Goal: Task Accomplishment & Management: Manage account settings

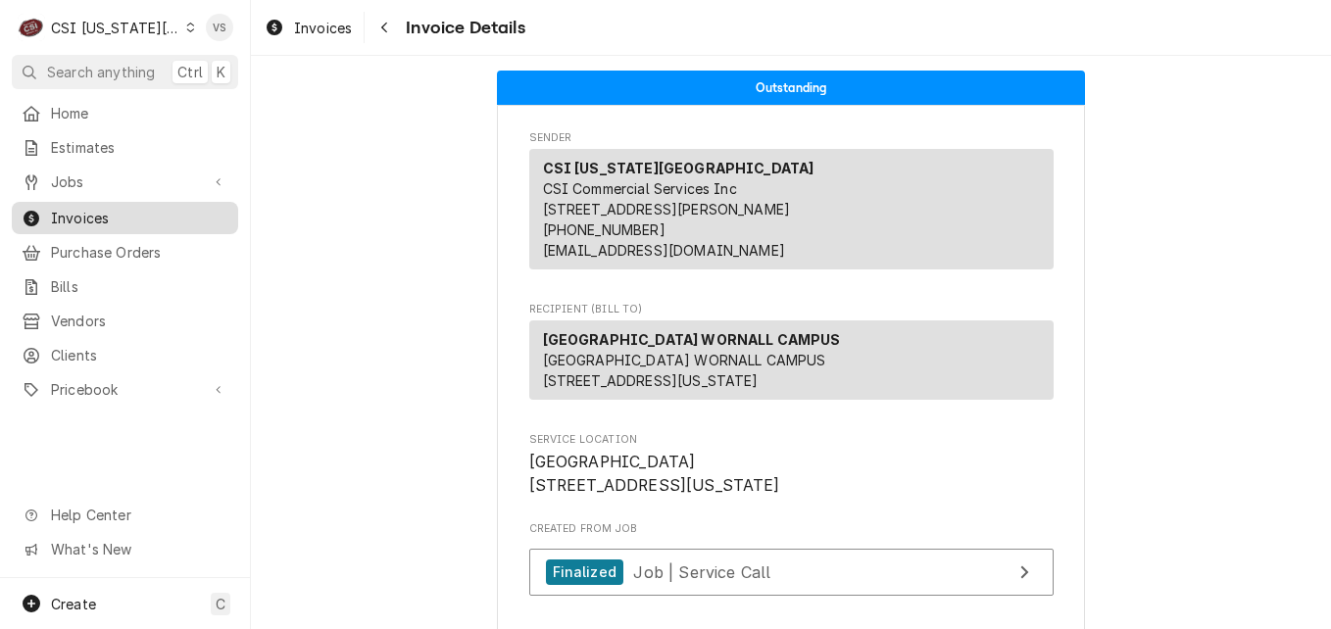
click at [114, 212] on span "Invoices" at bounding box center [139, 218] width 177 height 21
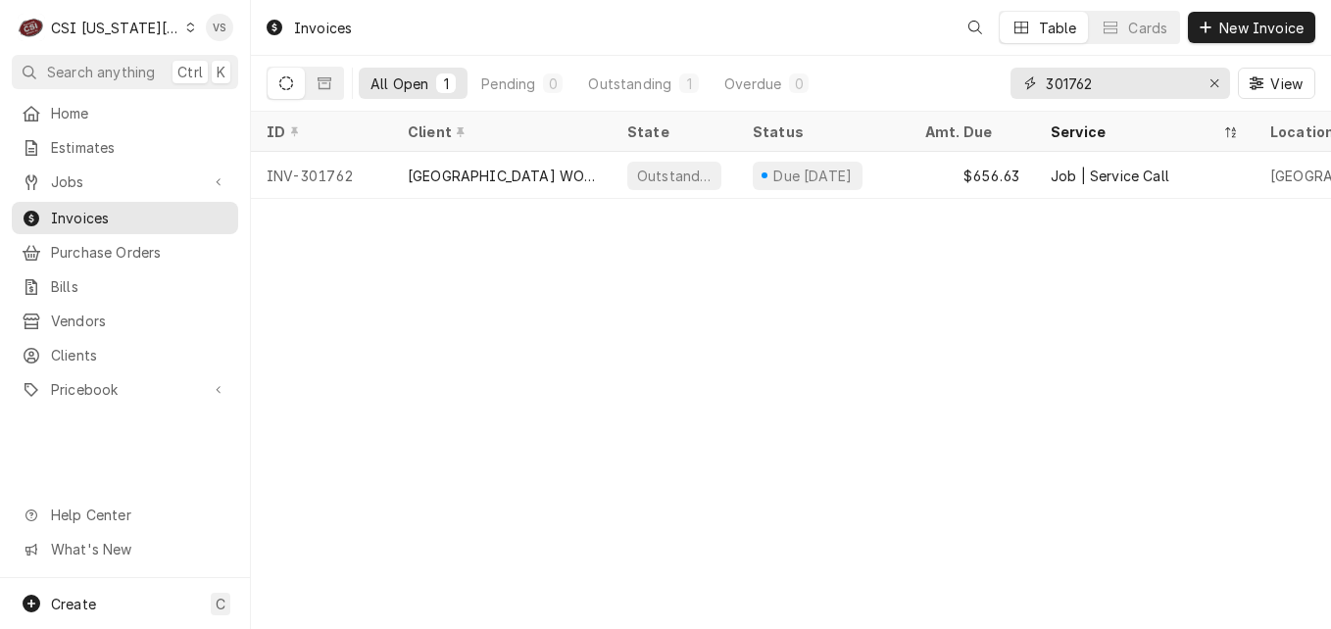
click at [1005, 94] on div "All Open 1 Pending 0 Outstanding 1 Overdue 0 301762 View" at bounding box center [791, 83] width 1049 height 55
type input "300068"
click at [288, 87] on icon "Dynamic Content Wrapper" at bounding box center [286, 83] width 14 height 14
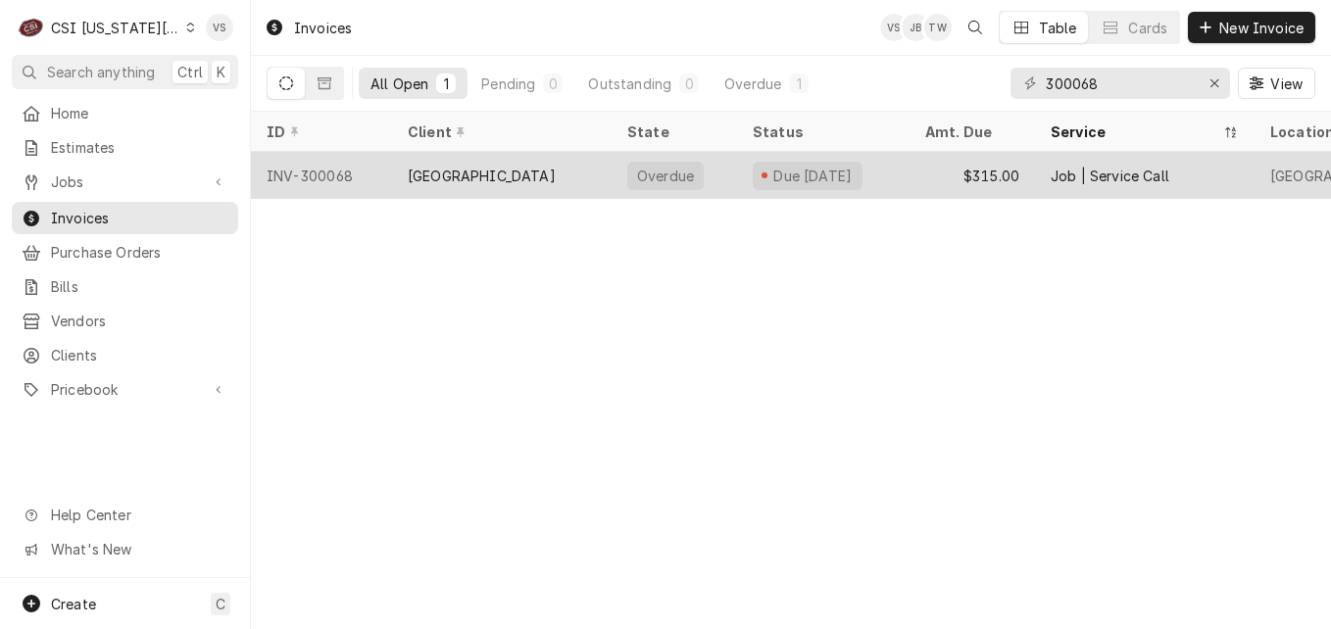
click at [532, 184] on div "LEES SUMMIT R7 SCHOOL DISTRICT" at bounding box center [502, 175] width 220 height 47
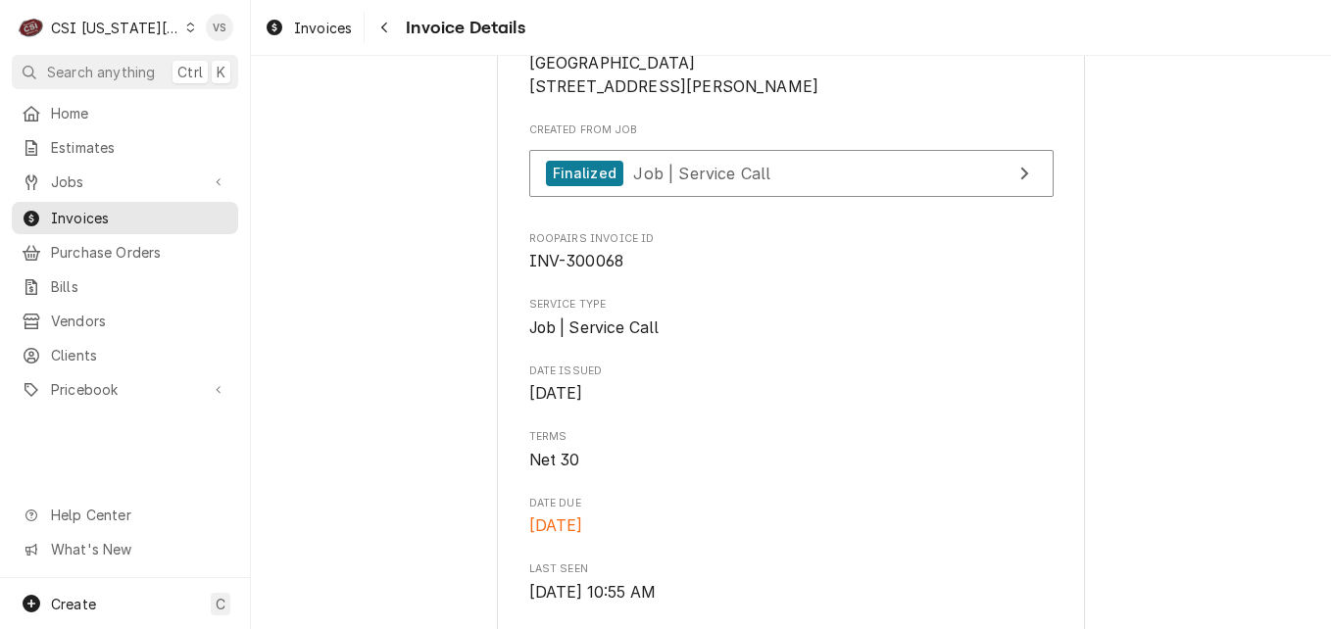
scroll to position [392, 0]
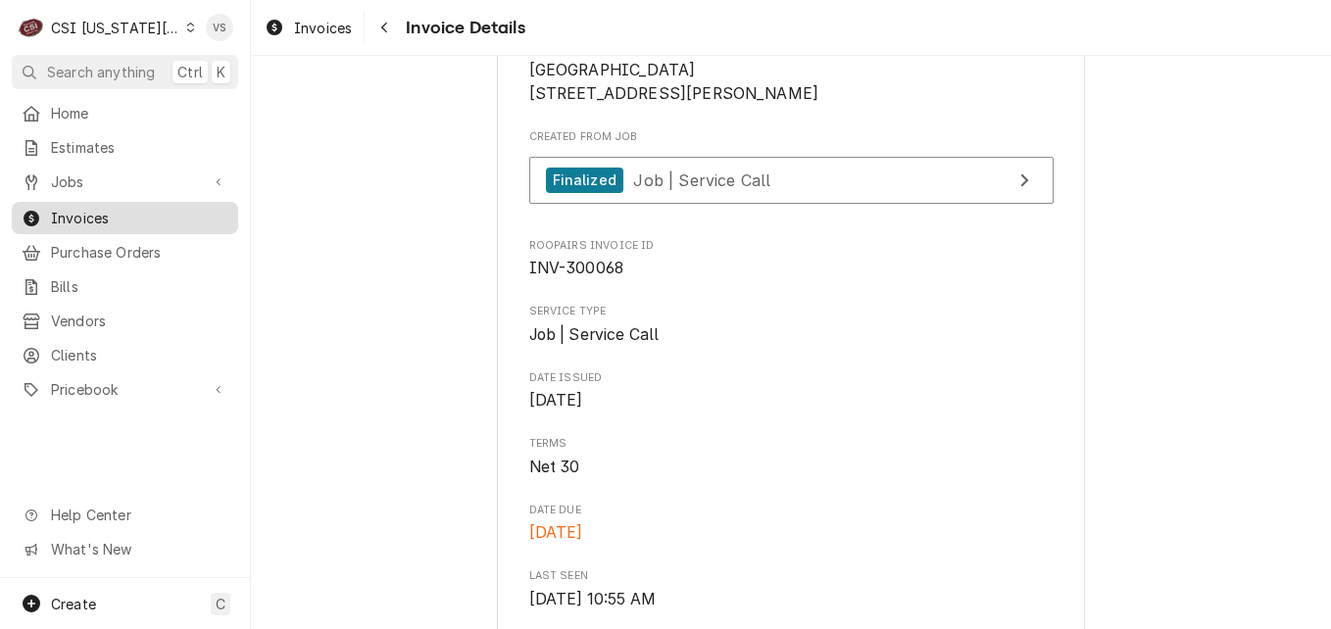
click at [113, 219] on span "Invoices" at bounding box center [139, 218] width 177 height 21
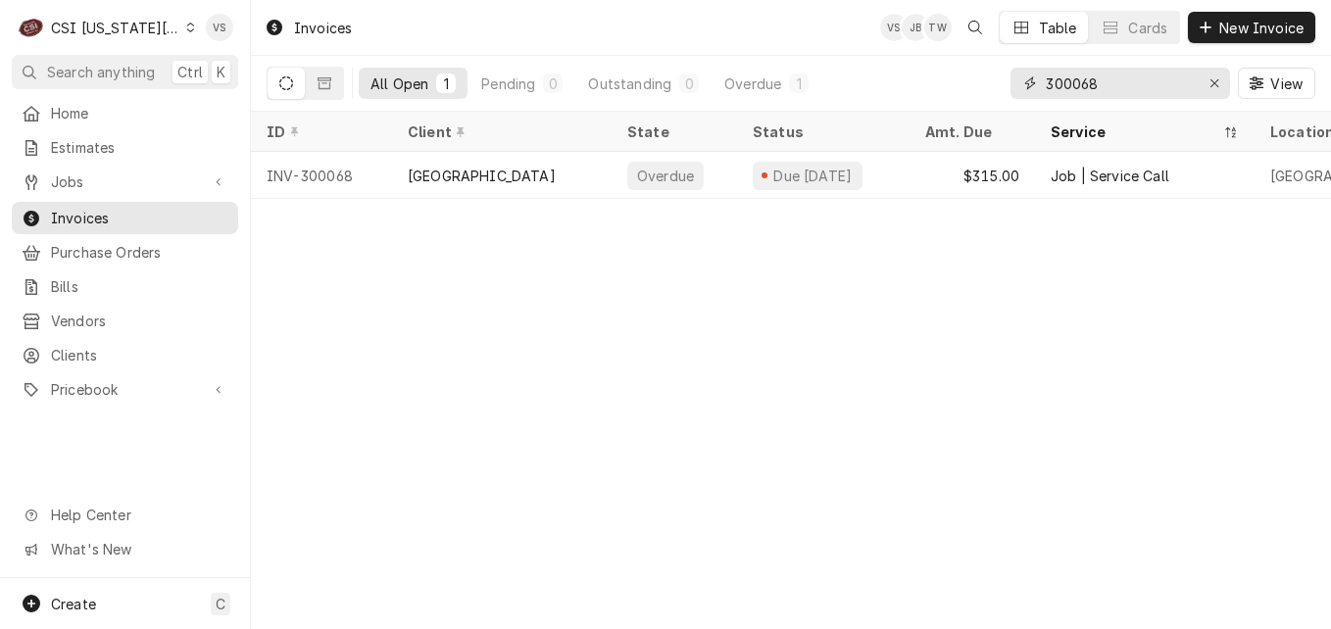
drag, startPoint x: 1122, startPoint y: 83, endPoint x: 973, endPoint y: 85, distance: 149.0
click at [974, 85] on div "All Open 1 Pending 0 Outstanding 0 Overdue 1 300068 View" at bounding box center [791, 83] width 1049 height 55
type input "8"
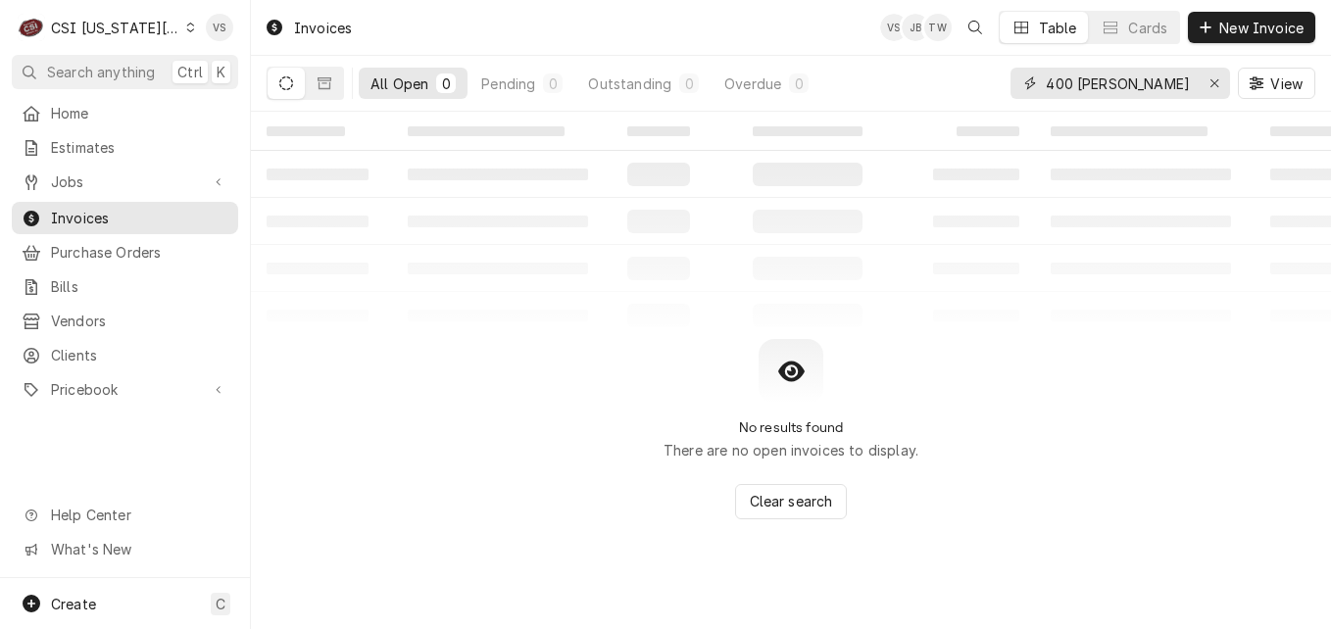
click at [1048, 88] on input "400 DELMAR" at bounding box center [1119, 83] width 147 height 31
type input "8400 DELMAR"
click at [318, 97] on button "Dynamic Content Wrapper" at bounding box center [324, 83] width 37 height 31
click at [186, 21] on div "Dynamic Content Wrapper" at bounding box center [190, 28] width 9 height 14
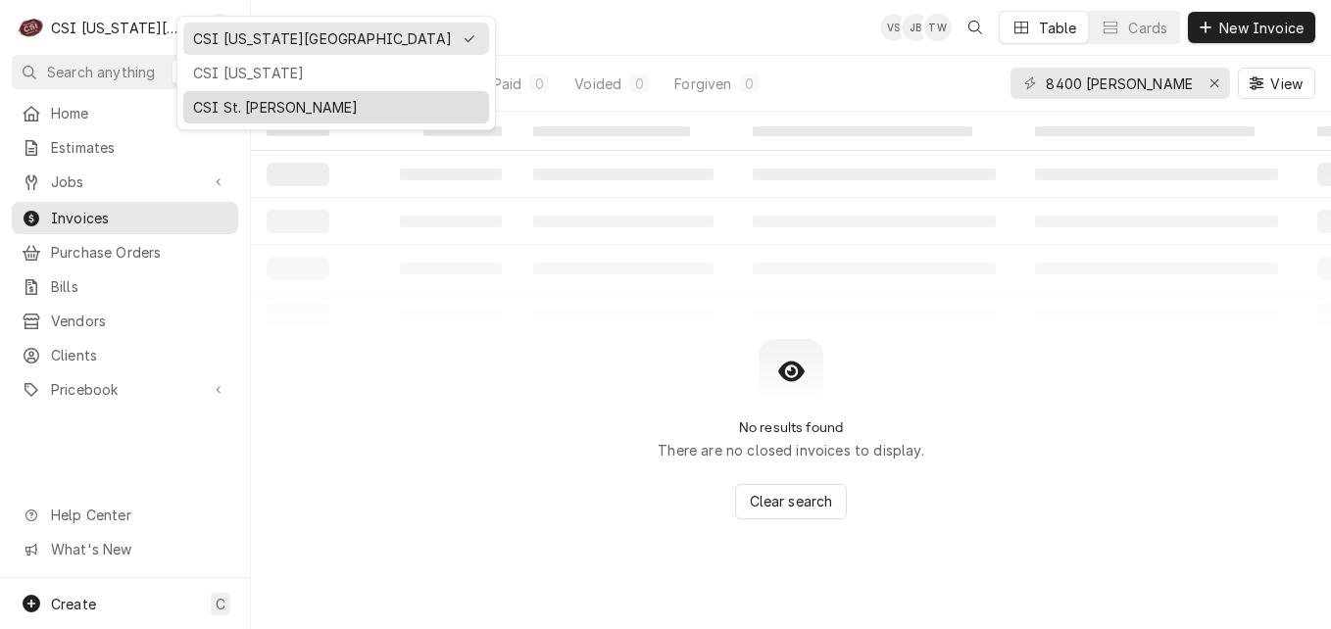
click at [225, 97] on div "CSI St. Louis" at bounding box center [336, 107] width 286 height 21
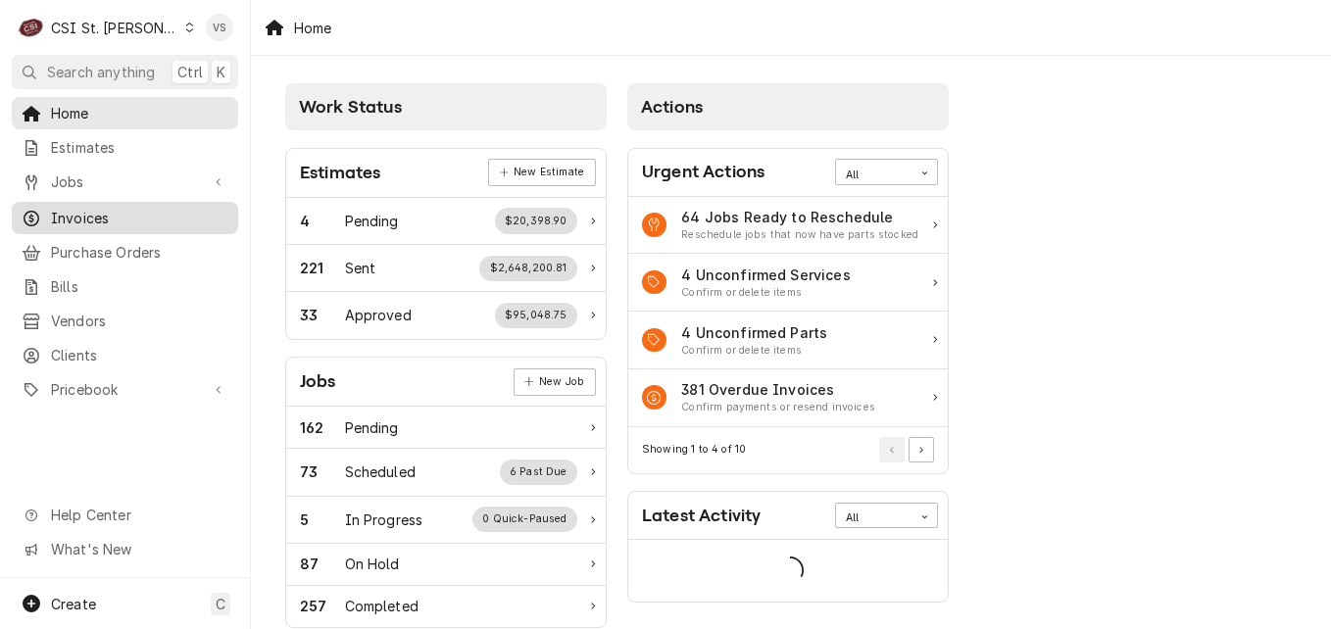
click at [97, 213] on span "Invoices" at bounding box center [139, 218] width 177 height 21
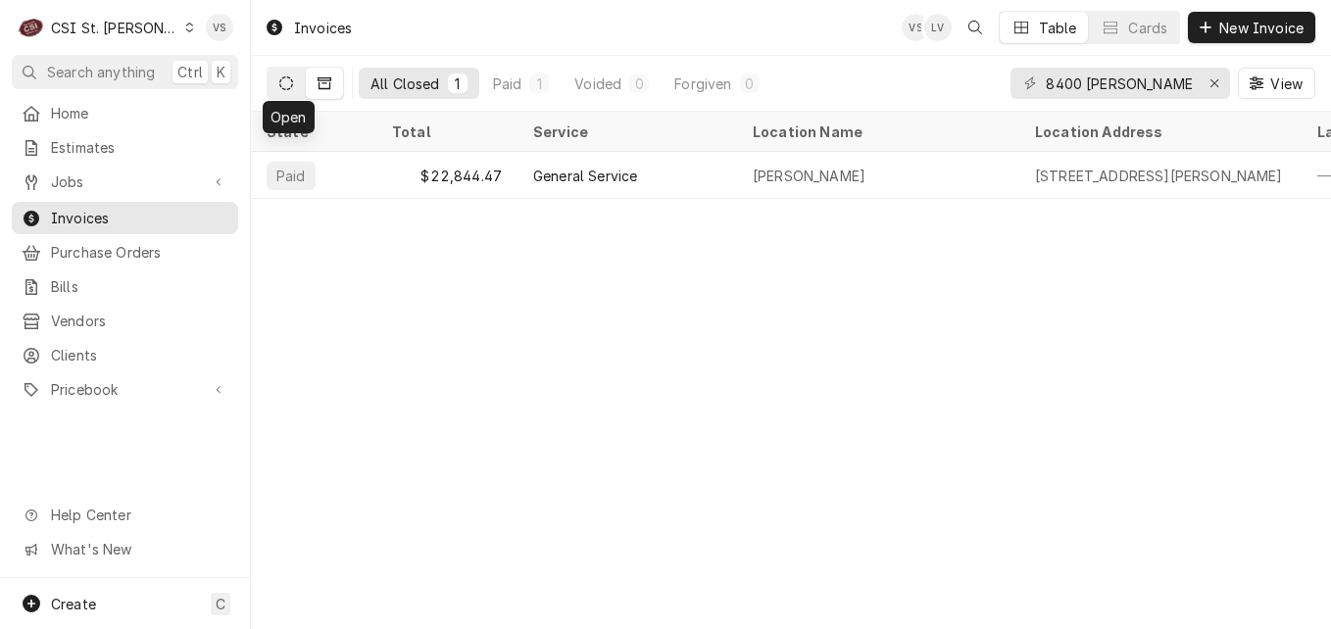
click at [292, 81] on icon "Dynamic Content Wrapper" at bounding box center [286, 83] width 14 height 14
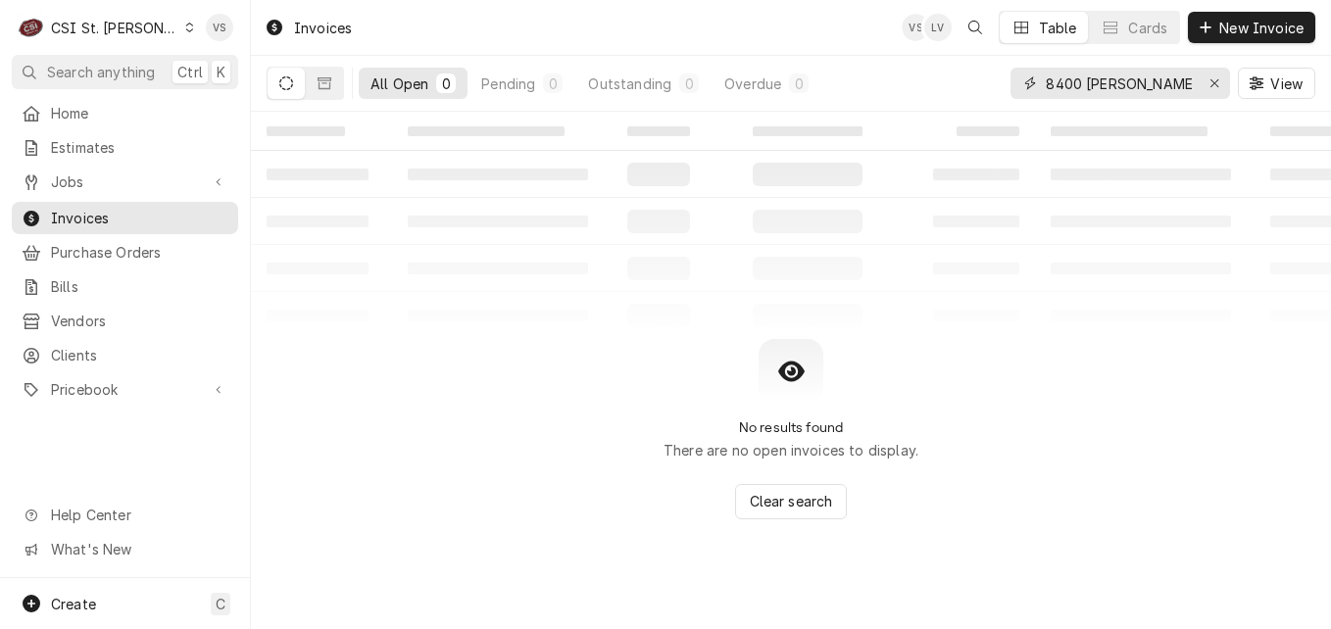
drag, startPoint x: 1165, startPoint y: 85, endPoint x: 1142, endPoint y: 81, distance: 23.8
click at [997, 78] on div "All Open 0 Pending 0 Outstanding 0 Overdue 0 8400 DELMAR View" at bounding box center [791, 83] width 1049 height 55
type input "5400 [GEOGRAPHIC_DATA]"
click at [185, 26] on icon "Dynamic Content Wrapper" at bounding box center [189, 28] width 9 height 10
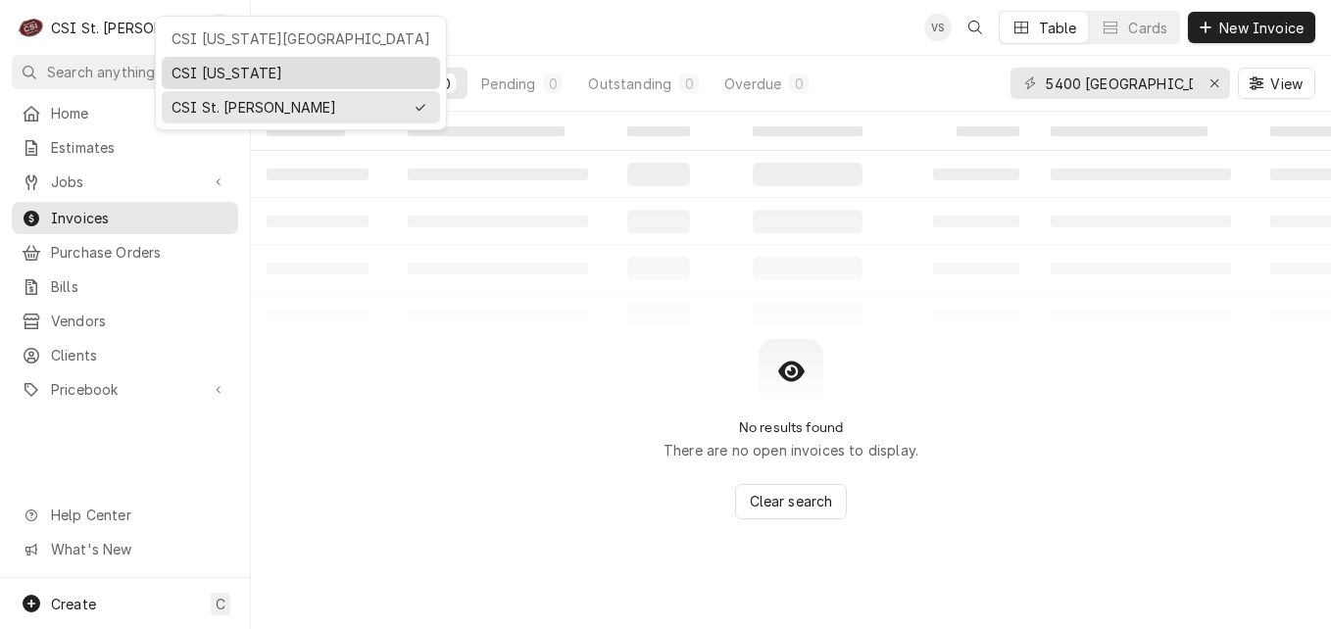
click at [209, 74] on div "CSI [US_STATE]" at bounding box center [301, 73] width 259 height 21
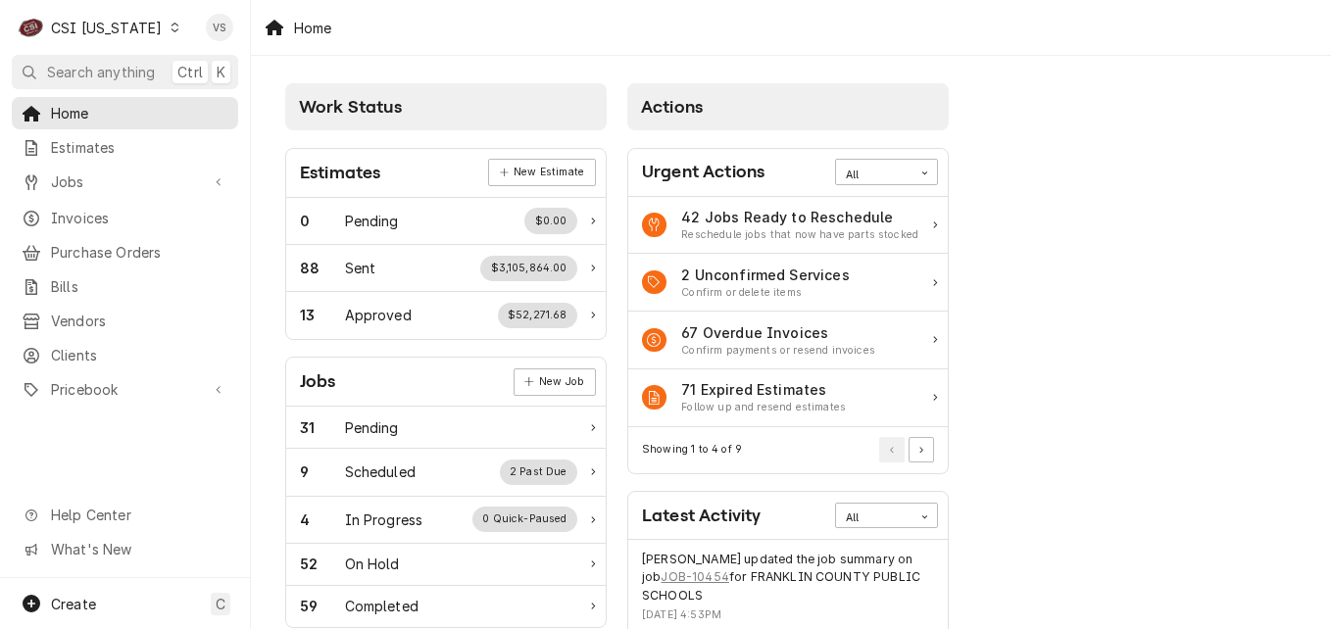
click at [97, 211] on span "Invoices" at bounding box center [139, 218] width 177 height 21
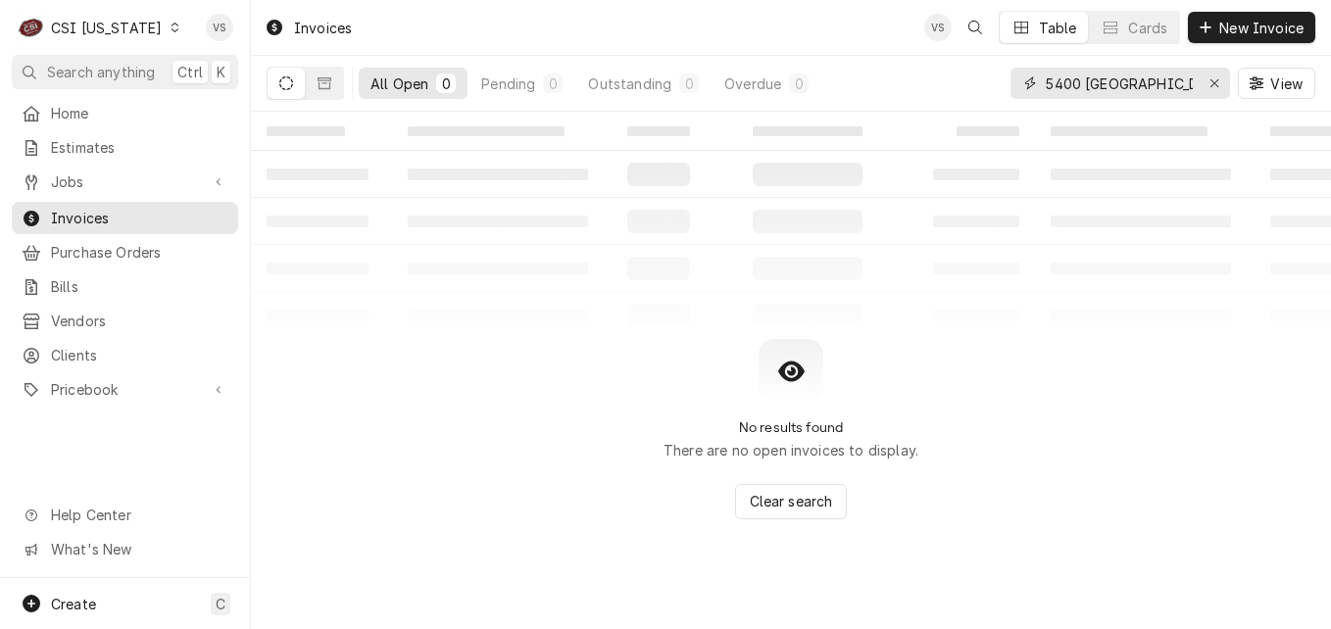
drag, startPoint x: 1083, startPoint y: 89, endPoint x: 1143, endPoint y: 74, distance: 61.6
click at [1143, 74] on input "5400 [GEOGRAPHIC_DATA]" at bounding box center [1119, 83] width 147 height 31
click at [1228, 73] on div "5400 [GEOGRAPHIC_DATA]" at bounding box center [1120, 83] width 220 height 31
type input "1"
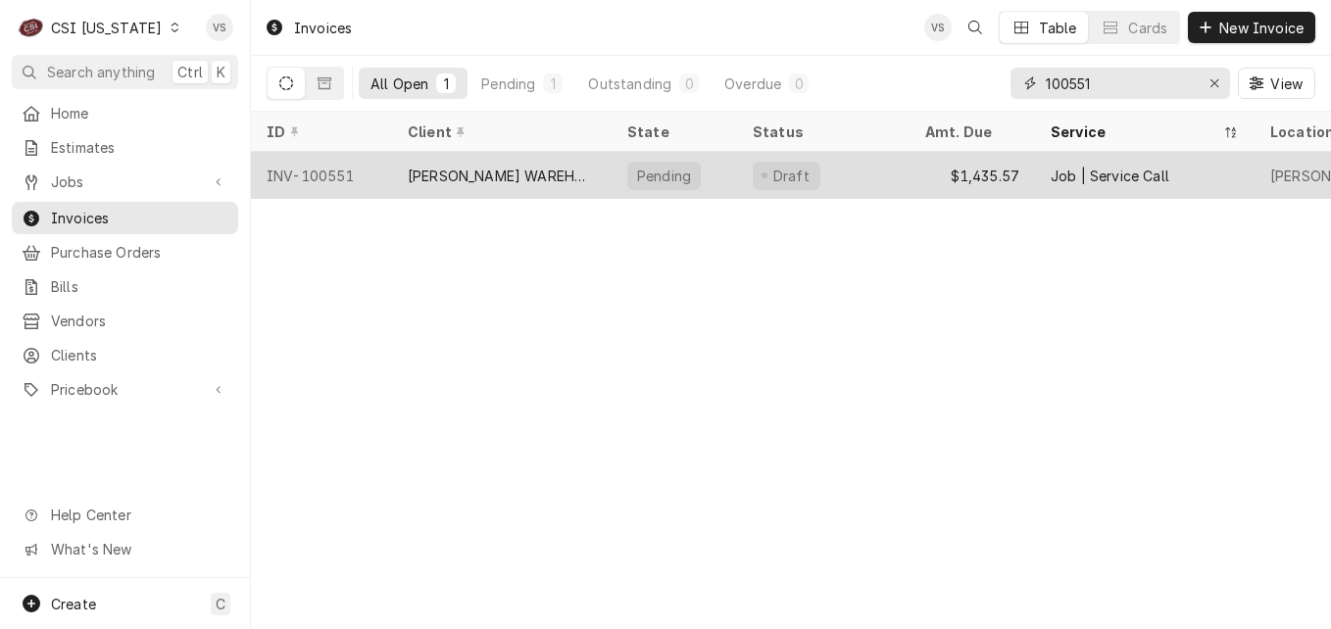
type input "100551"
click at [574, 174] on div "[PERSON_NAME] WAREHOUSE" at bounding box center [502, 176] width 188 height 21
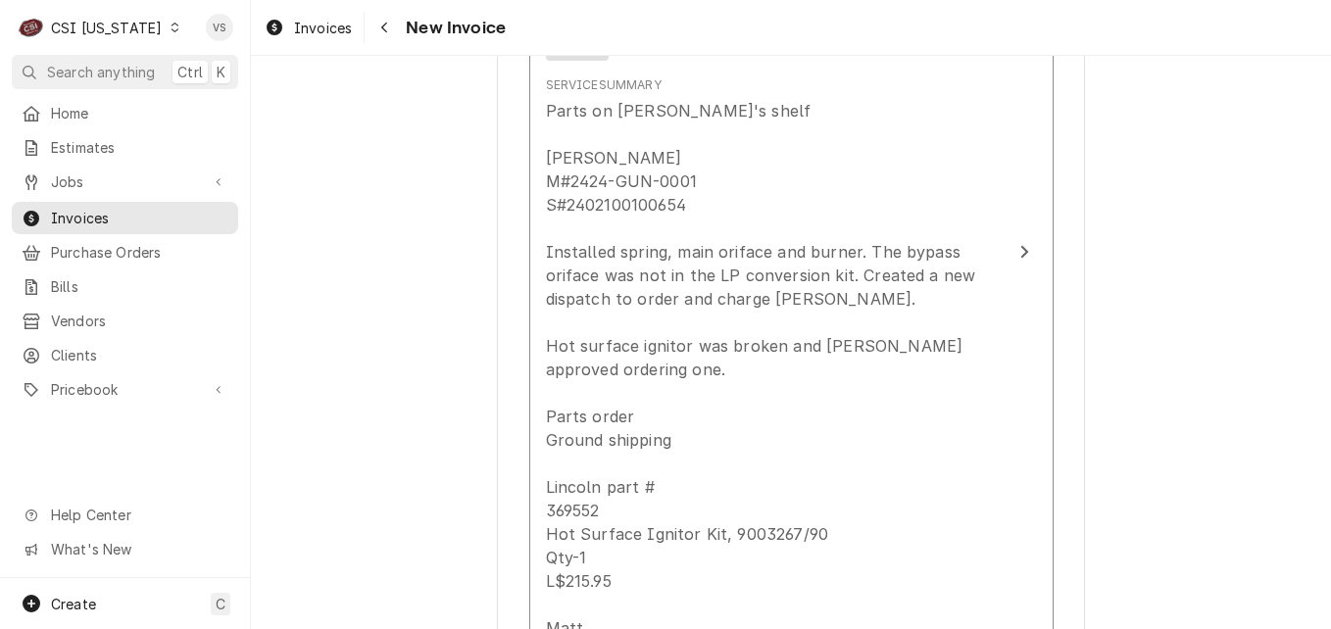
scroll to position [2254, 0]
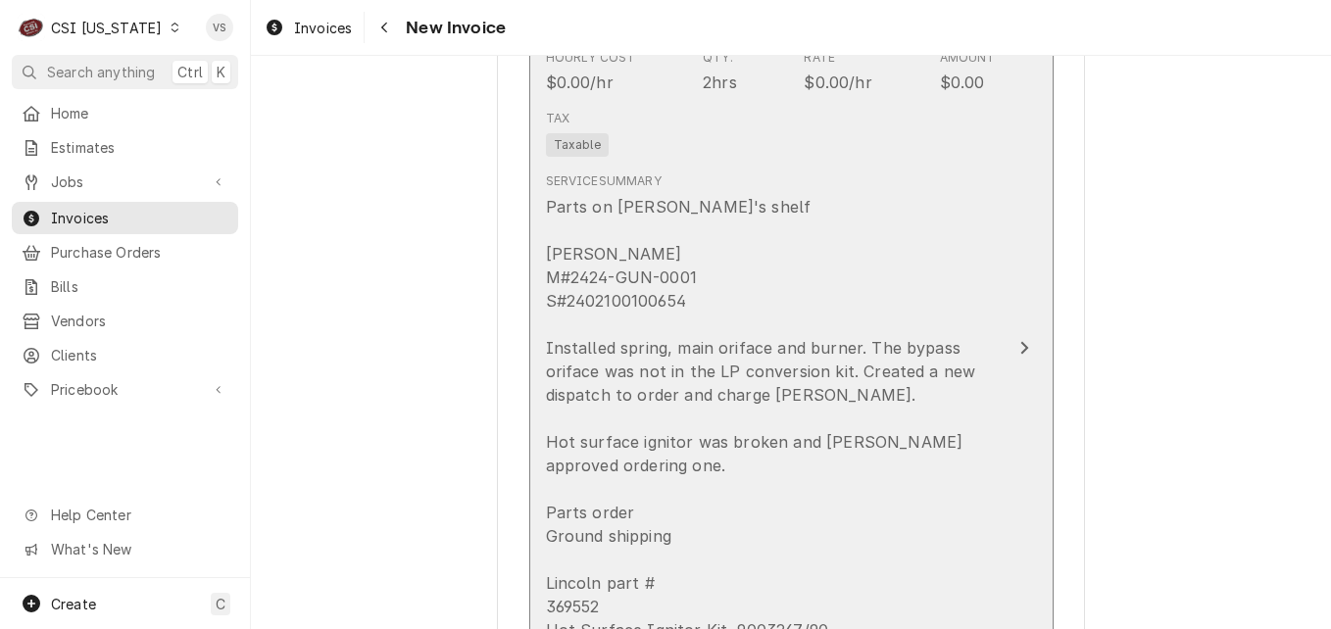
click at [784, 252] on div "Parts on [PERSON_NAME]'s shelf [PERSON_NAME] M#2424-GUN-0001 S#2402100100654 In…" at bounding box center [771, 512] width 450 height 635
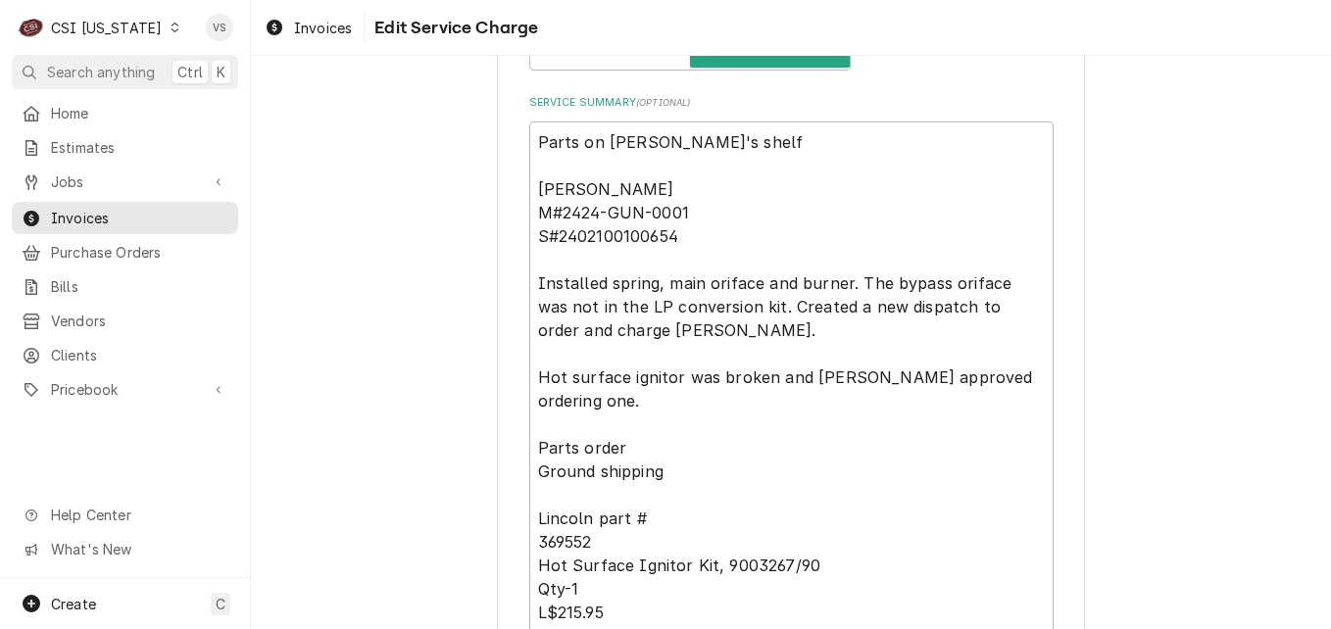
scroll to position [882, 0]
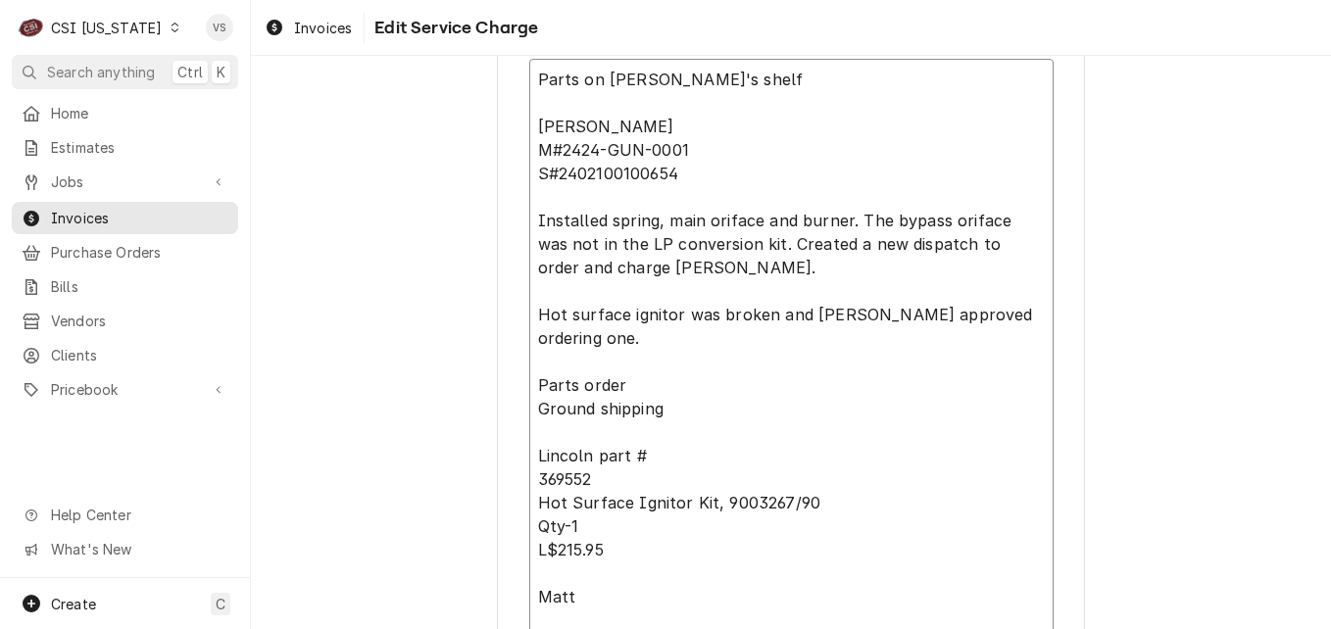
drag, startPoint x: 529, startPoint y: 123, endPoint x: 703, endPoint y: 239, distance: 208.5
click at [703, 239] on textarea "Parts on Matt's shelf Lincoln M#2424-GUN-0001 S#2402100100654 Installed spring,…" at bounding box center [791, 385] width 524 height 653
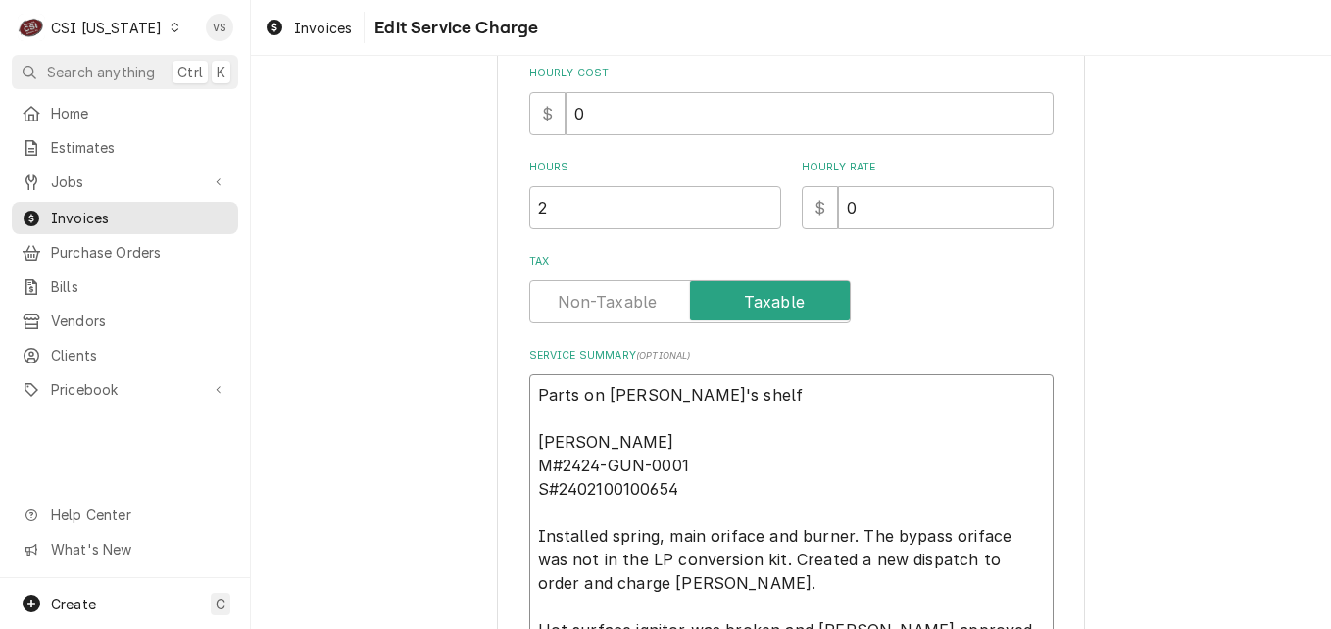
scroll to position [840, 0]
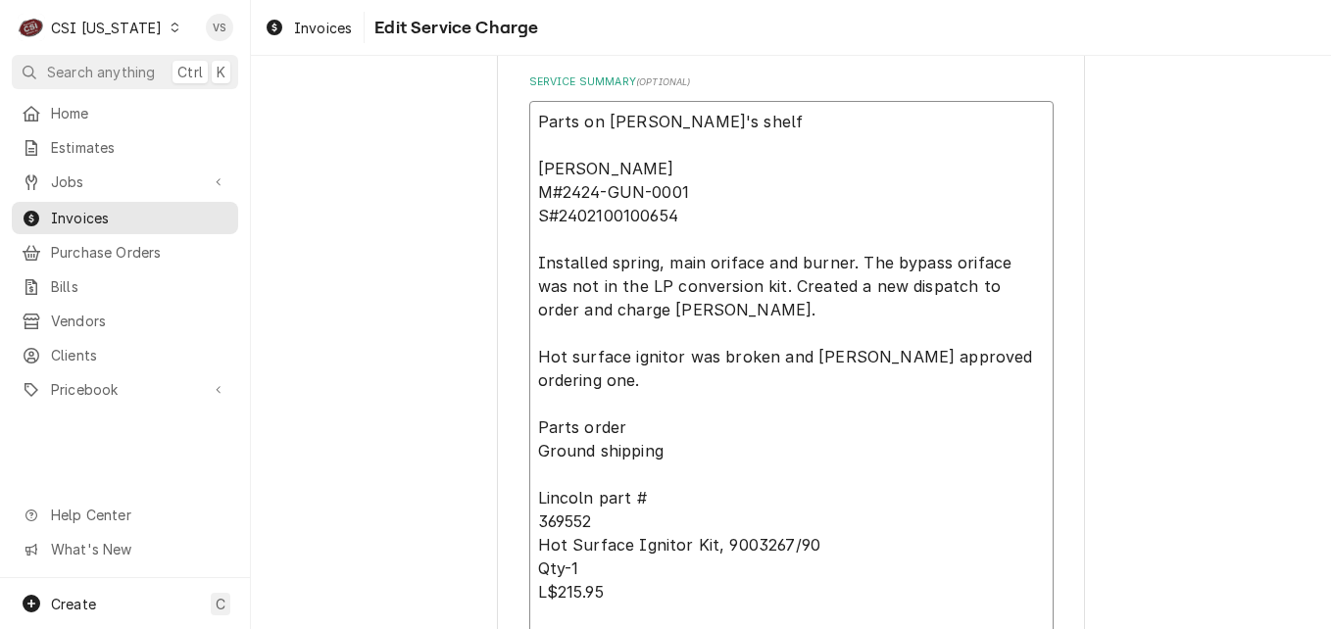
click at [728, 180] on textarea "Parts on Matt's shelf Lincoln M#2424-GUN-0001 S#2402100100654 Installed spring,…" at bounding box center [791, 427] width 524 height 653
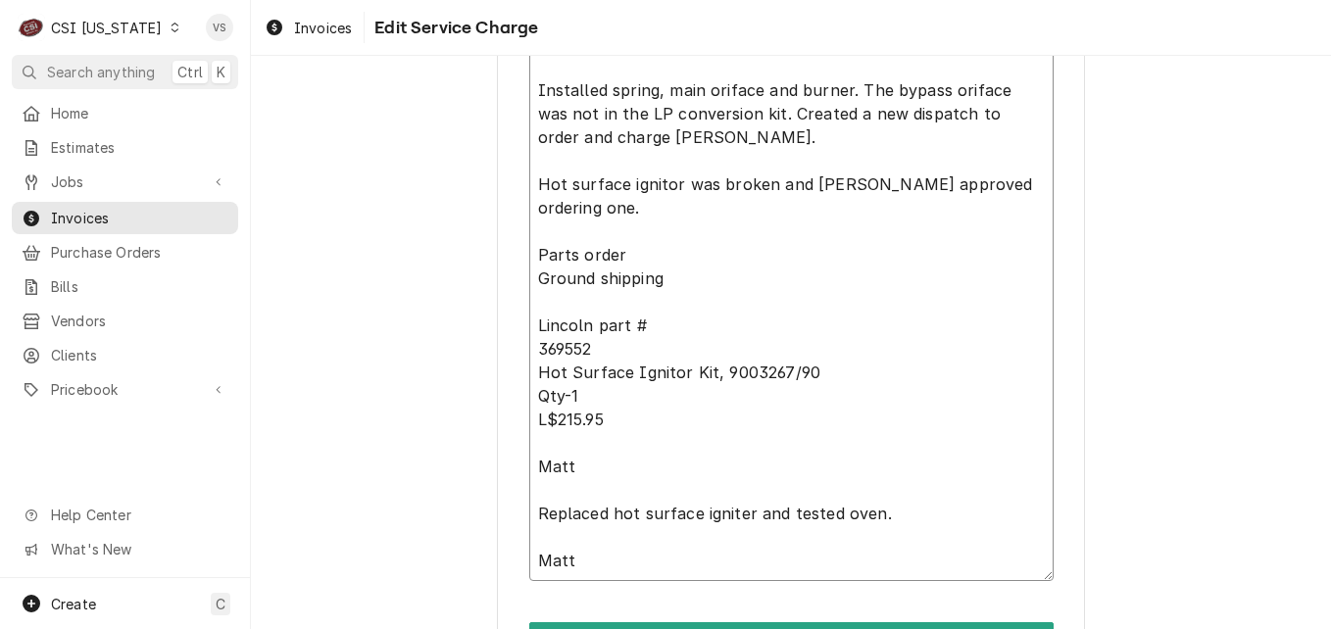
scroll to position [1134, 0]
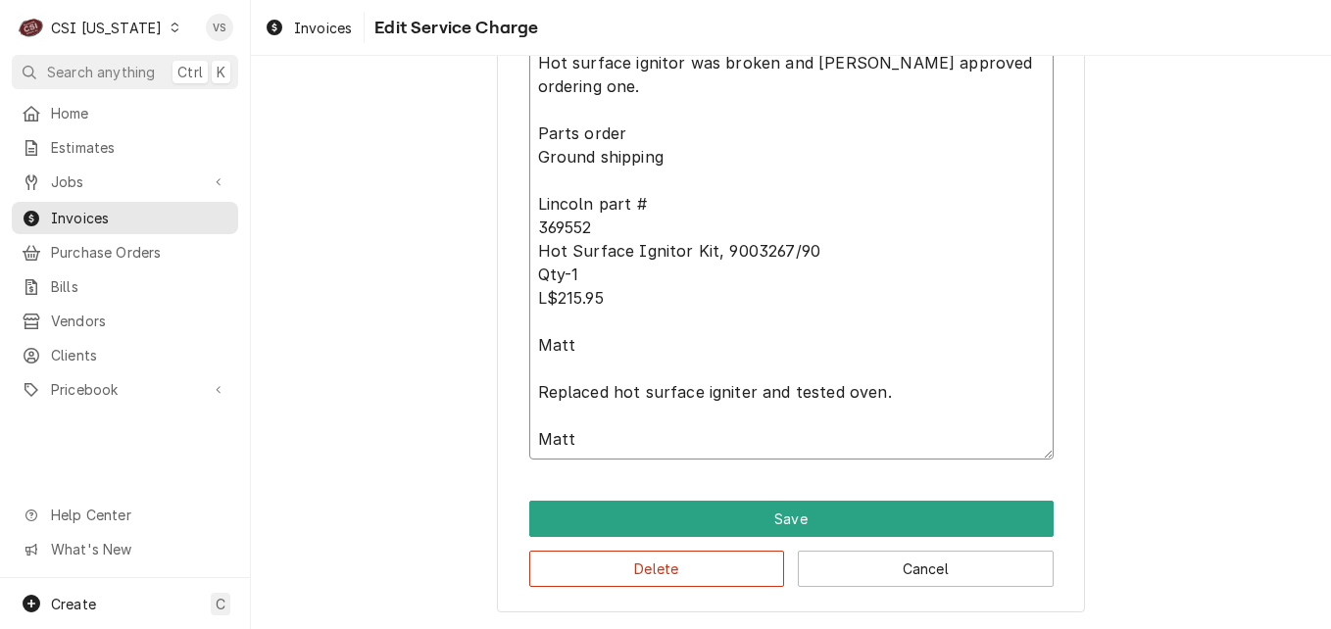
drag, startPoint x: 527, startPoint y: 166, endPoint x: 911, endPoint y: 396, distance: 447.9
click at [911, 396] on textarea "Parts on Matt's shelf Lincoln M#2424-GUN-0001 S#2402100100654 Installed spring,…" at bounding box center [791, 133] width 524 height 653
click at [664, 570] on button "Delete" at bounding box center [657, 569] width 256 height 36
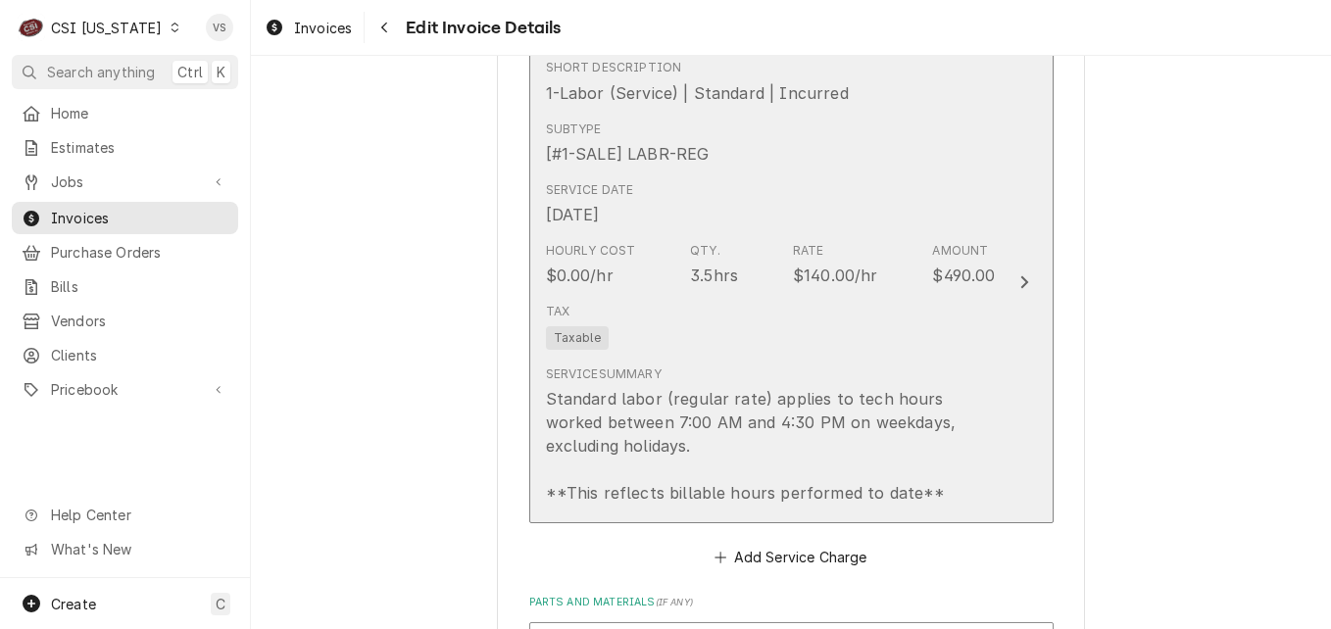
click at [831, 342] on div "Tax Taxable" at bounding box center [771, 326] width 450 height 63
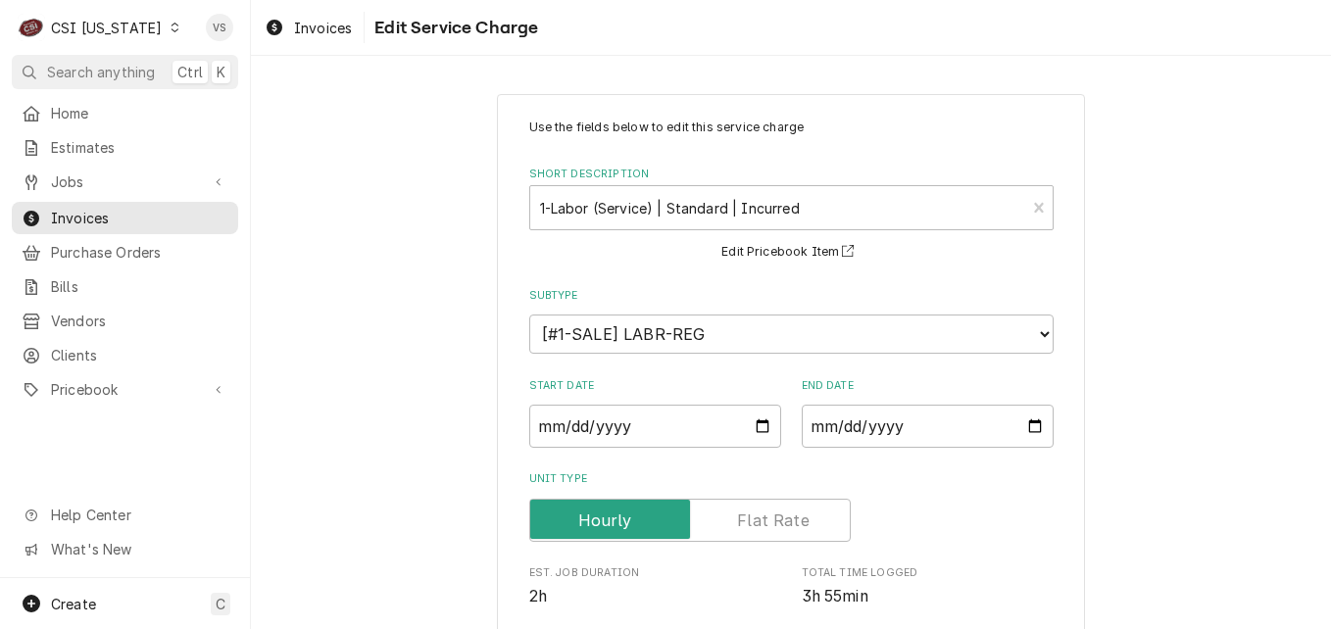
scroll to position [593, 0]
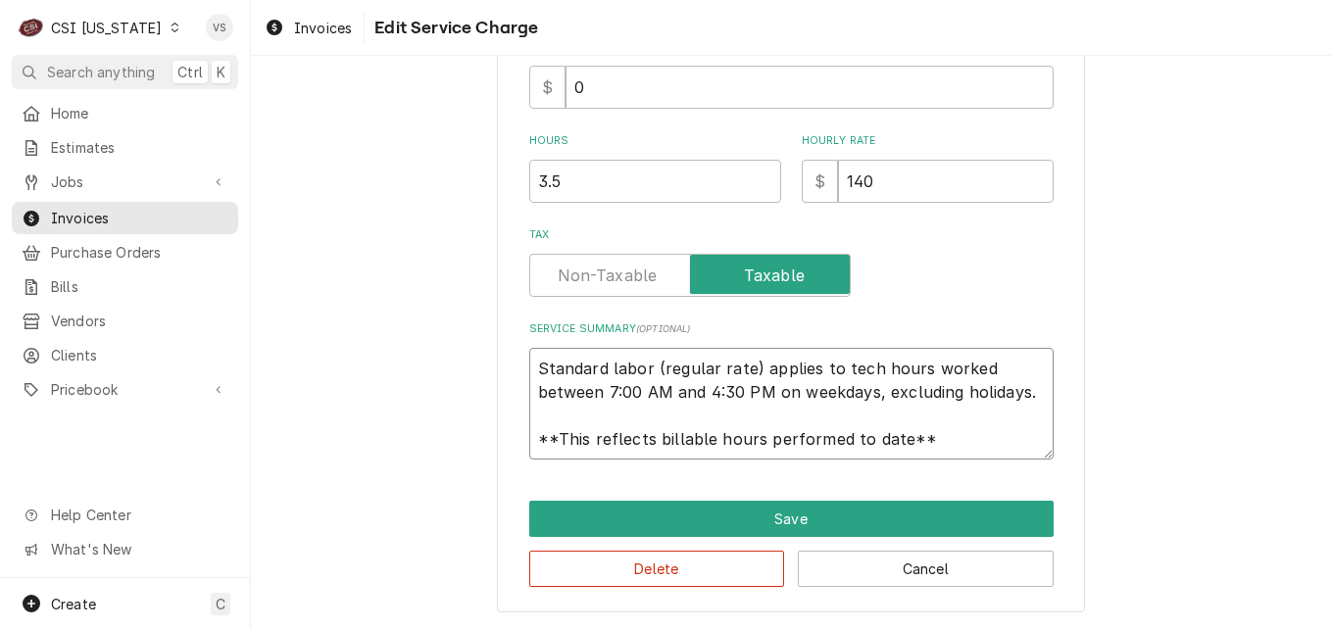
click at [541, 370] on textarea "Standard labor (regular rate) applies to tech hours worked between 7:00 AM and …" at bounding box center [791, 404] width 524 height 112
drag, startPoint x: 802, startPoint y: 376, endPoint x: 991, endPoint y: 452, distance: 203.7
click at [991, 452] on textarea "Standard labor (regular rate) applies to tech hours worked between 7:00 AM and …" at bounding box center [791, 404] width 524 height 112
paste textarea "Lincoln M#2424-GUN-0001 S#2402100100654 Installed spring, main oriface and burn…"
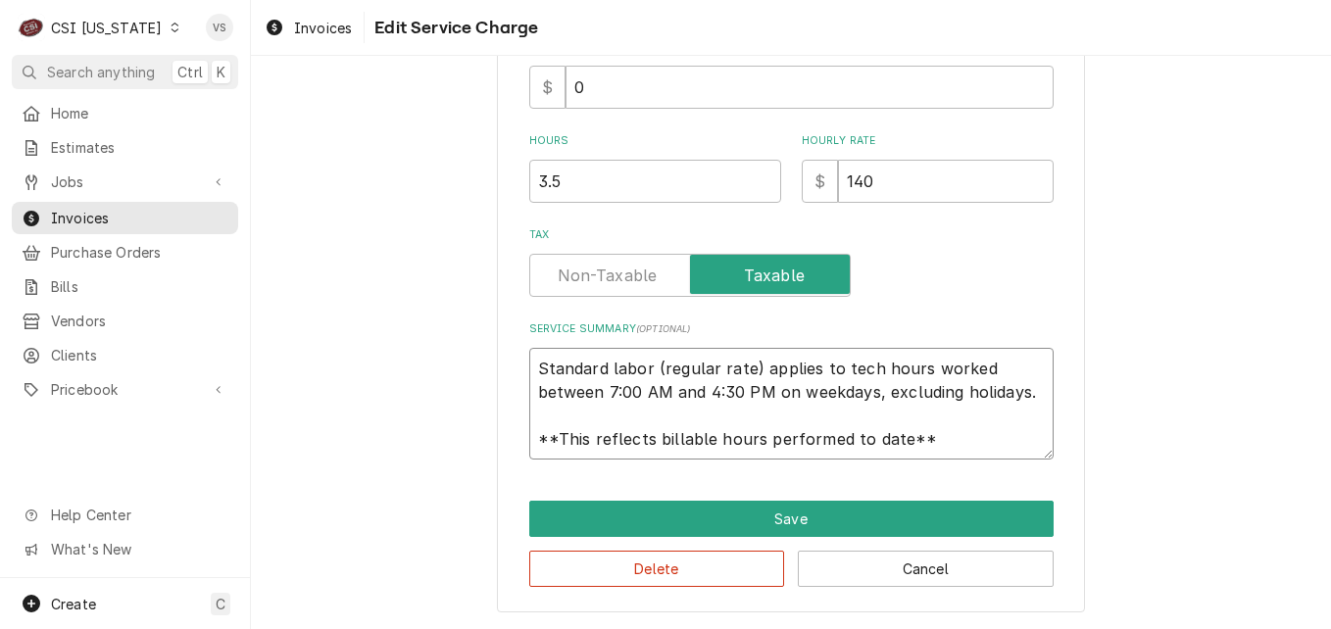
type textarea "x"
type textarea "Lincoln M#2424-GUN-0001 S#2402100100654 Installed spring, main oriface and burn…"
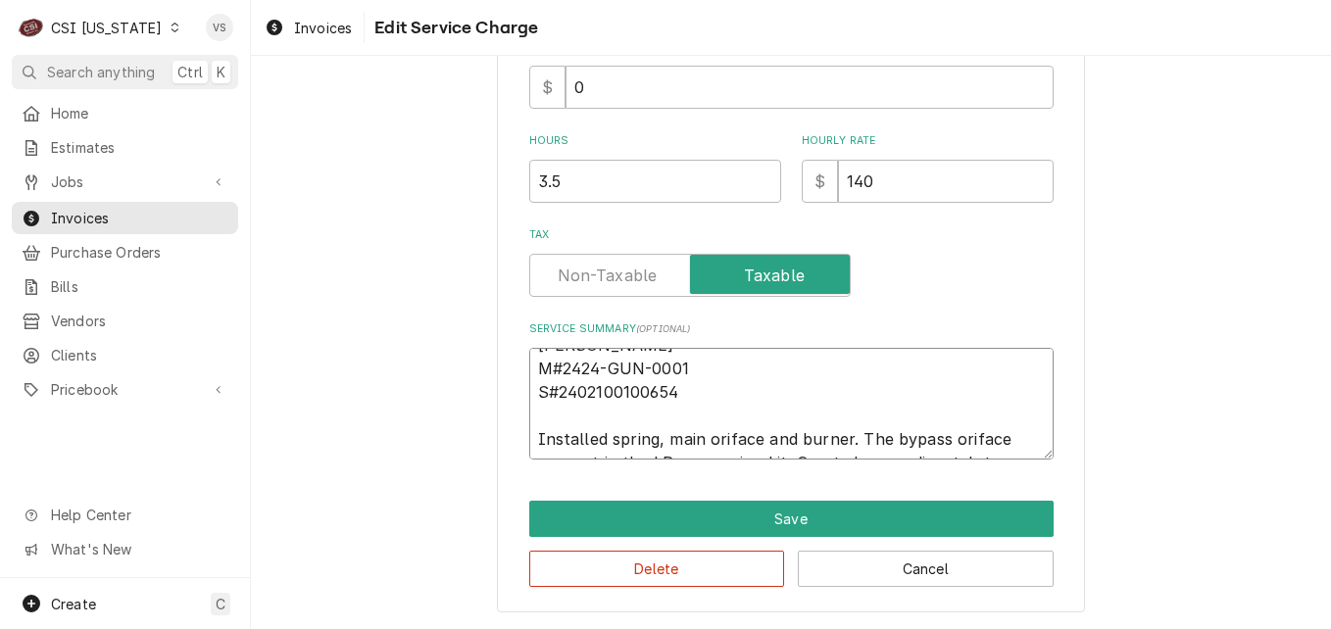
scroll to position [0, 0]
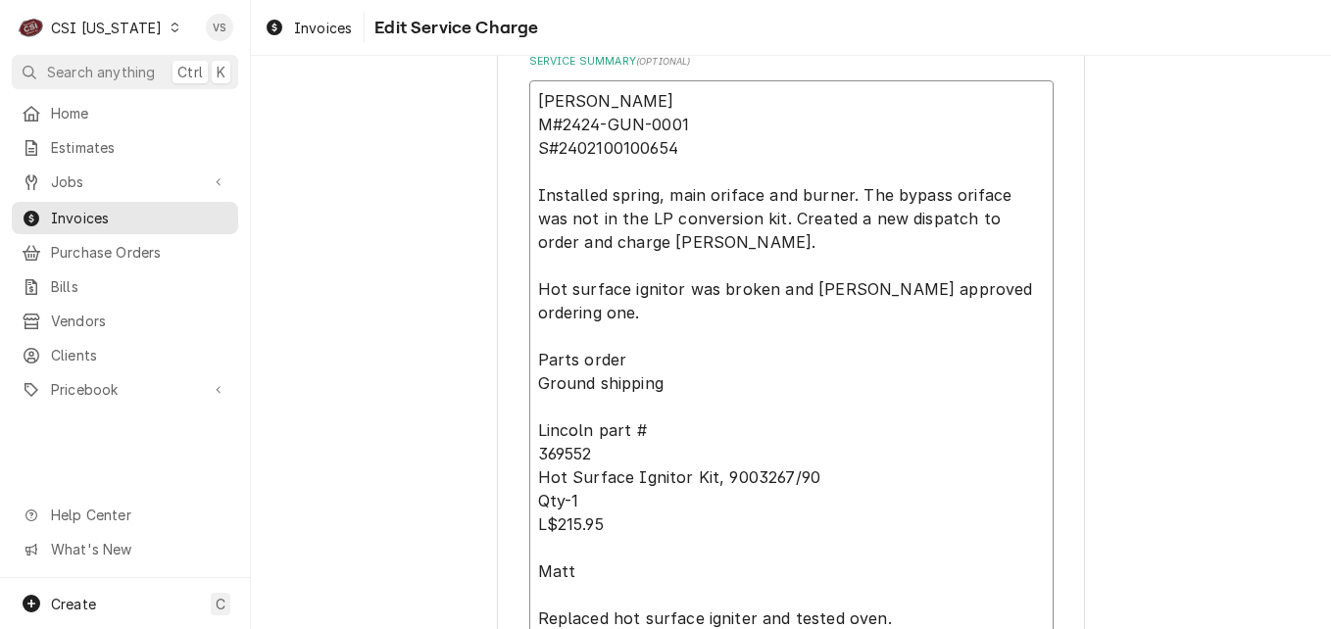
click at [530, 124] on textarea "Lincoln M#2424-GUN-0001 S#2402100100654 Installed spring, main oriface and burn…" at bounding box center [791, 359] width 524 height 559
type textarea "x"
type textarea "LincolnM#2424-GUN-0001 S#2402100100654 Installed spring, main oriface and burne…"
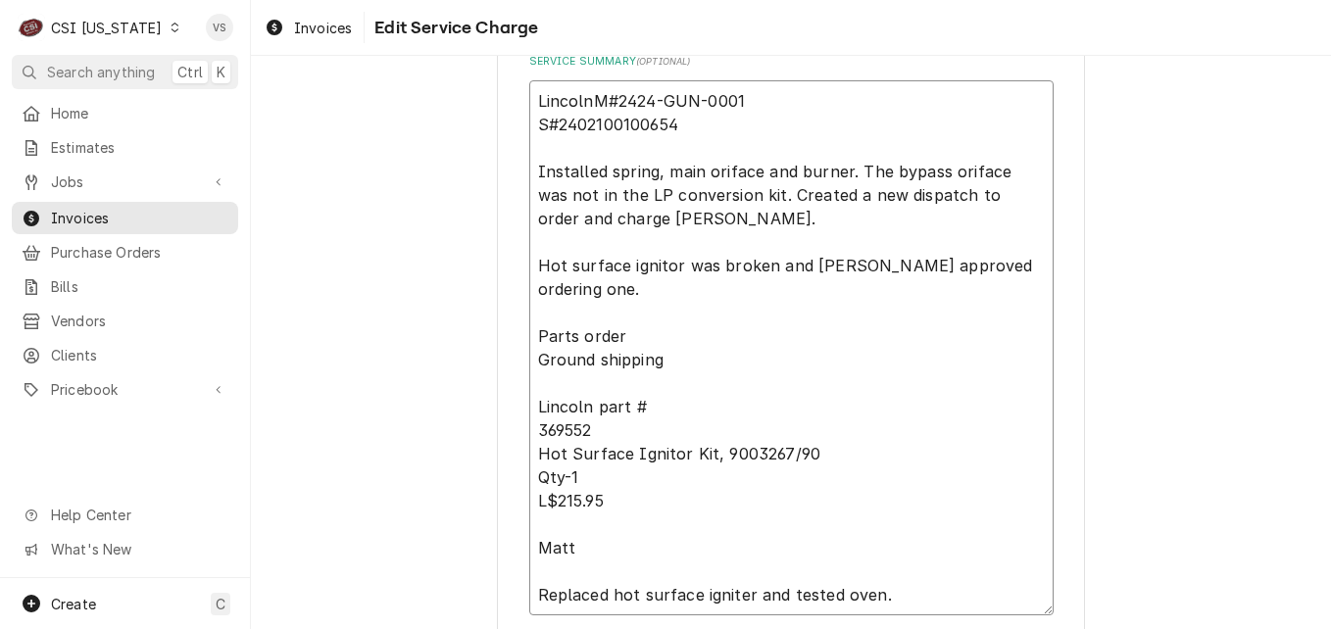
type textarea "x"
type textarea "Lincoln M#2424-GUN-0001 S#2402100100654 Installed spring, main oriface and burn…"
type textarea "x"
type textarea "Lincoln M#2424-GUN-0001 S#2402100100654 Installed spring, main oriface and burn…"
type textarea "x"
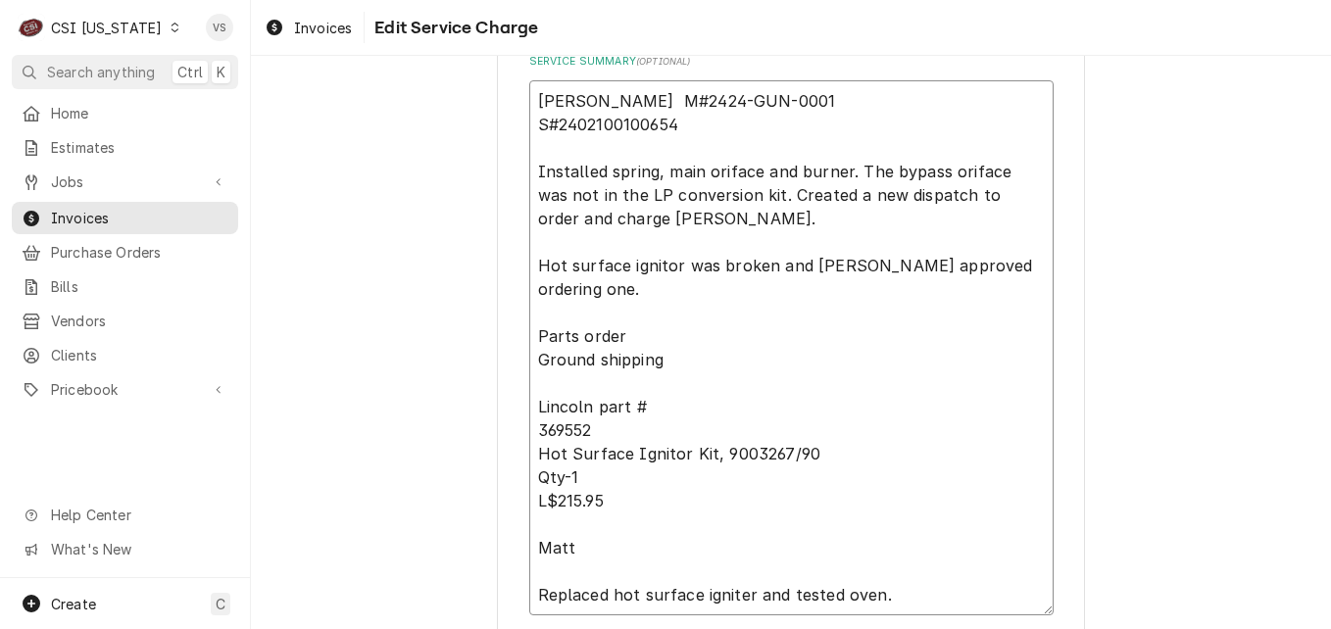
type textarea "Lincoln M#2424-GUN-0001 S#2402100100654 Installed spring, main oriface and burn…"
type textarea "x"
type textarea "Lincoln M#2424-GUN-0001 S#2402100100654 Installed spring, main oriface and burn…"
click at [532, 122] on textarea "Lincoln M#2424-GUN-0001 S#2402100100654 Installed spring, main oriface and burn…" at bounding box center [791, 347] width 524 height 535
type textarea "x"
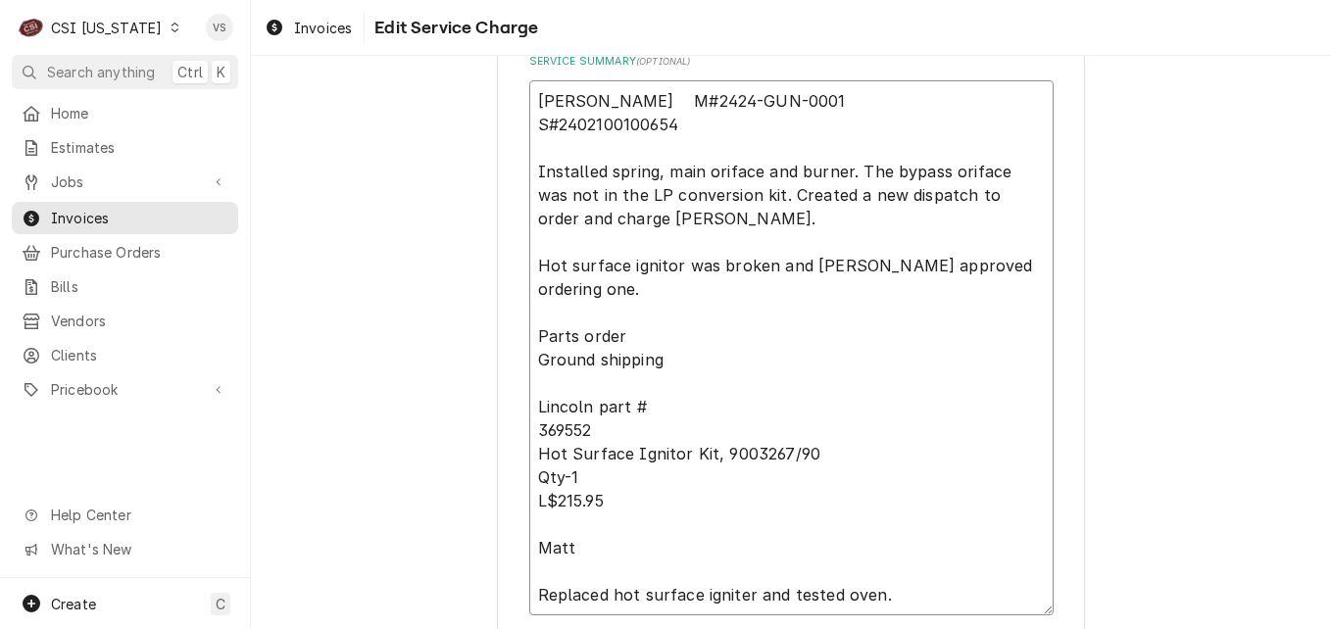
type textarea "Lincoln M#2424-GUN-0001S#2402100100654 Installed spring, main oriface and burne…"
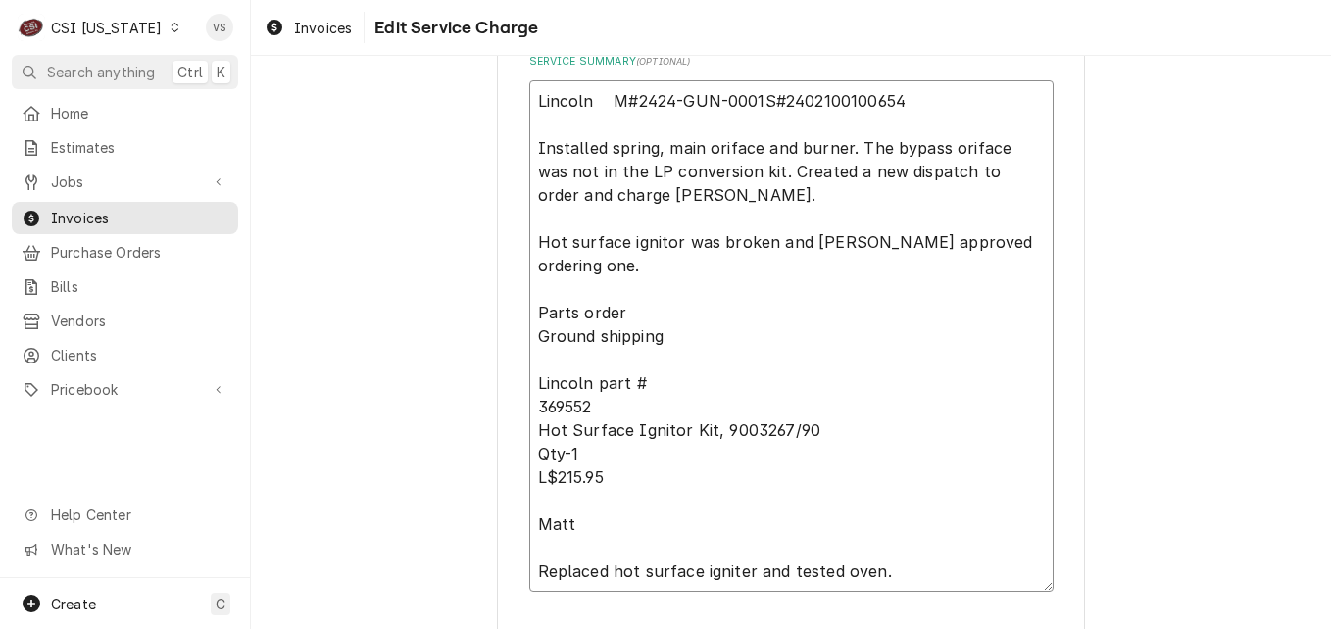
type textarea "x"
type textarea "Lincoln M#2424-GUN-0001 S#2402100100654 Installed spring, main oriface and burn…"
type textarea "x"
type textarea "Lincoln M#2424-GUN-0001 S#2402100100654 Installed spring, main oriface and burn…"
type textarea "x"
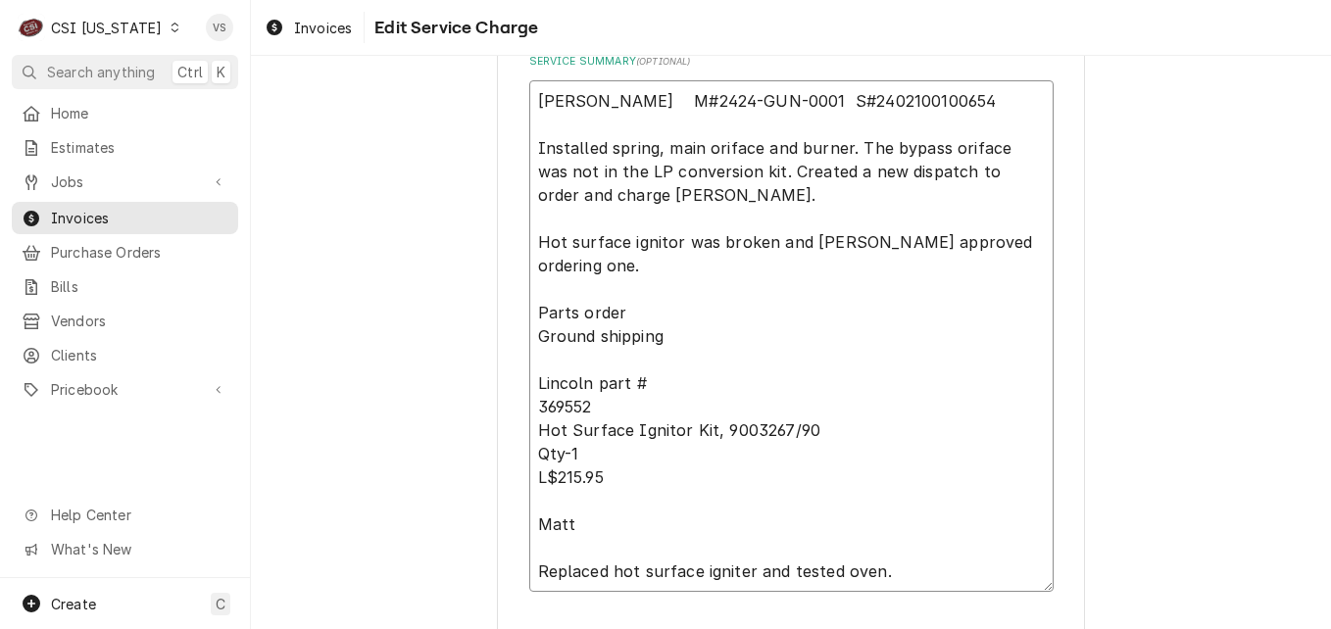
type textarea "Lincoln M#2424-GUN-0001 S#2402100100654 Installed spring, main oriface and burn…"
type textarea "x"
type textarea "Lincoln M#2424-GUN-0001 S#2402100100654 Installed spring, main oriface and burn…"
click at [551, 122] on textarea "Lincoln M#2424-GUN-0001 S#2402100100654 Installed spring, main oriface and burn…" at bounding box center [791, 336] width 524 height 512
type textarea "x"
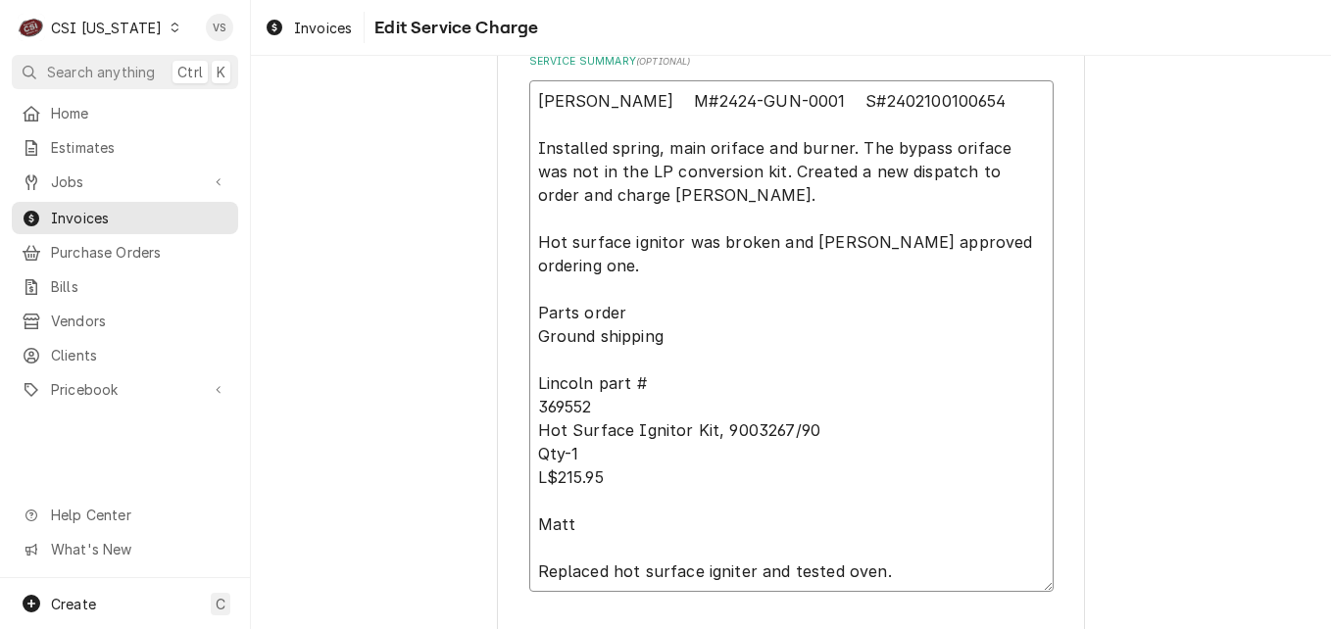
type textarea "Lincoln M#2424-GUN-0001 S#2402100100654 Installed spring, main oriface and burn…"
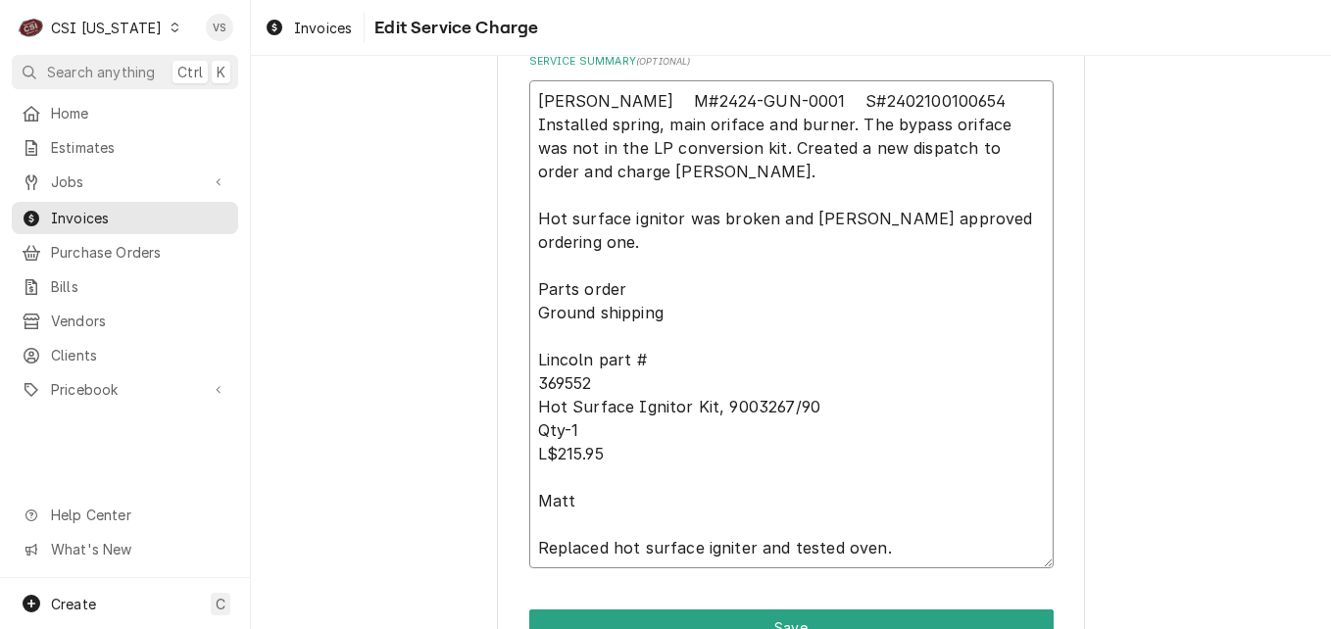
click at [529, 216] on textarea "Lincoln M#2424-GUN-0001 S#2402100100654 Installed spring, main oriface and burn…" at bounding box center [791, 324] width 524 height 488
type textarea "x"
type textarea "Lincoln M#2424-GUN-0001 S#2402100100654 Installed spring, main oriface and burn…"
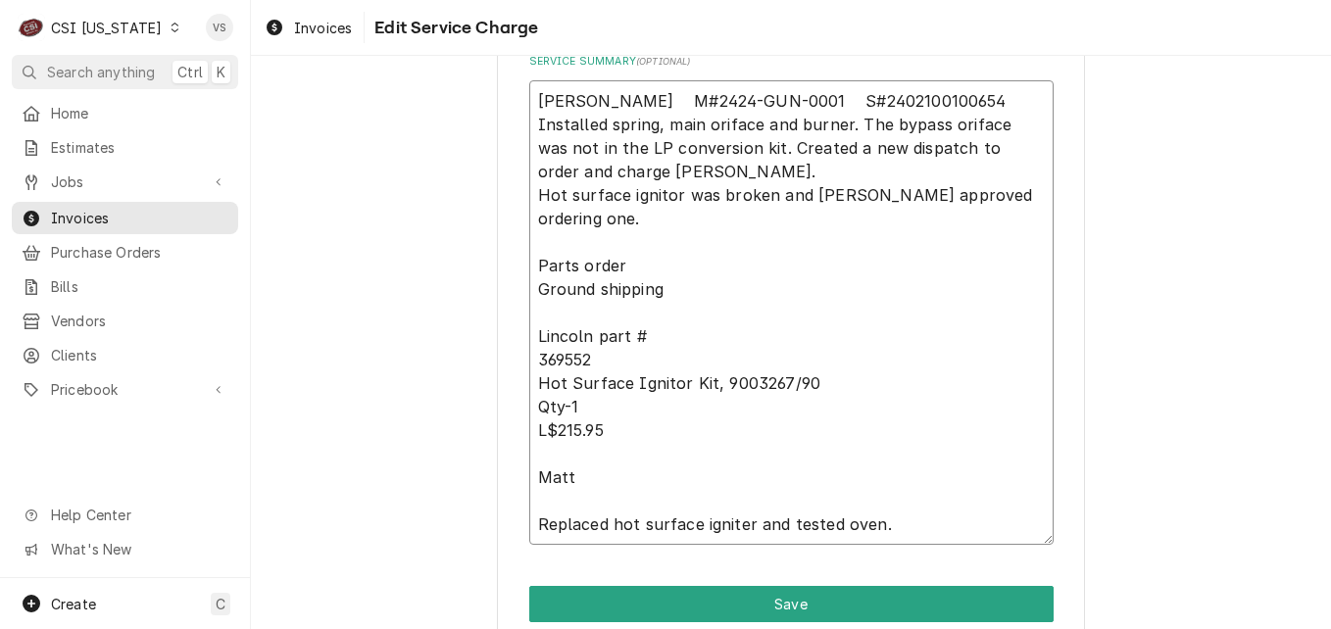
drag, startPoint x: 748, startPoint y: 148, endPoint x: 835, endPoint y: 177, distance: 92.0
click at [835, 177] on textarea "Lincoln M#2424-GUN-0001 S#2402100100654 Installed spring, main oriface and burn…" at bounding box center [791, 312] width 524 height 465
type textarea "x"
type textarea "Lincoln M#2424-GUN-0001 S#2402100100654 Installed spring, main oriface and burn…"
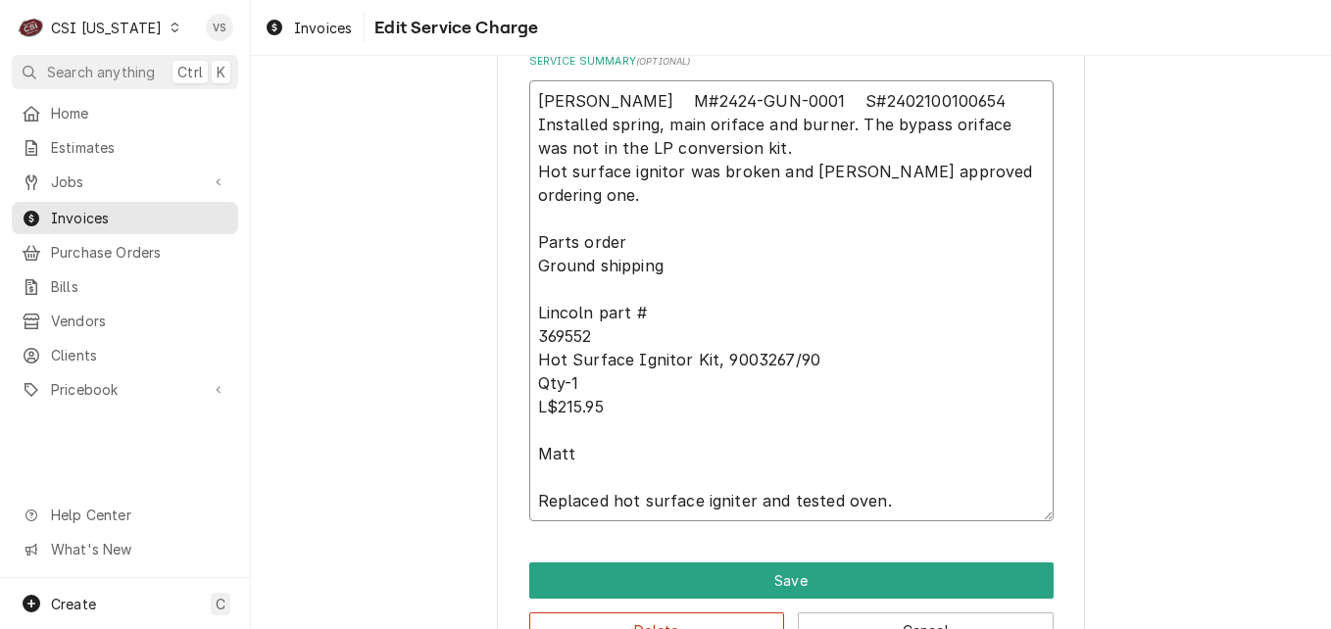
type textarea "x"
type textarea "Lincoln M#2424-GUN-0001 S#2402100100654 Installed spring, main oriface and burn…"
click at [535, 172] on textarea "Lincoln M#2424-GUN-0001 S#2402100100654 Installed spring, main oriface and burn…" at bounding box center [791, 300] width 524 height 441
type textarea "x"
type textarea "Lincoln M#2424-GUN-0001 S#2402100100654 Installed spring, main oriface and burn…"
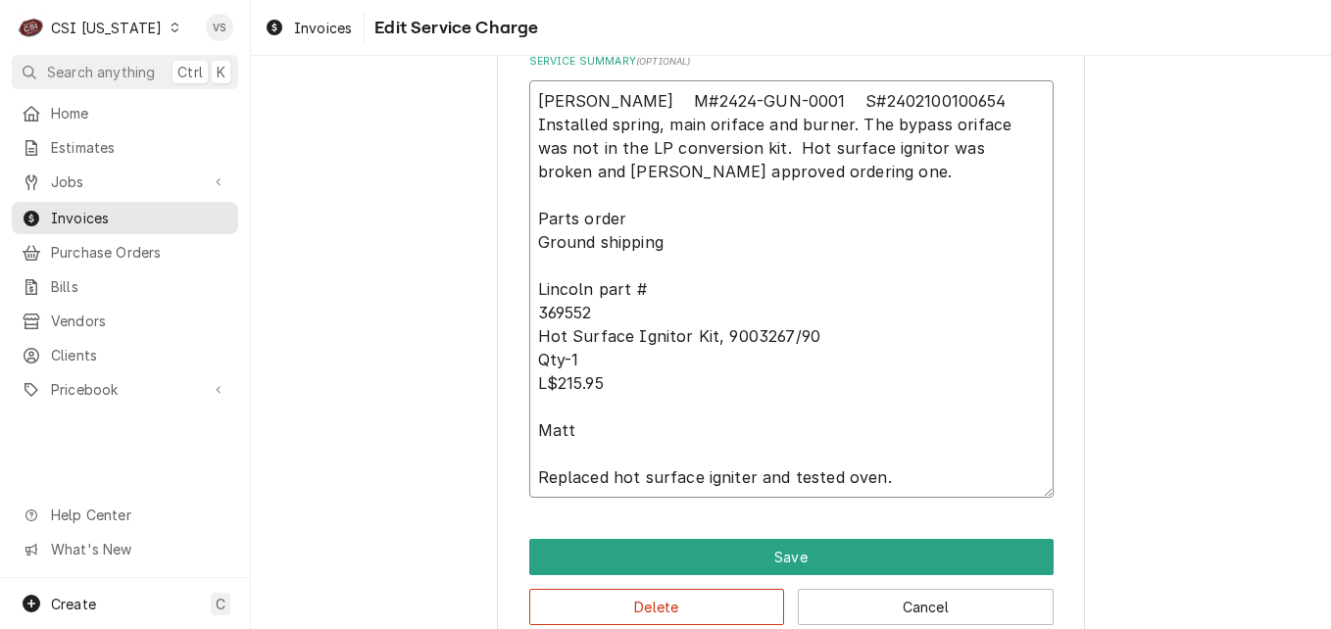
type textarea "x"
type textarea "Lincoln M#2424-GUN-0001 S#2402100100654 Installed spring, main oriface and burn…"
drag, startPoint x: 530, startPoint y: 213, endPoint x: 641, endPoint y: 441, distance: 253.8
click at [641, 441] on textarea "Lincoln M#2424-GUN-0001 S#2402100100654 Installed spring, main oriface and burn…" at bounding box center [791, 289] width 524 height 418
type textarea "x"
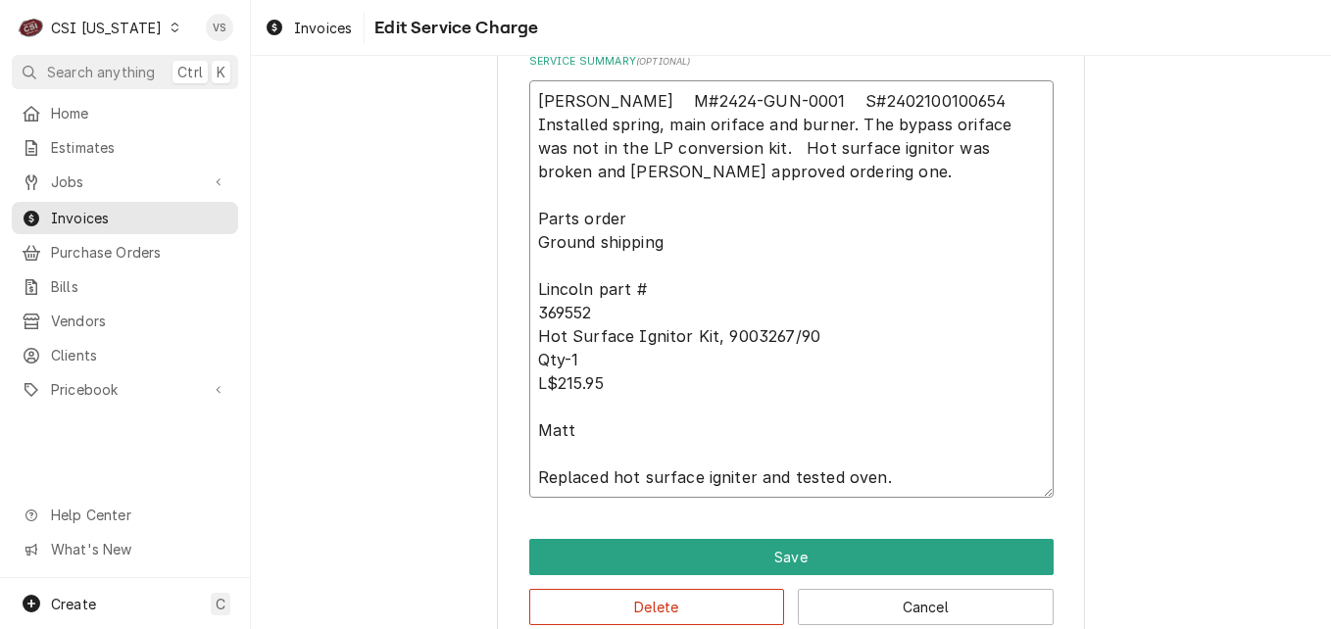
type textarea "Lincoln M#2424-GUN-0001 S#2402100100654 Installed spring, main oriface and burn…"
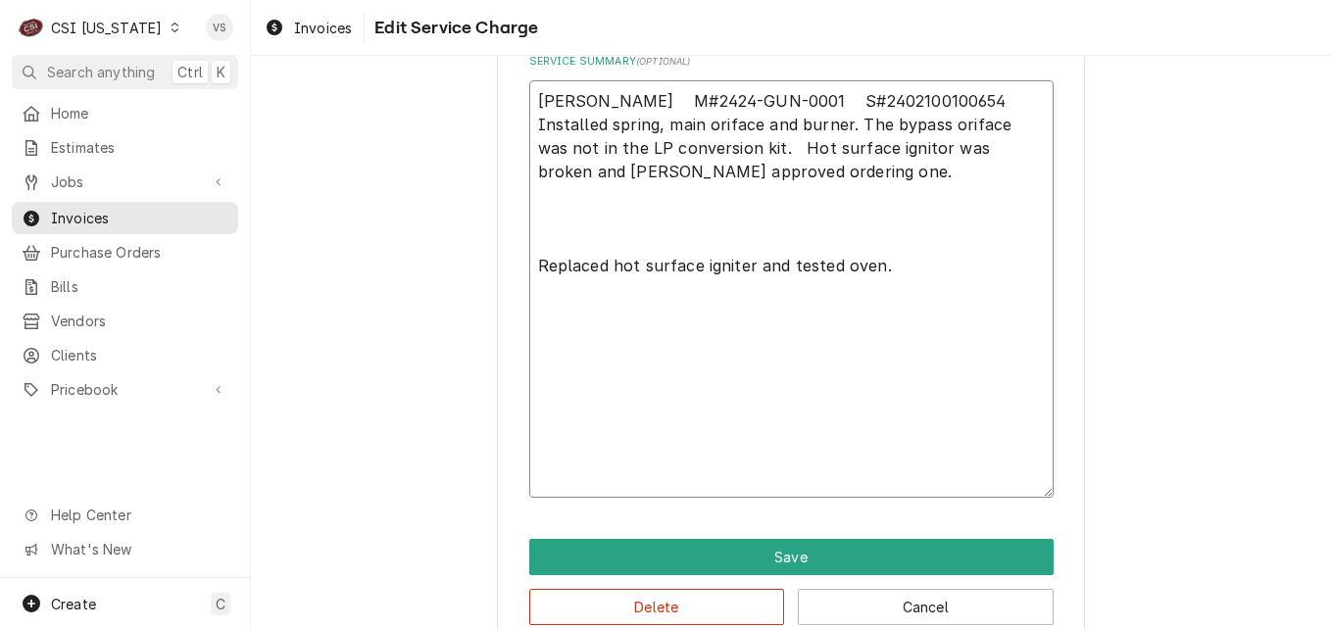
scroll to position [687, 0]
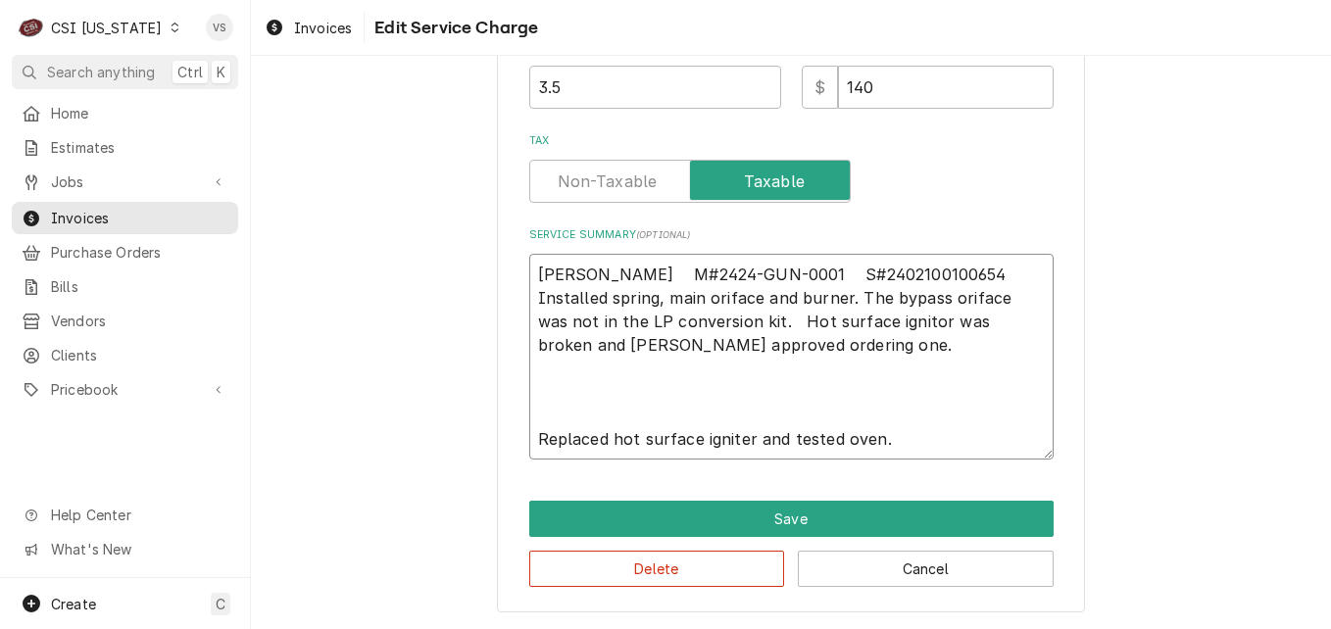
type textarea "x"
type textarea "Lincoln M#2424-GUN-0001 S#2402100100654 Installed spring, main oriface and burn…"
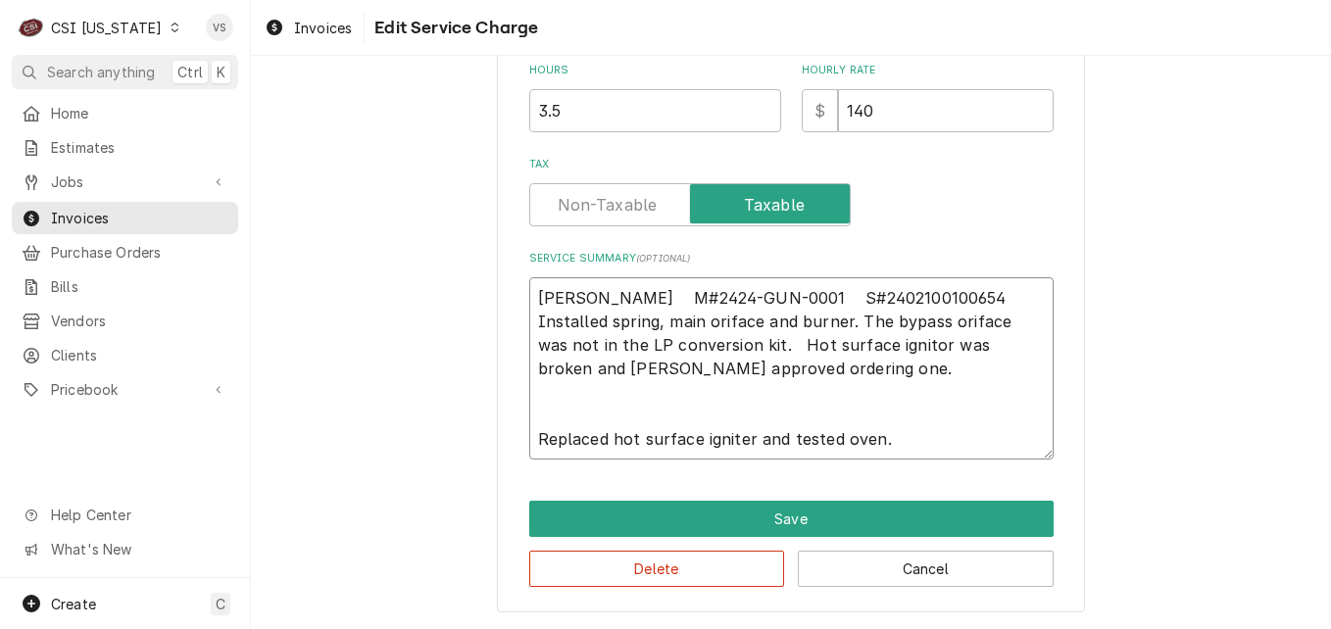
type textarea "x"
type textarea "Lincoln M#2424-GUN-0001 S#2402100100654 Installed spring, main oriface and burn…"
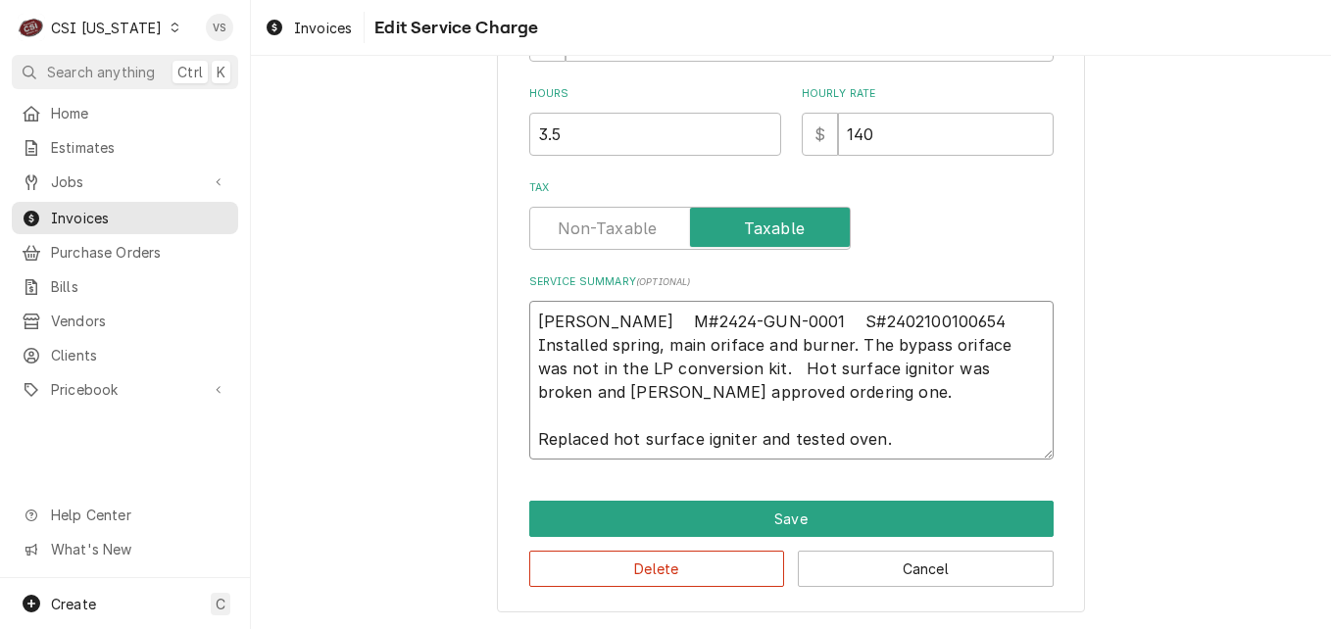
scroll to position [640, 0]
click at [582, 413] on textarea "Lincoln M#2424-GUN-0001 S#2402100100654 Installed spring, main oriface and burn…" at bounding box center [791, 380] width 524 height 159
type textarea "x"
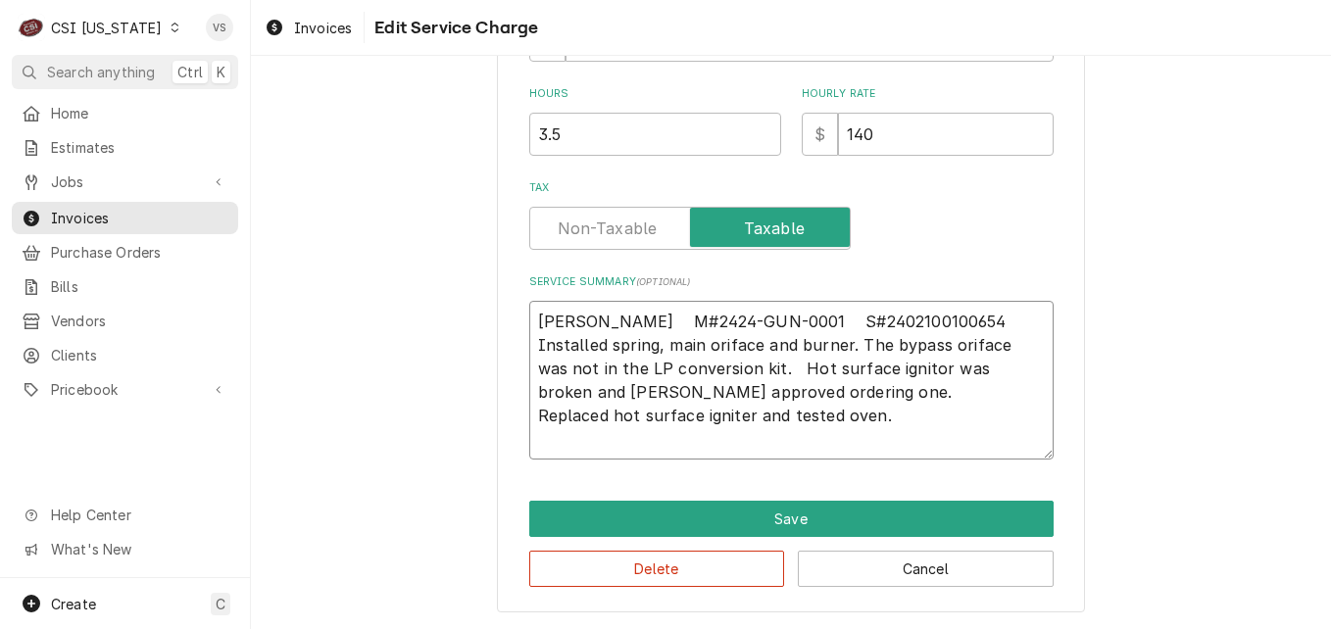
scroll to position [616, 0]
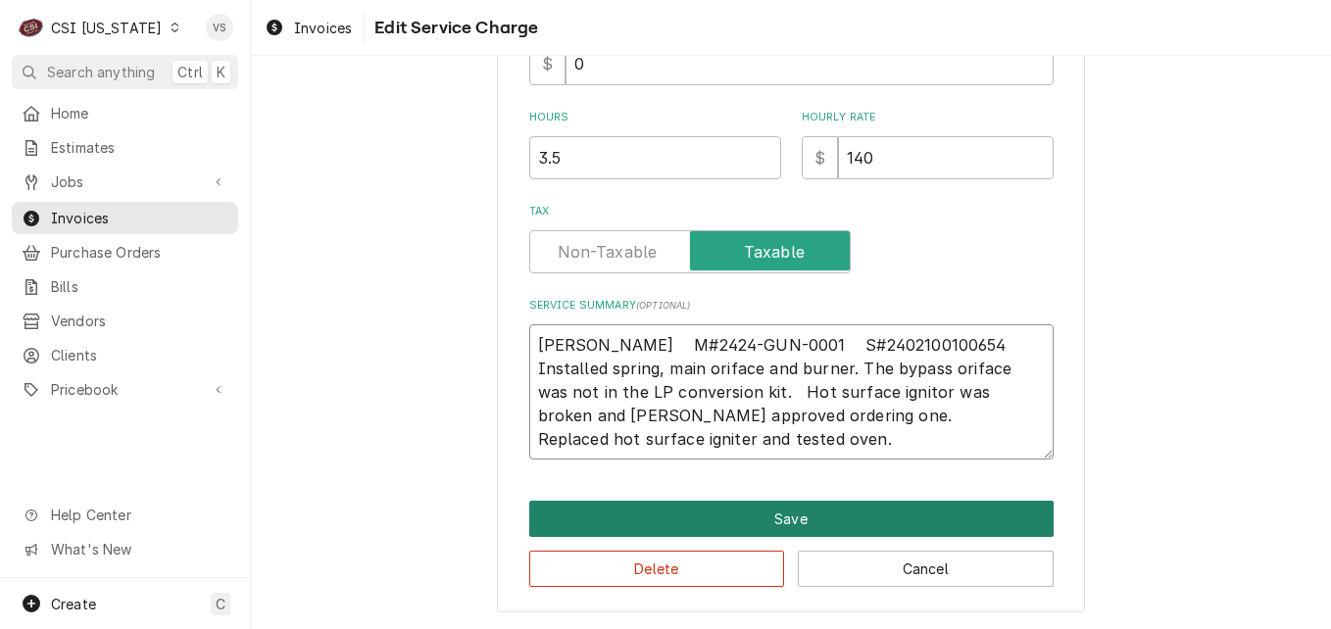
type textarea "Lincoln M#2424-GUN-0001 S#2402100100654 Installed spring, main oriface and burn…"
click at [772, 516] on button "Save" at bounding box center [791, 519] width 524 height 36
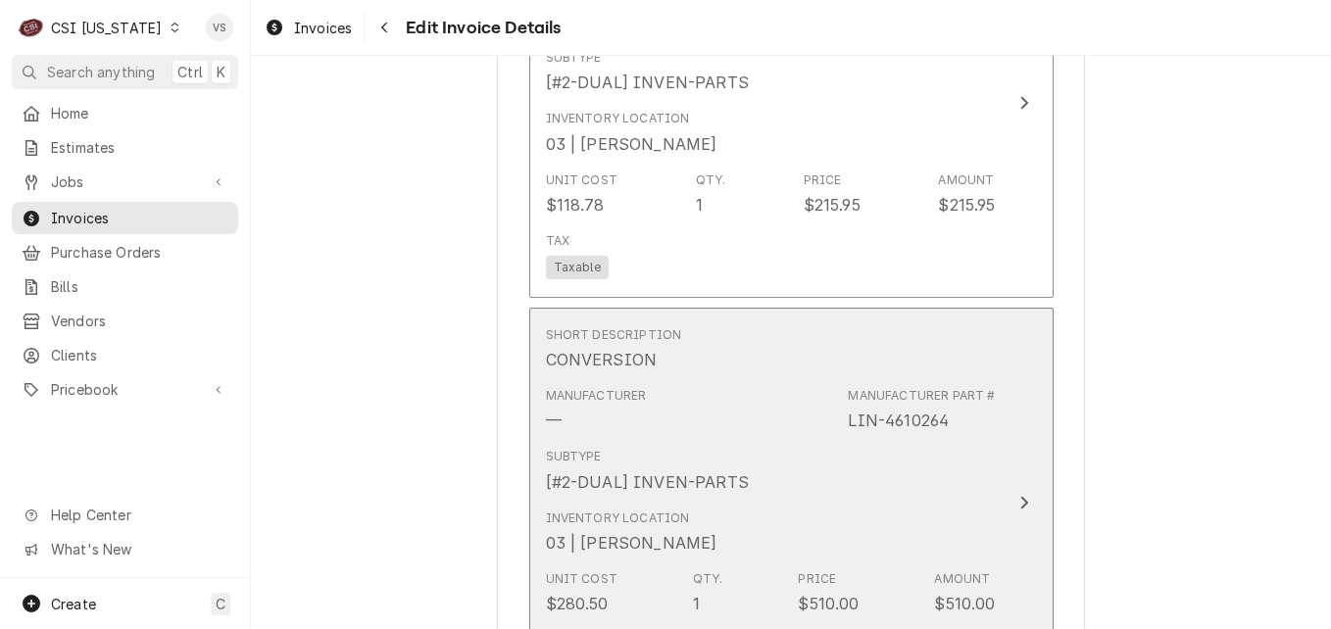
scroll to position [4019, 0]
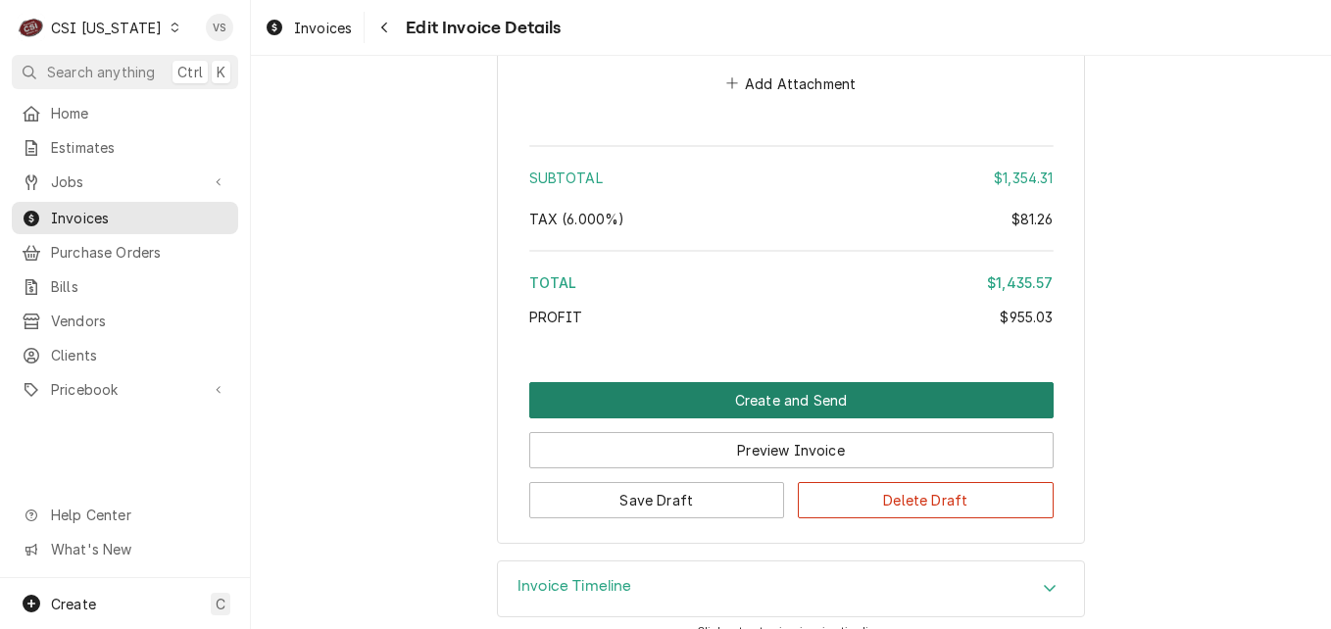
click at [722, 382] on button "Create and Send" at bounding box center [791, 400] width 524 height 36
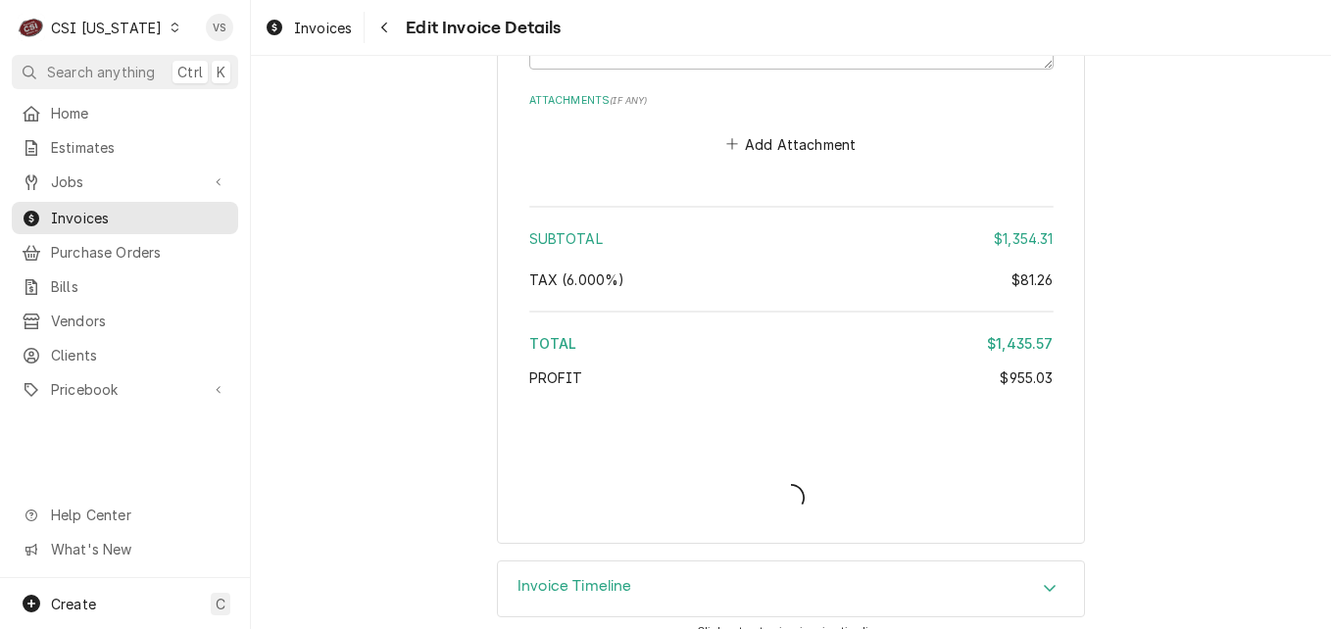
type textarea "x"
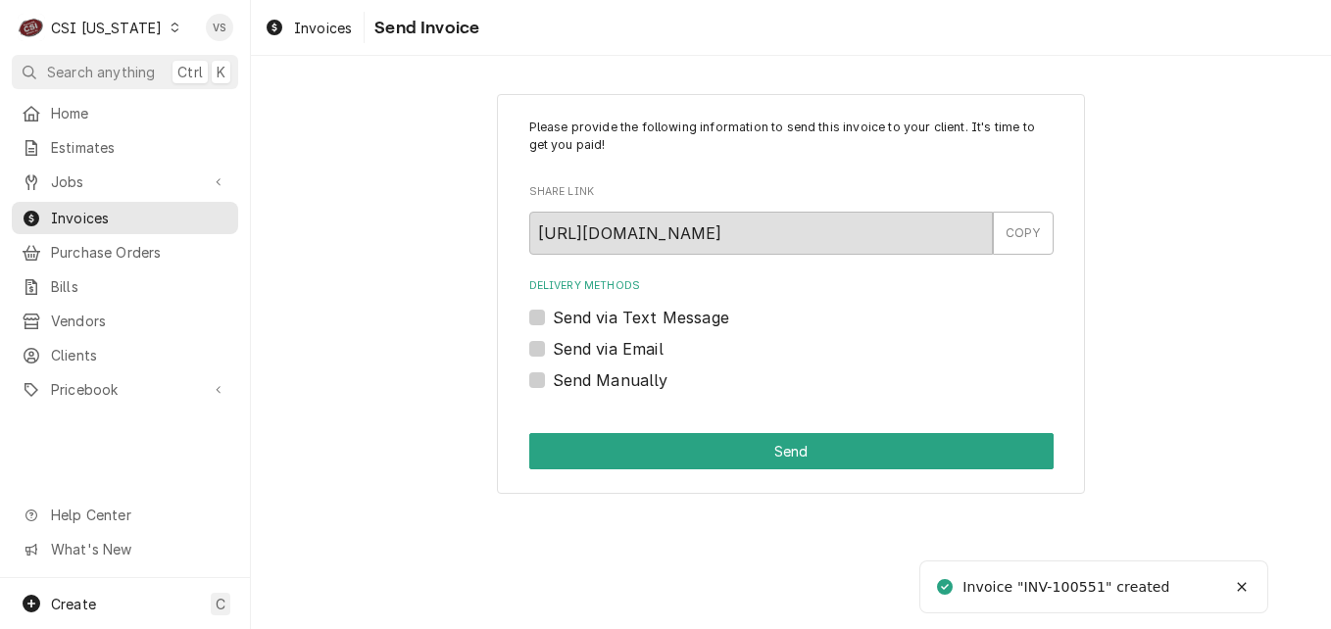
click at [553, 383] on label "Send Manually" at bounding box center [611, 381] width 116 height 24
click at [553, 383] on input "Send Manually" at bounding box center [815, 390] width 524 height 43
checkbox input "true"
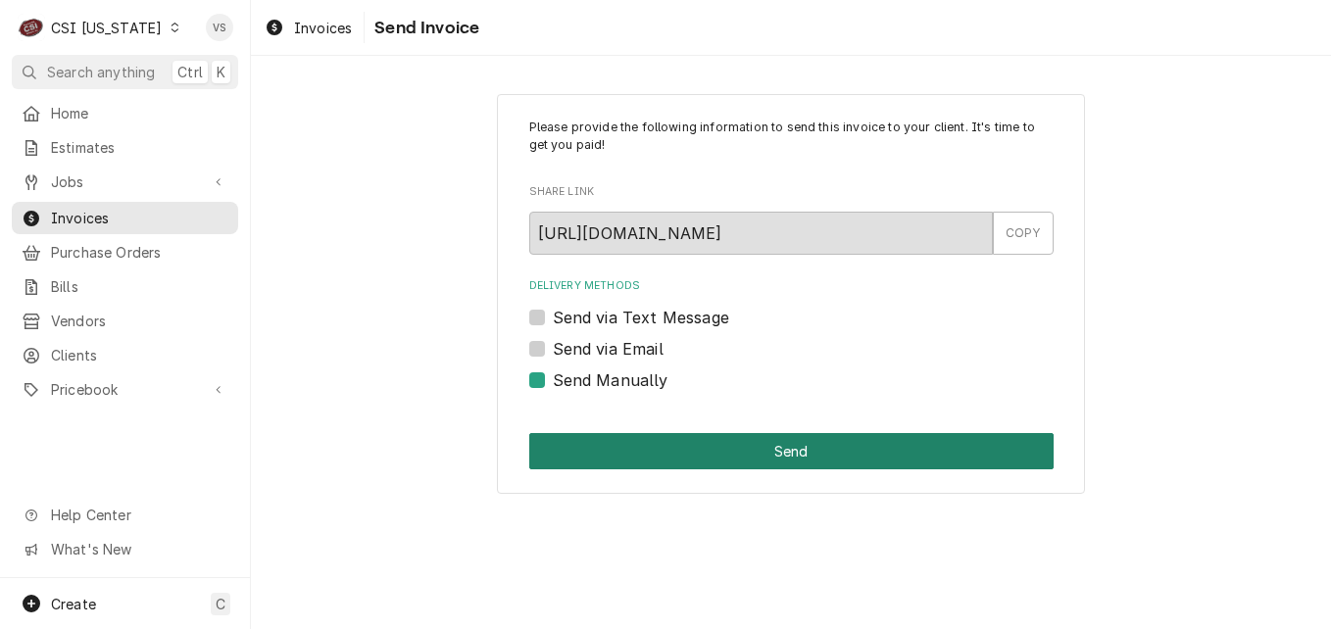
click at [607, 458] on button "Send" at bounding box center [791, 451] width 524 height 36
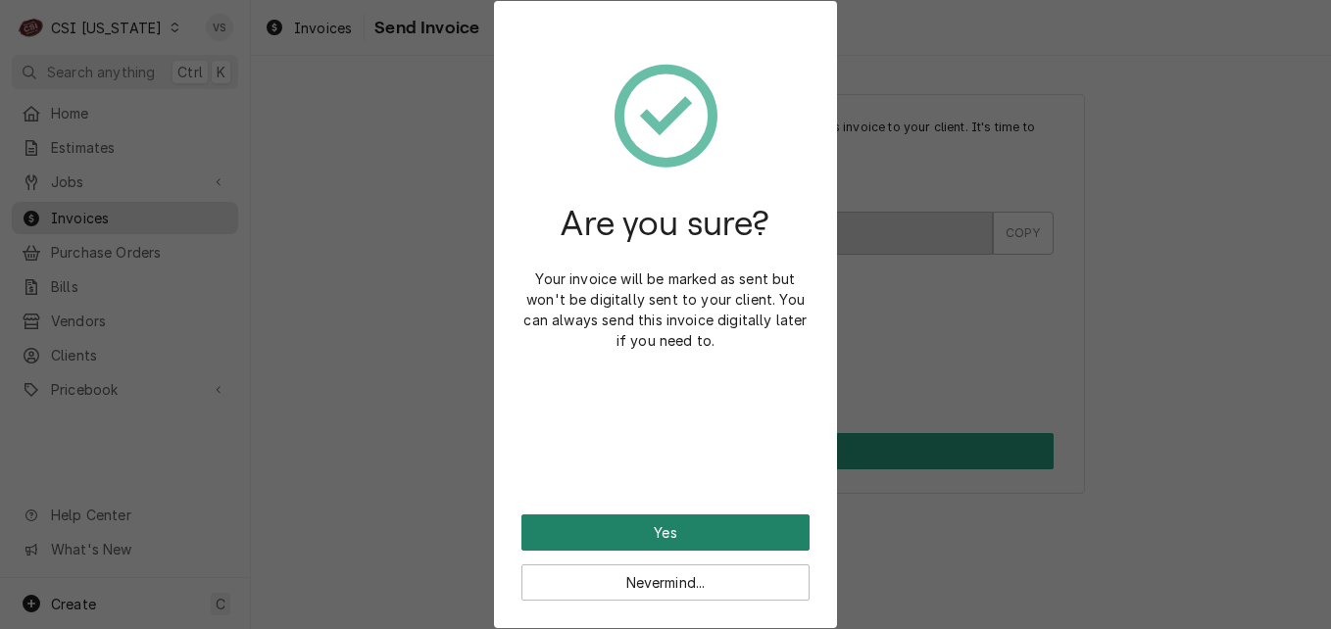
click at [636, 524] on button "Yes" at bounding box center [665, 533] width 288 height 36
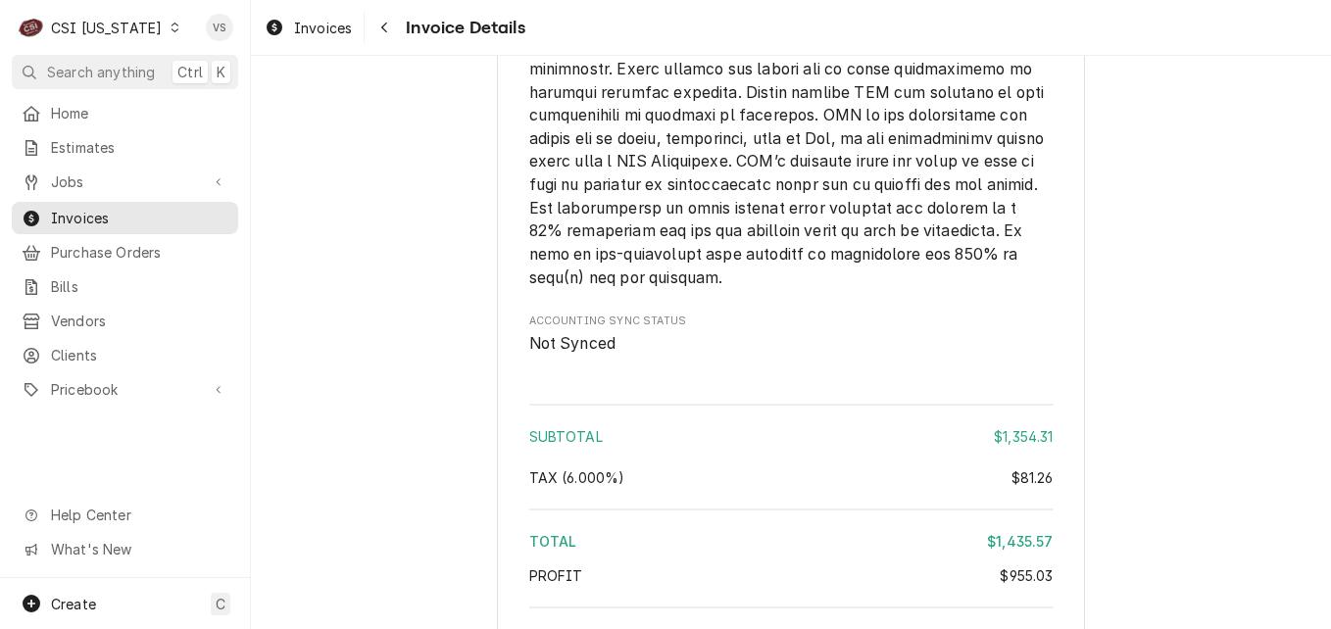
scroll to position [4018, 0]
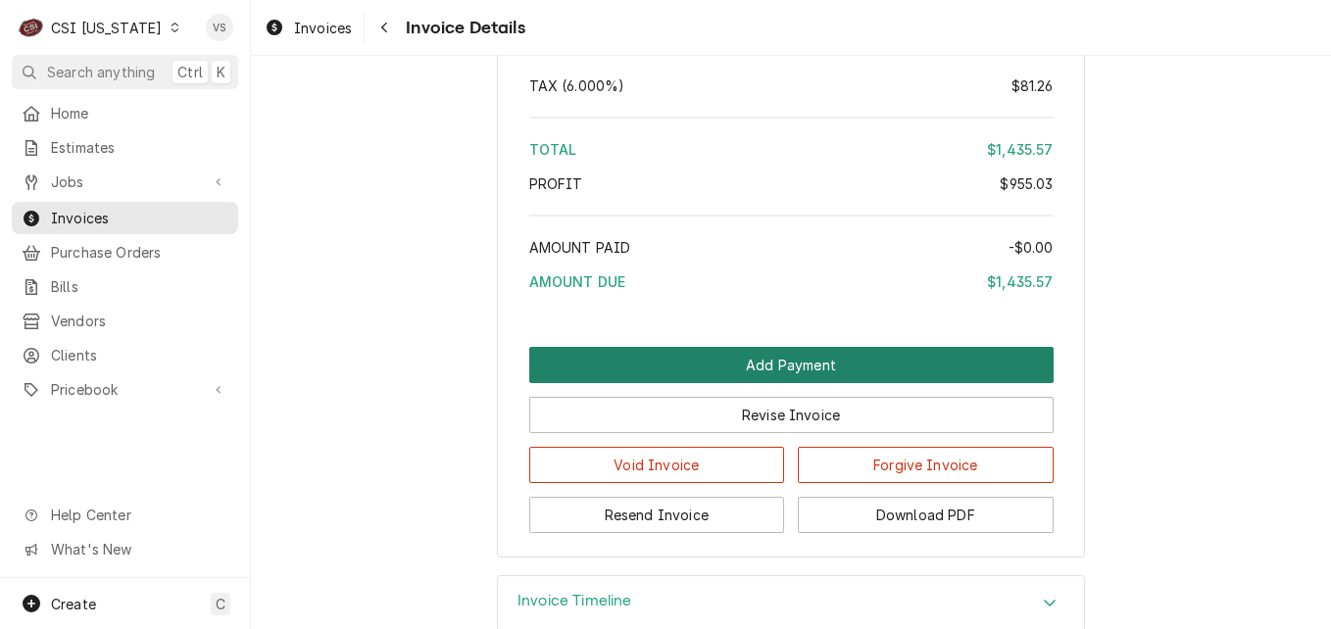
click at [646, 383] on button "Add Payment" at bounding box center [791, 365] width 524 height 36
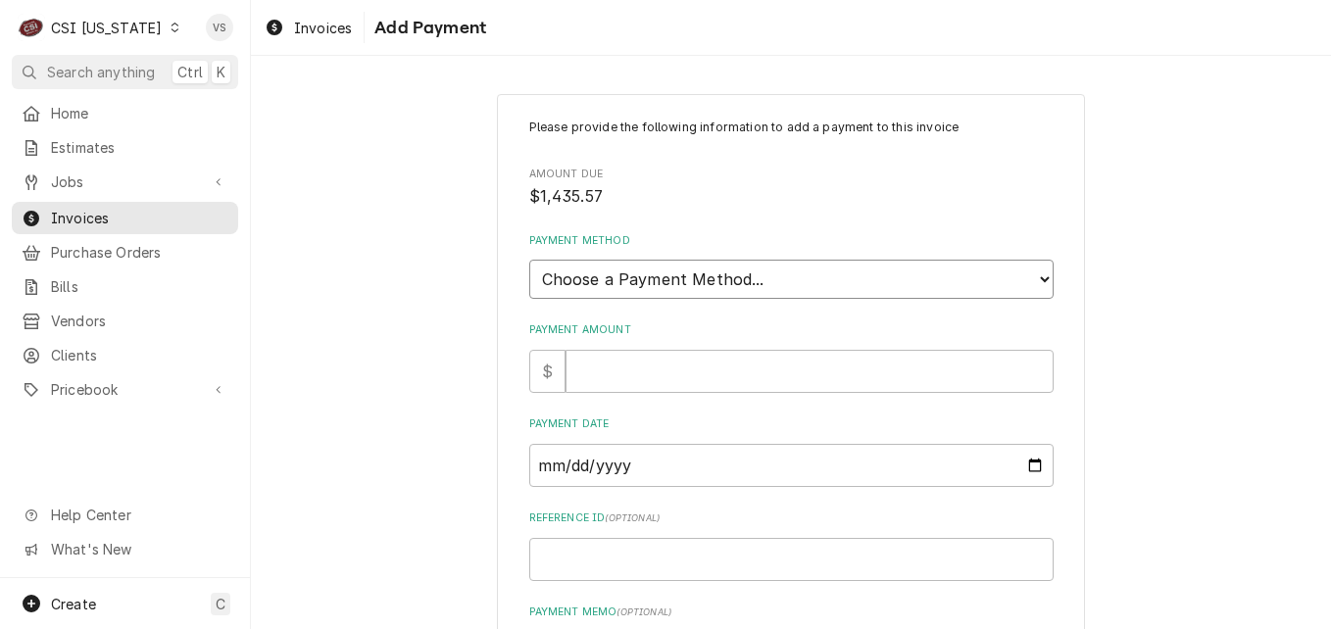
click at [648, 276] on select "Choose a Payment Method... Cash Check Credit/Debit Card ACH/eCheck Other" at bounding box center [791, 279] width 524 height 39
select select "3"
click at [529, 260] on select "Choose a Payment Method... Cash Check Credit/Debit Card ACH/eCheck Other" at bounding box center [791, 279] width 524 height 39
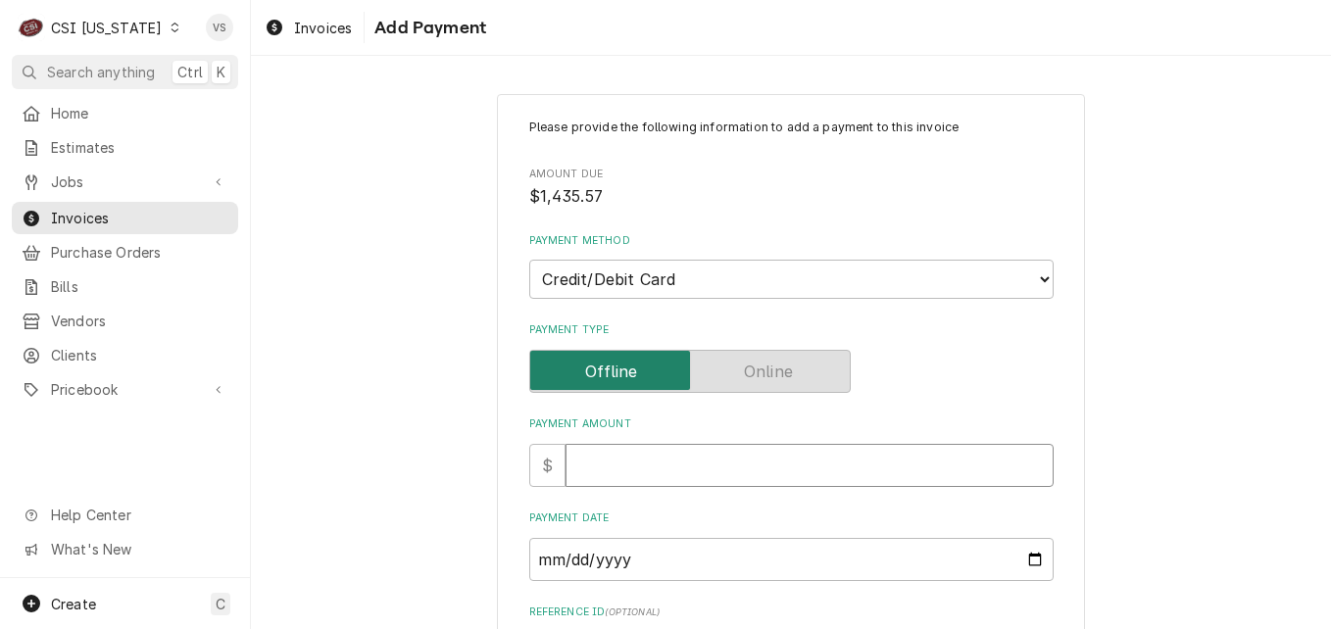
click at [601, 470] on input "Payment Amount" at bounding box center [809, 465] width 488 height 43
type textarea "x"
type input "1"
type textarea "x"
type input "14"
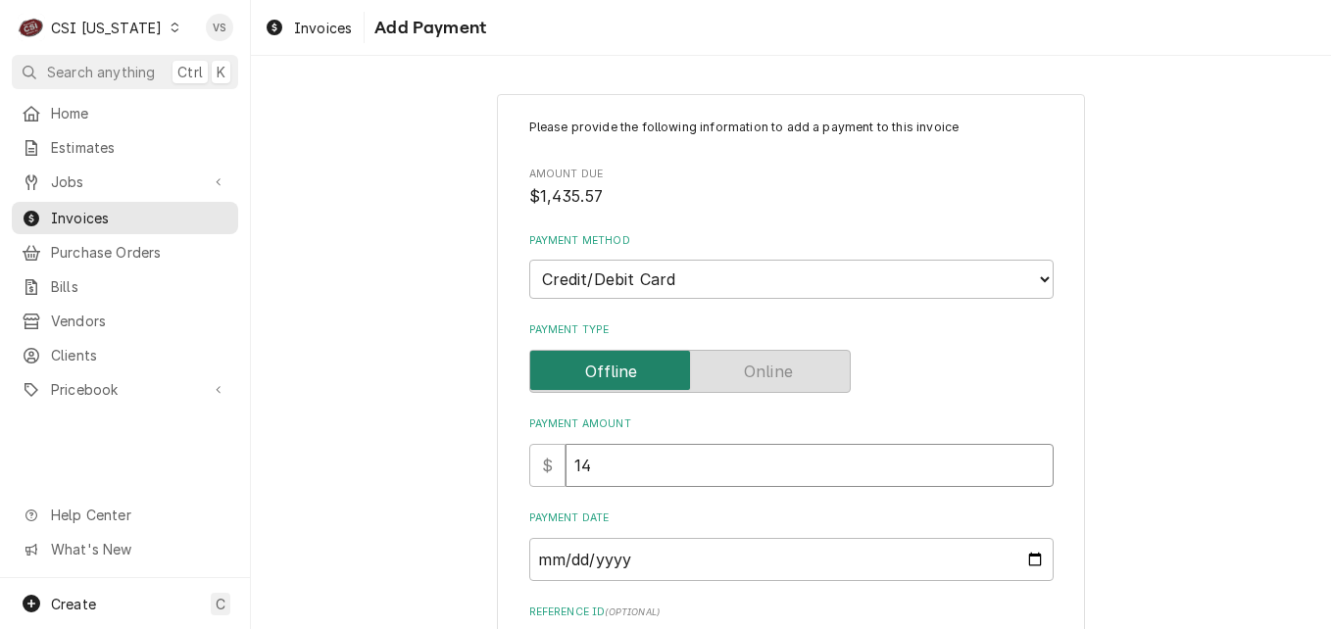
type textarea "x"
type input "143"
type textarea "x"
type input "1435"
type textarea "x"
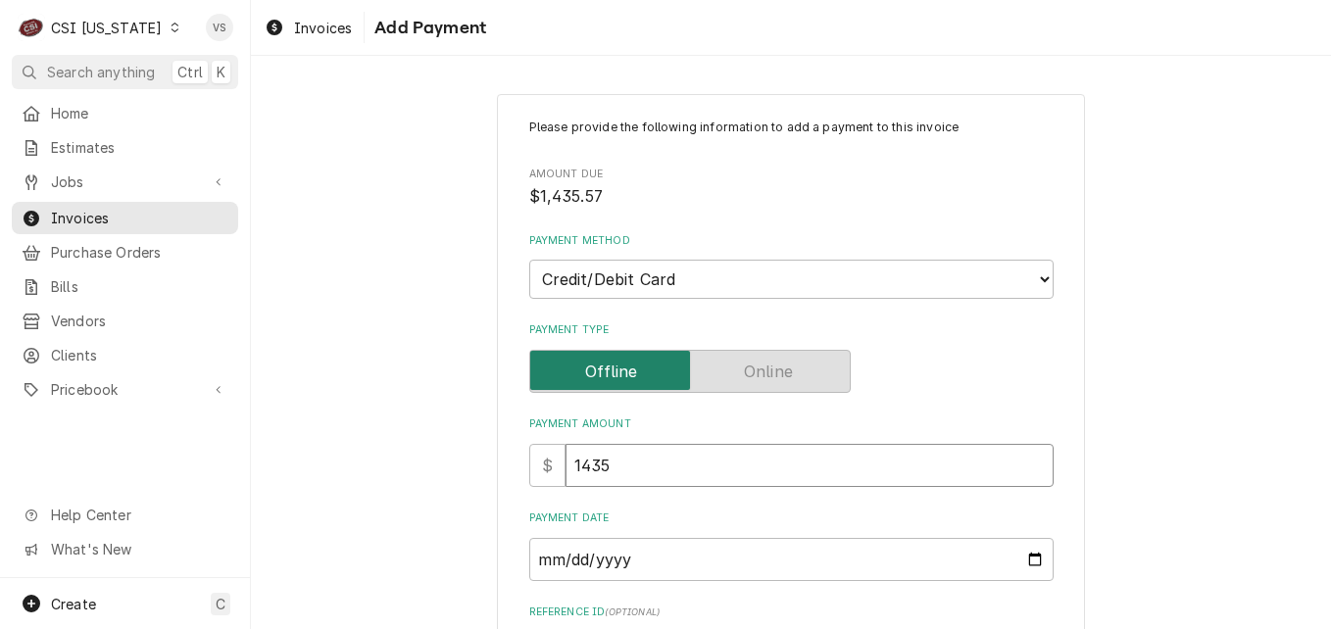
type input "1435.5"
type textarea "x"
type input "1435.57"
click at [640, 562] on input "Payment Date" at bounding box center [791, 559] width 524 height 43
click at [1031, 560] on input "Payment Date" at bounding box center [791, 559] width 524 height 43
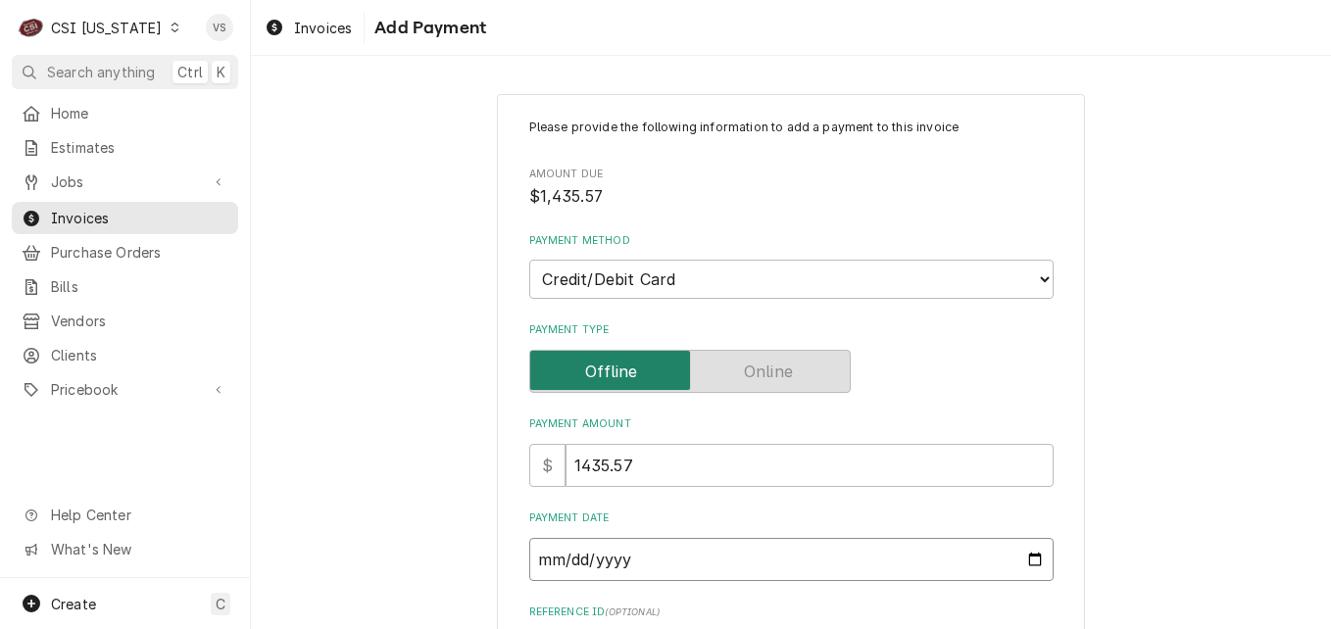
type input "2025-08-12"
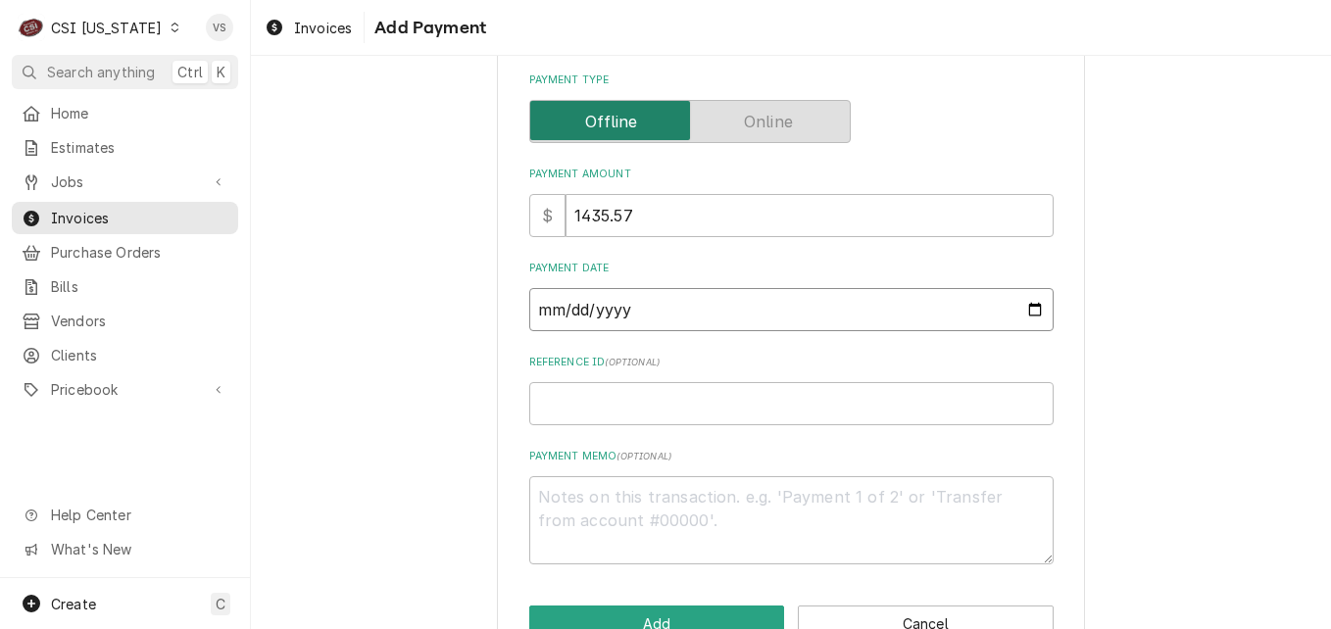
scroll to position [305, 0]
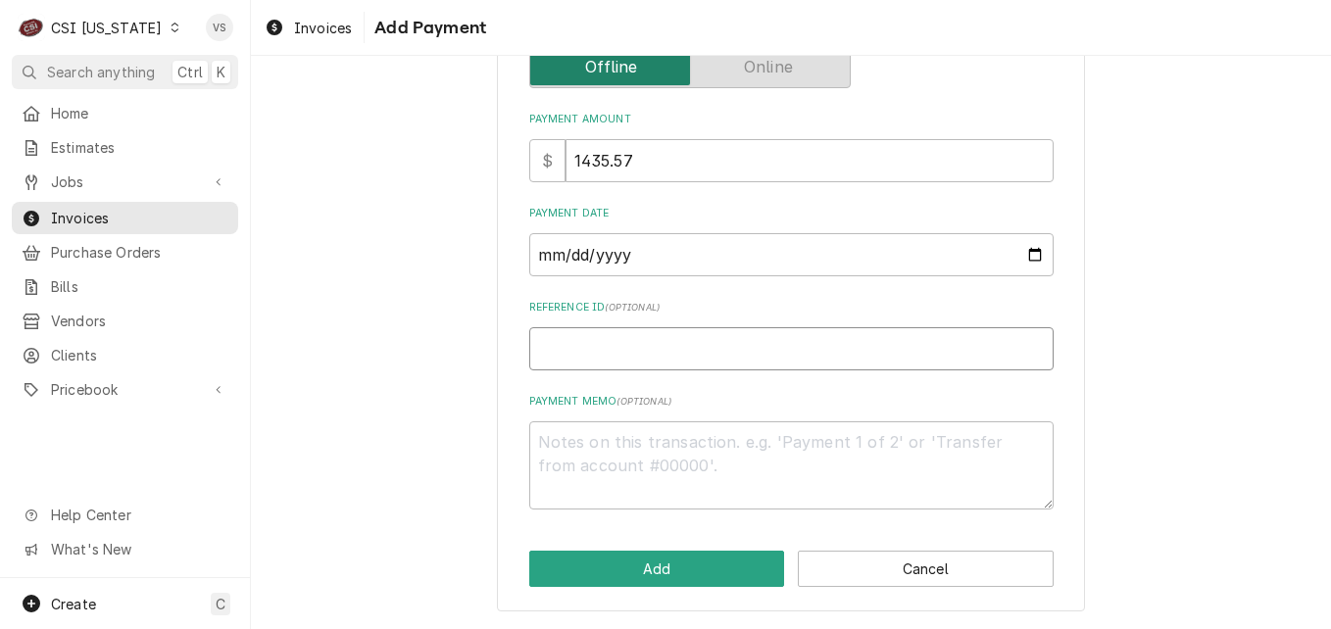
click at [562, 354] on input "Reference ID ( optional )" at bounding box center [791, 348] width 524 height 43
type textarea "x"
type input "2"
type textarea "x"
type input "22"
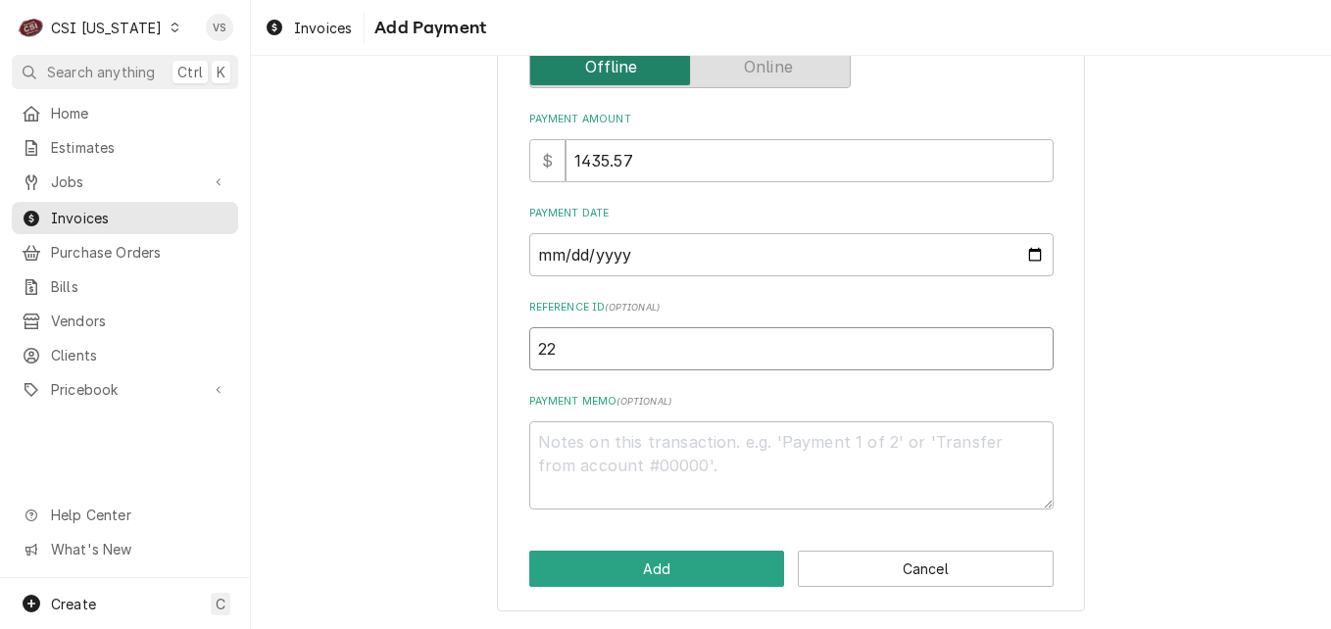
type textarea "x"
type input "221"
type textarea "x"
type input "2215"
type textarea "x"
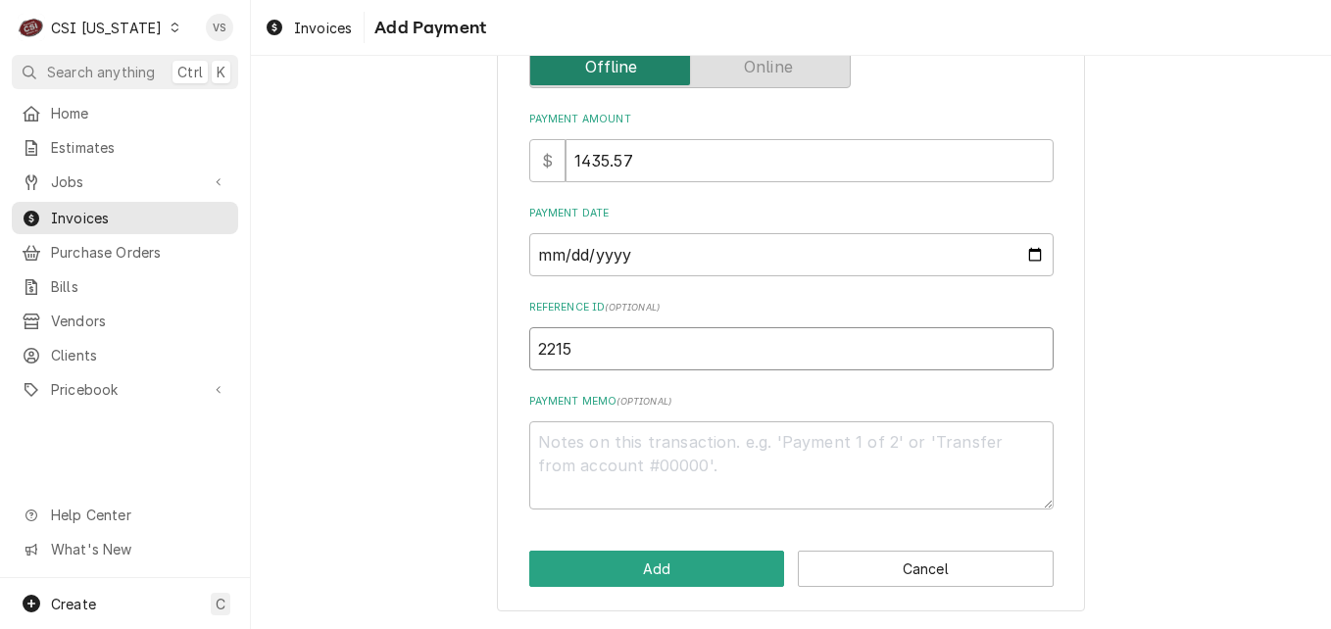
type input "22158"
type textarea "x"
type input "221582"
click at [565, 432] on textarea "Payment Memo ( optional )" at bounding box center [791, 465] width 524 height 88
type textarea "x"
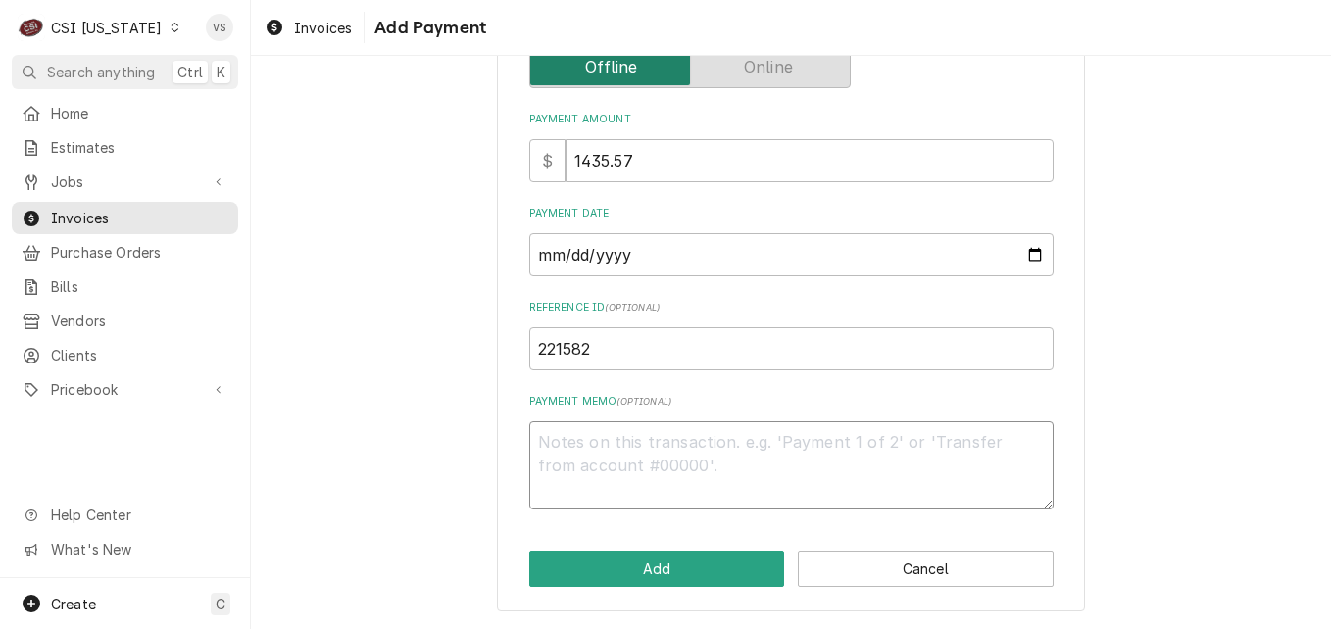
type textarea "A"
type textarea "x"
type textarea "AM"
type textarea "x"
type textarea "AME"
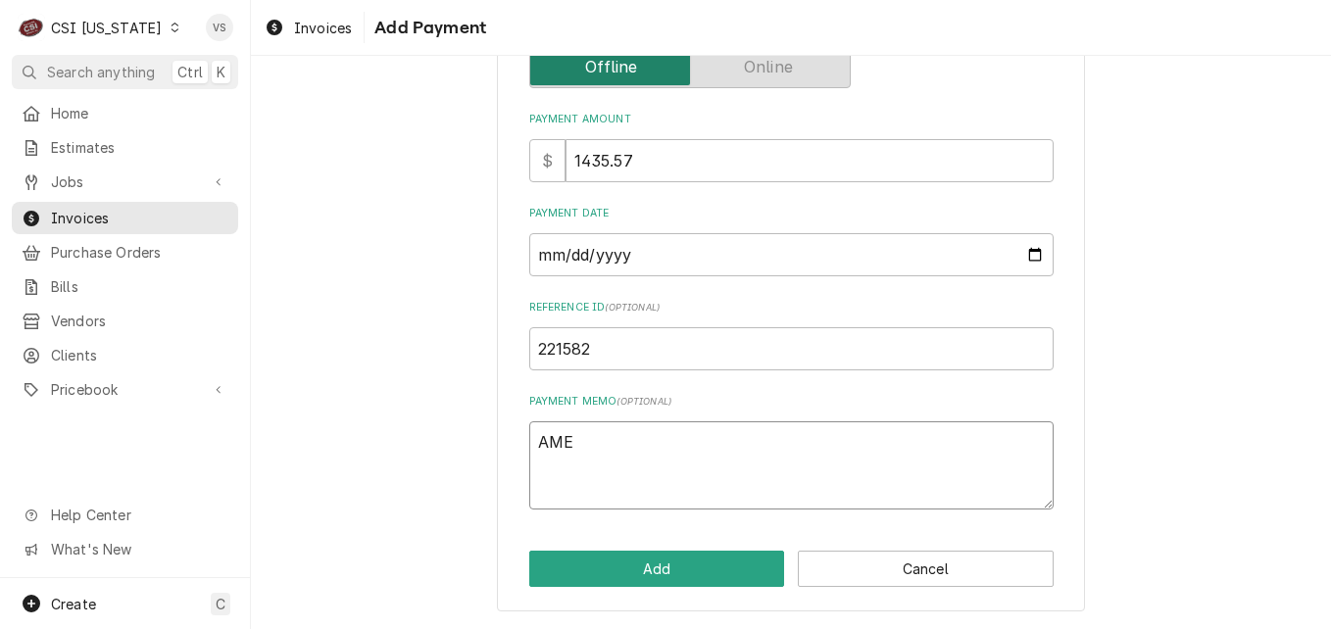
type textarea "x"
type textarea "AMEX"
type textarea "x"
type textarea "AMEX"
click at [619, 446] on textarea "AMEX" at bounding box center [791, 465] width 524 height 88
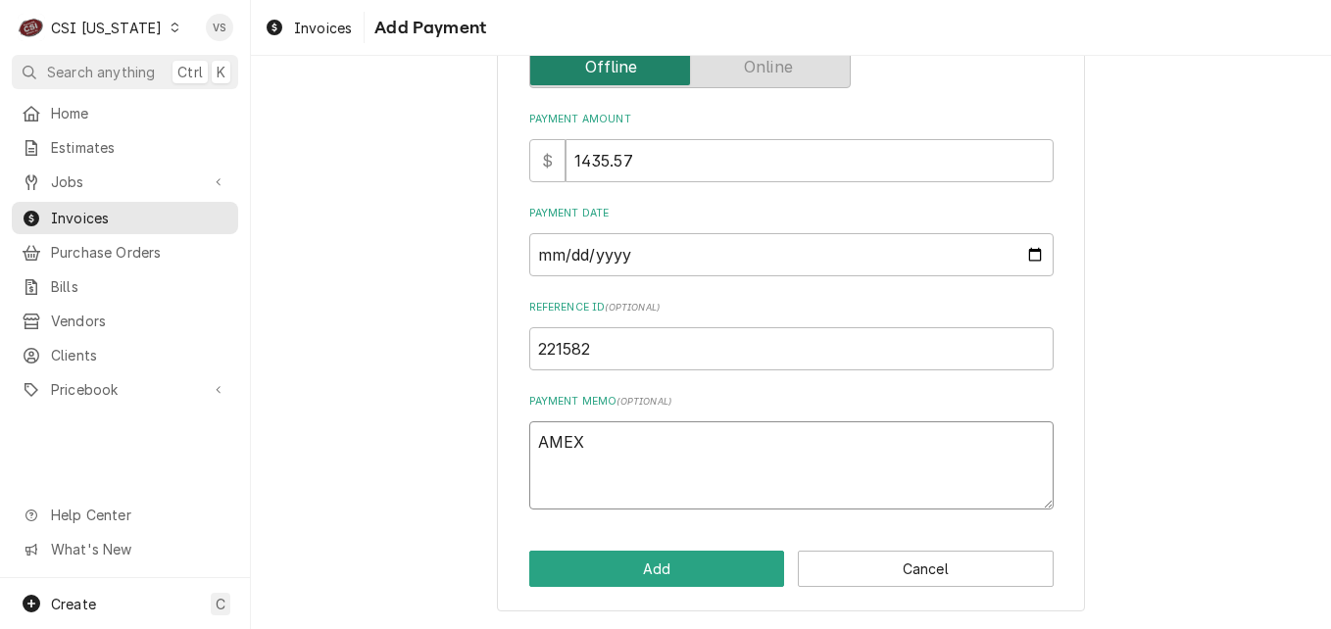
type textarea "x"
type textarea "AMEX 3"
type textarea "x"
type textarea "AMEX 30"
type textarea "x"
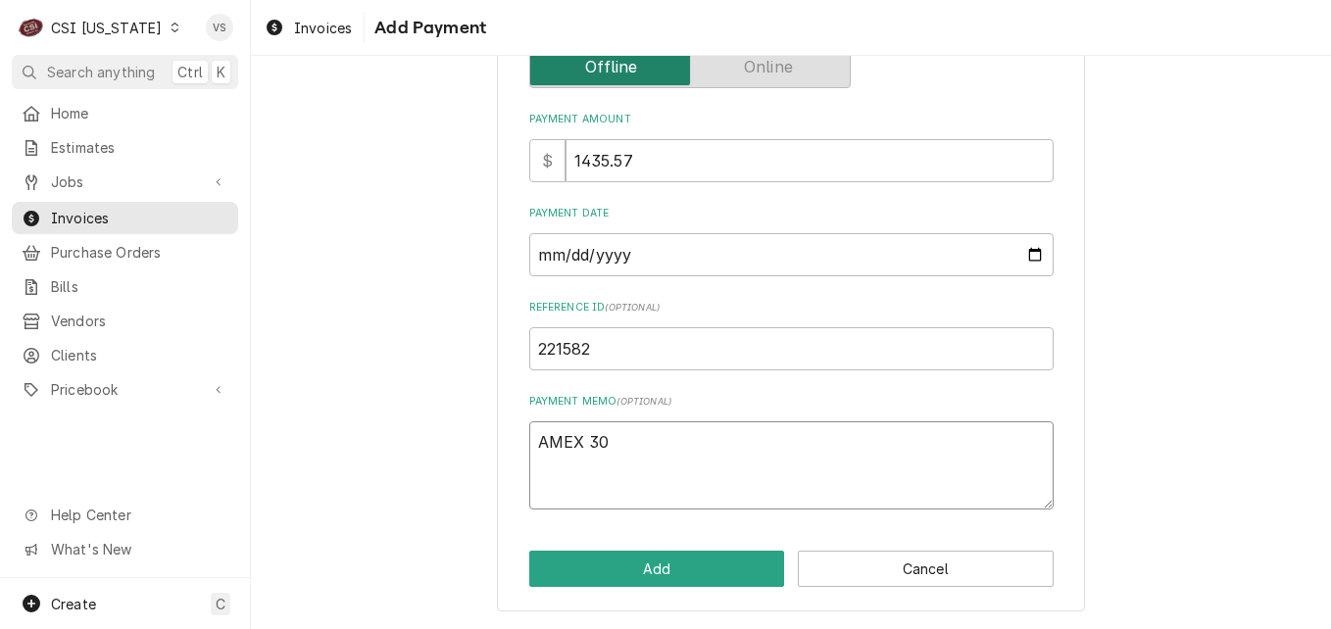
type textarea "AMEX 301"
type textarea "x"
type textarea "AMEX 3019"
click at [665, 565] on button "Add" at bounding box center [657, 569] width 256 height 36
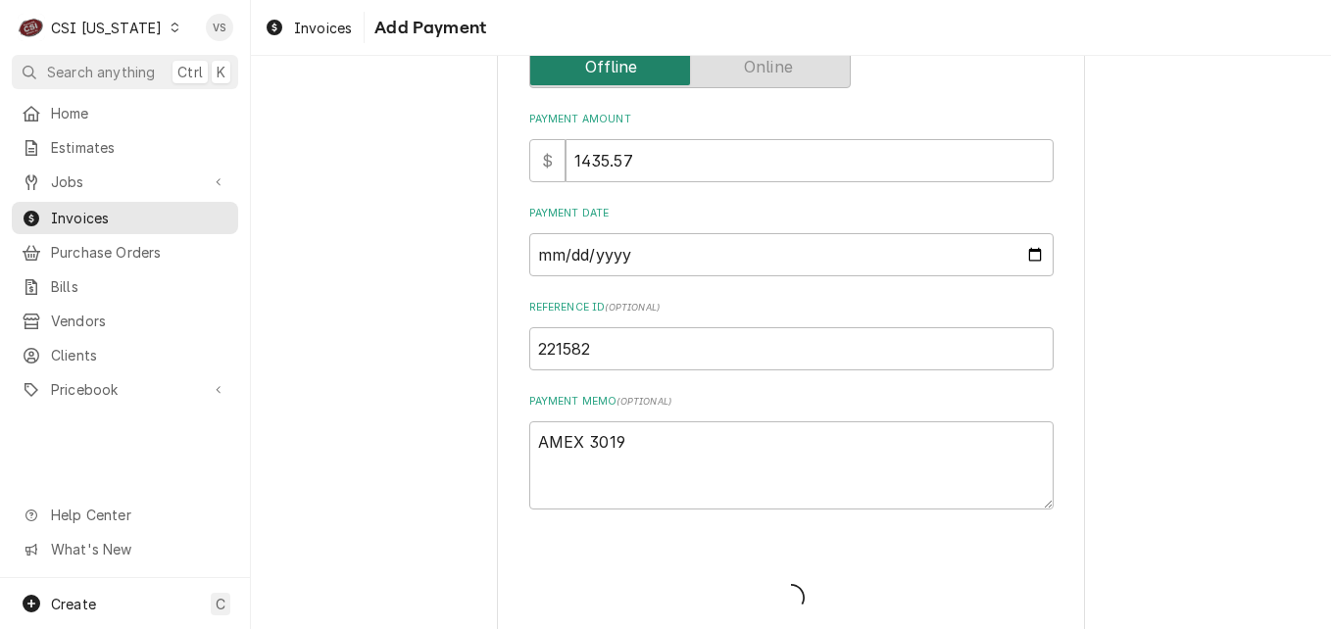
type textarea "x"
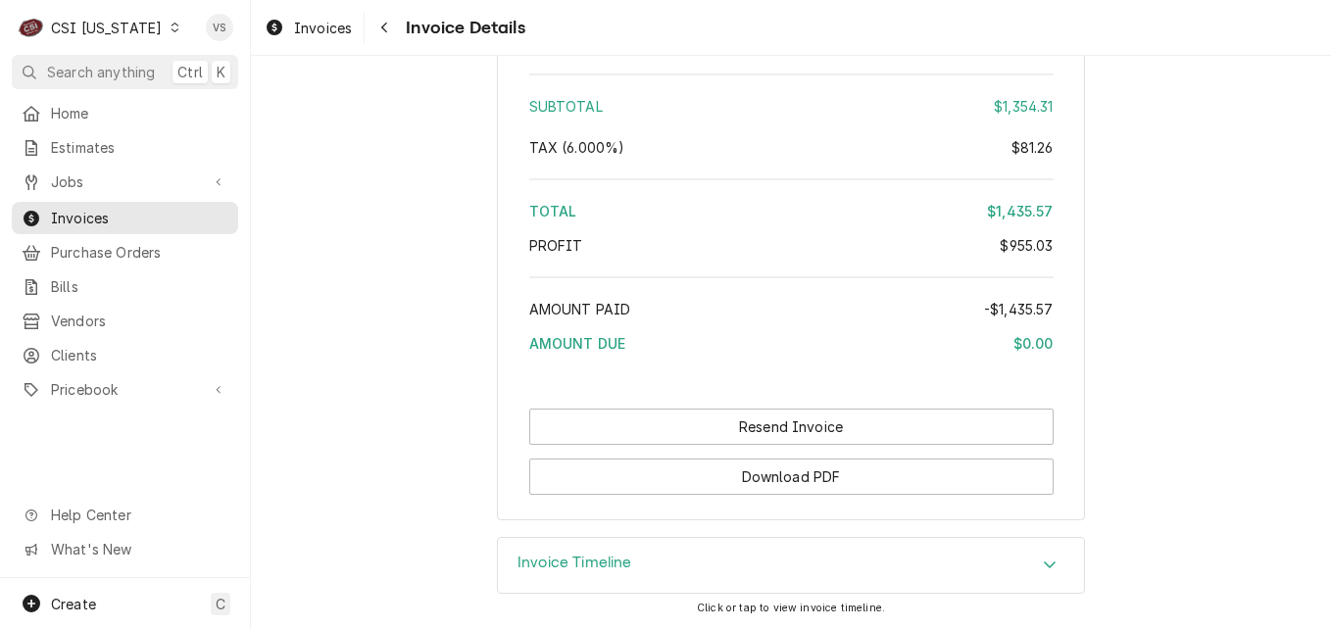
scroll to position [4350, 0]
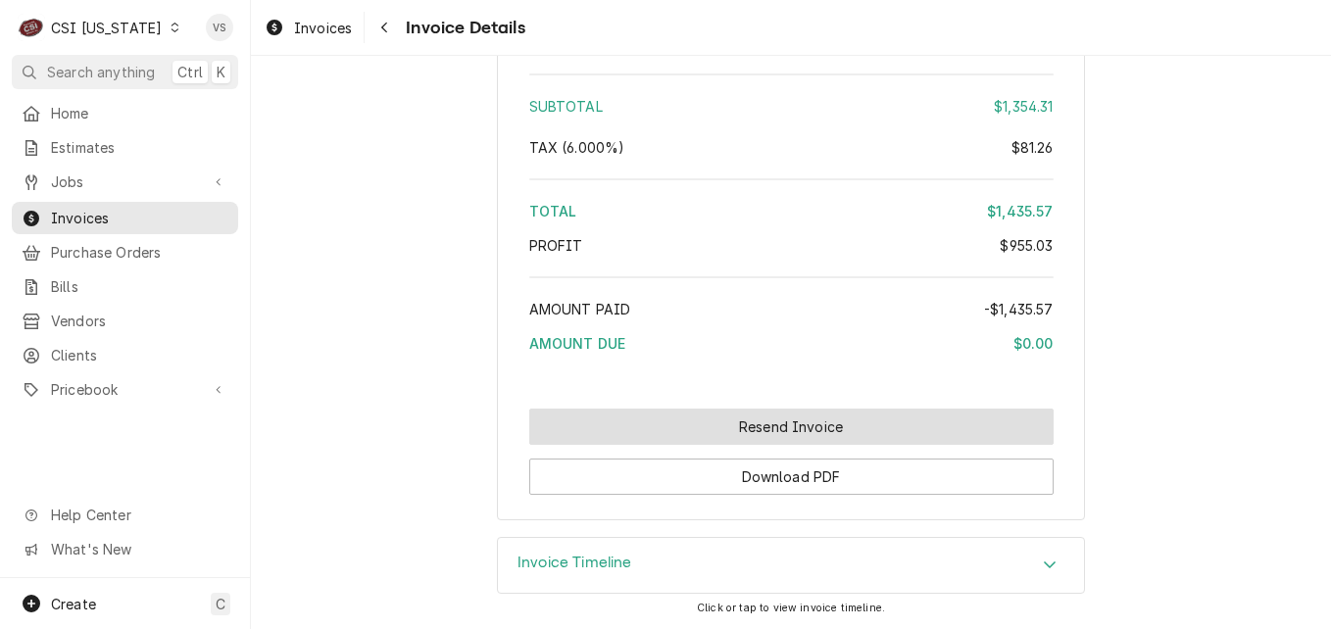
click at [729, 423] on button "Resend Invoice" at bounding box center [791, 427] width 524 height 36
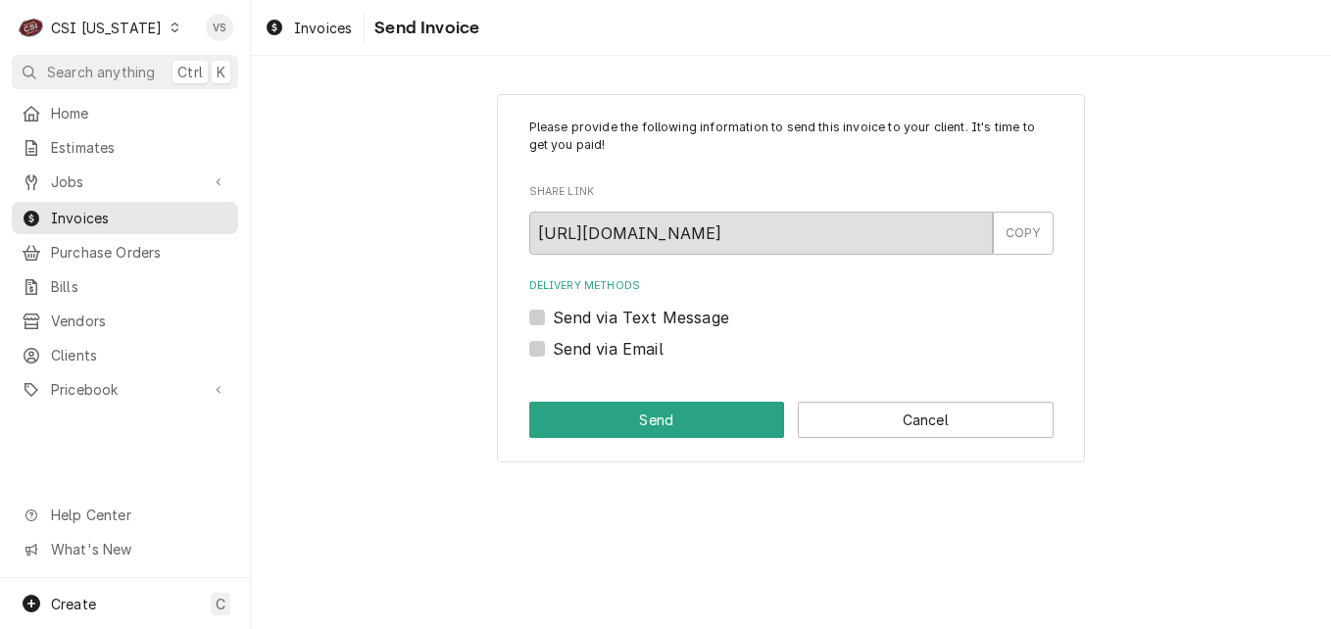
click at [553, 351] on label "Send via Email" at bounding box center [608, 349] width 111 height 24
click at [553, 351] on input "Send via Email" at bounding box center [815, 358] width 524 height 43
checkbox input "true"
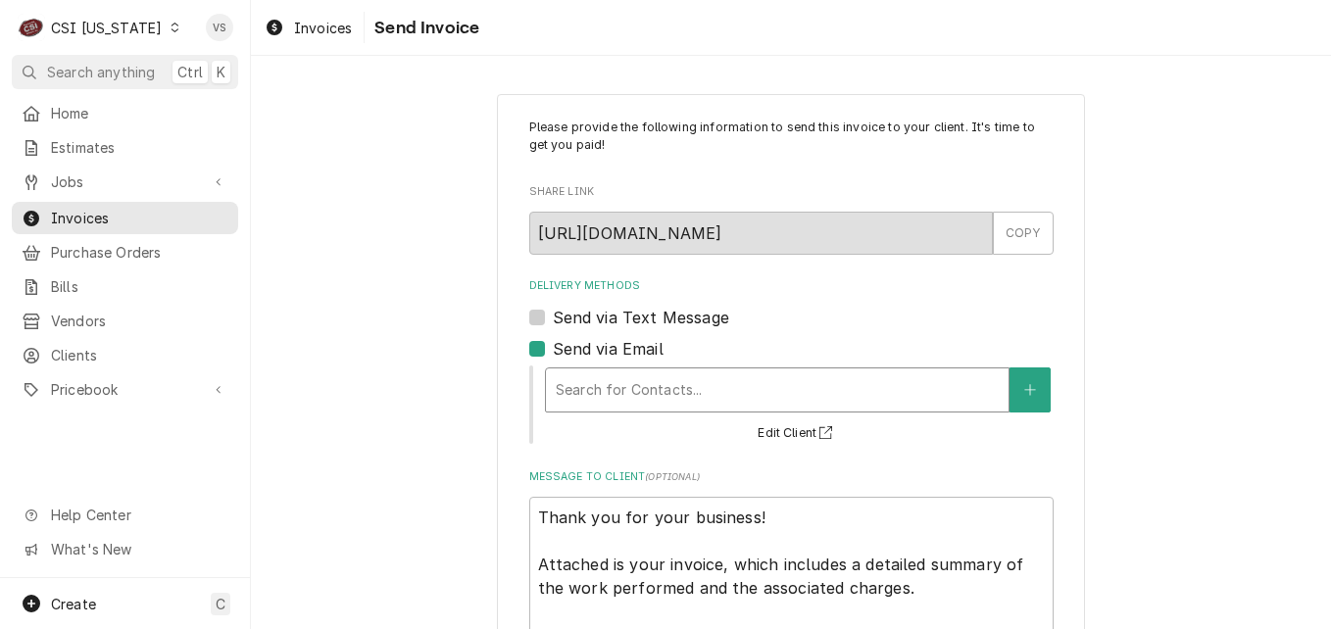
click at [599, 392] on div "Delivery Methods" at bounding box center [777, 389] width 443 height 35
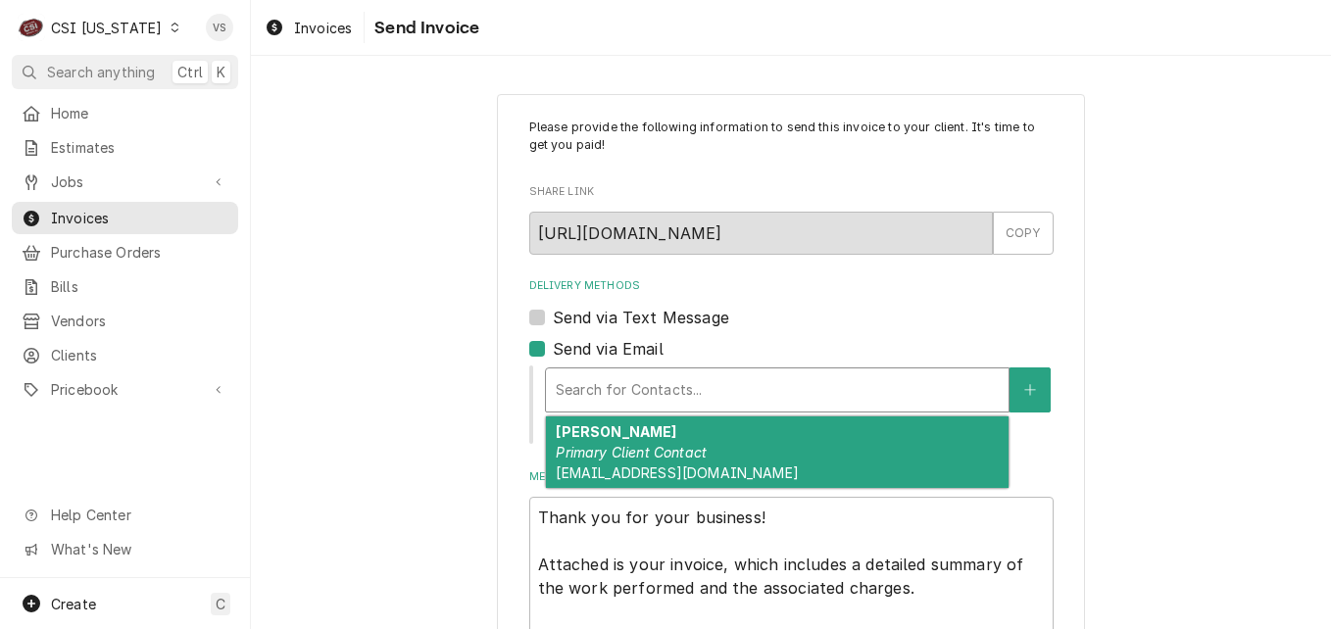
click at [626, 462] on div "[PERSON_NAME] Primary Client Contact [EMAIL_ADDRESS][DOMAIN_NAME]" at bounding box center [777, 453] width 463 height 72
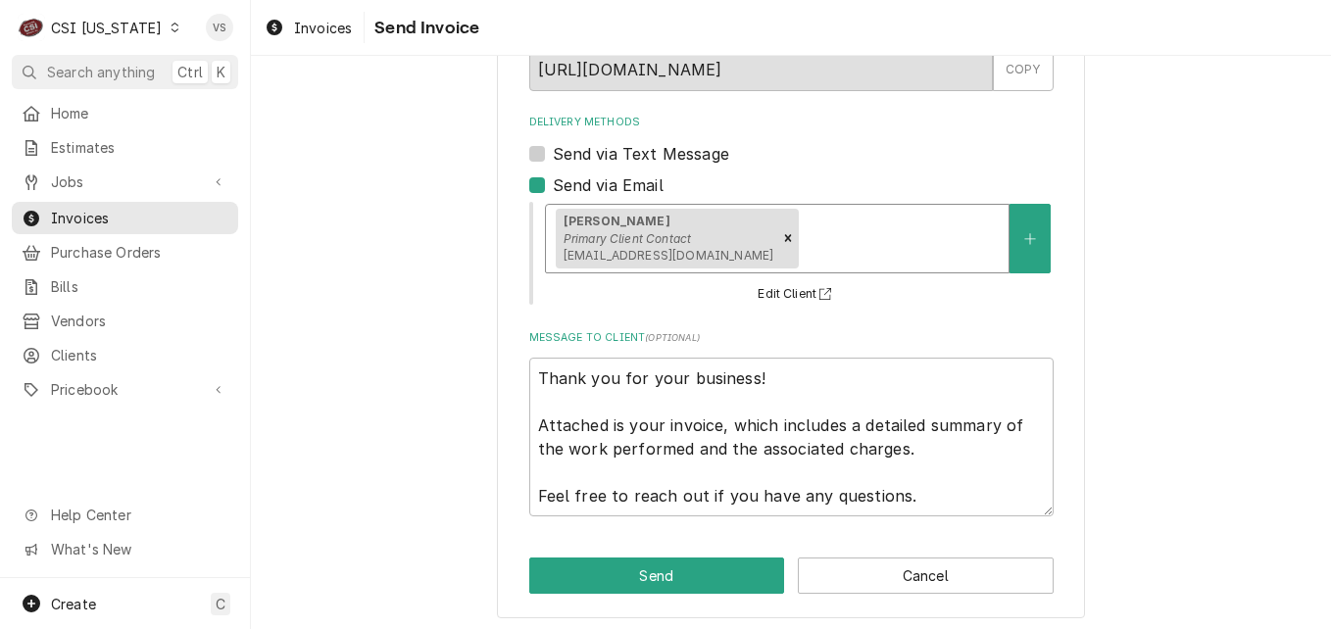
scroll to position [171, 0]
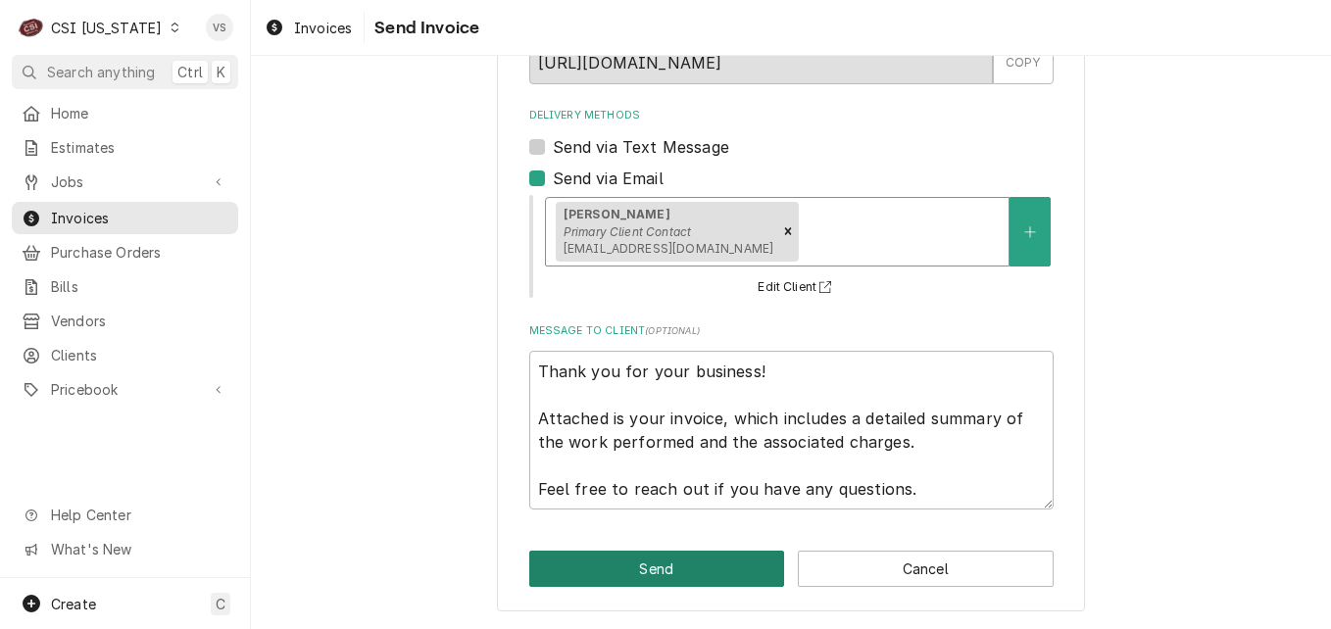
click at [603, 560] on button "Send" at bounding box center [657, 569] width 256 height 36
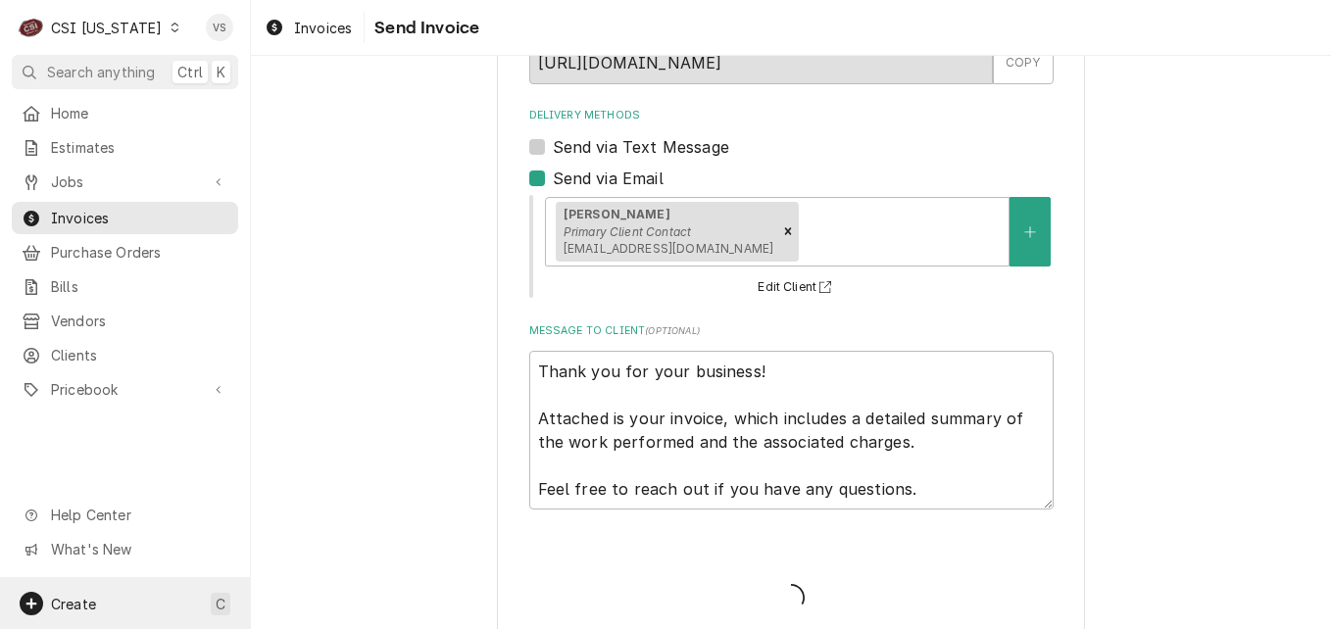
type textarea "x"
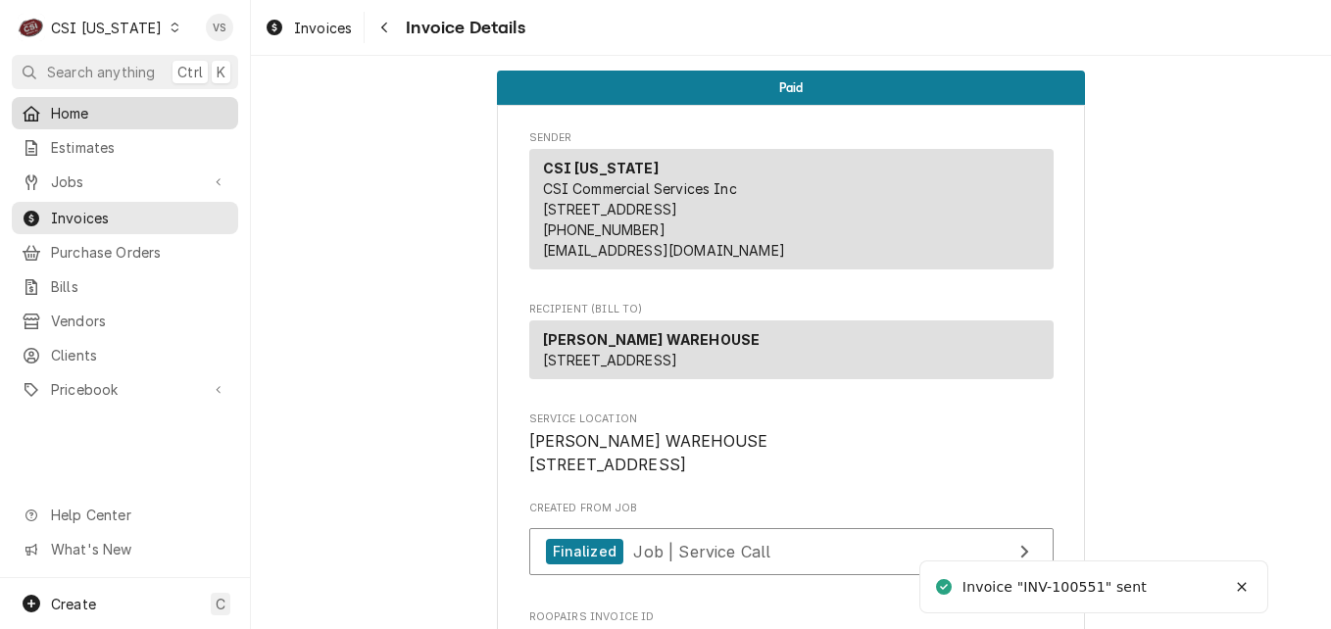
click at [82, 113] on span "Home" at bounding box center [139, 113] width 177 height 21
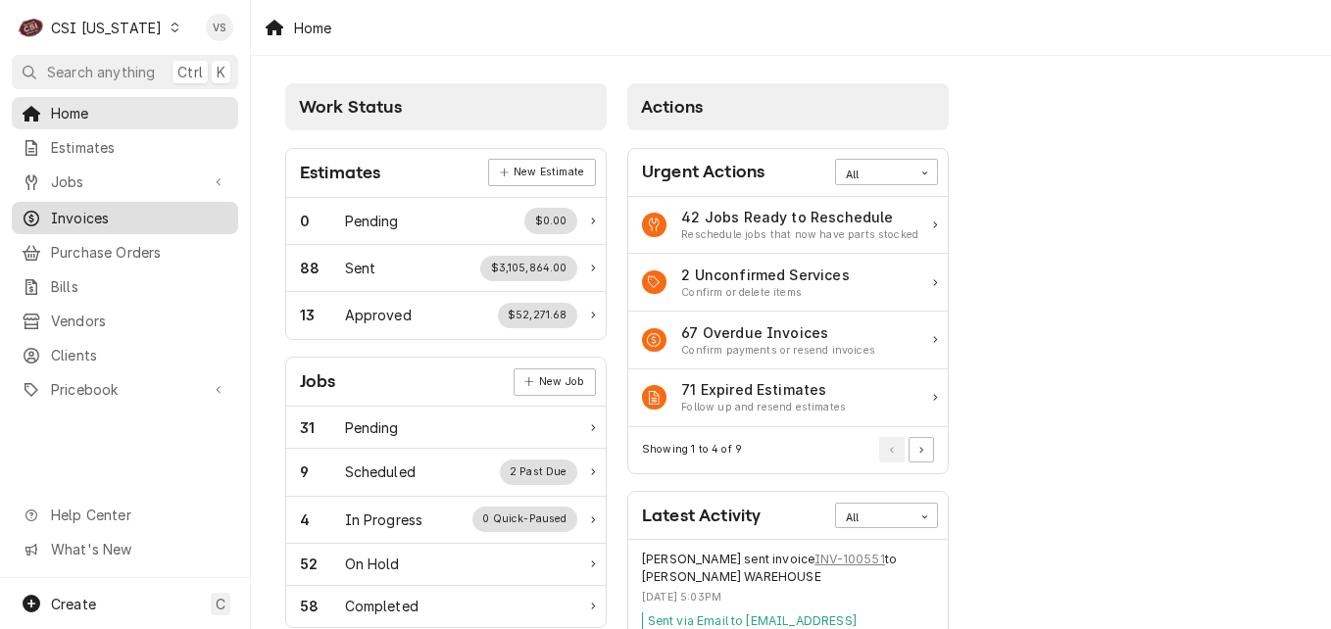
click at [95, 212] on span "Invoices" at bounding box center [139, 218] width 177 height 21
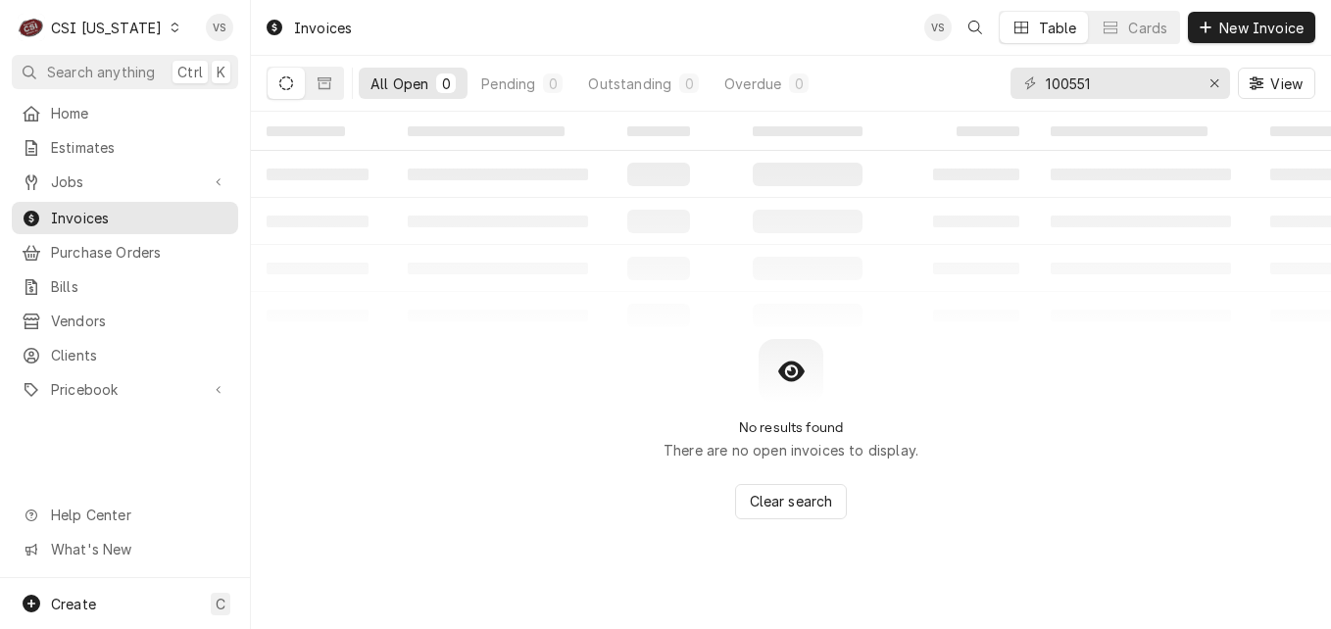
click at [171, 25] on icon "Dynamic Content Wrapper" at bounding box center [175, 28] width 9 height 10
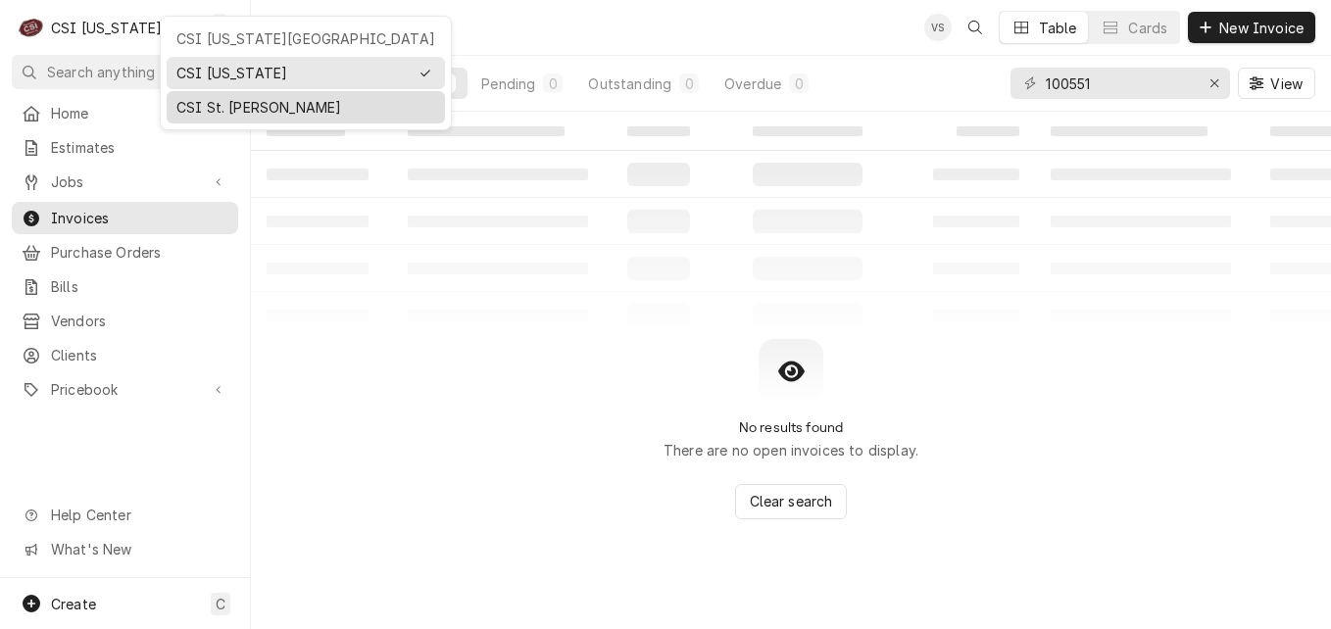
click at [208, 99] on div "CSI St. [PERSON_NAME]" at bounding box center [305, 107] width 259 height 21
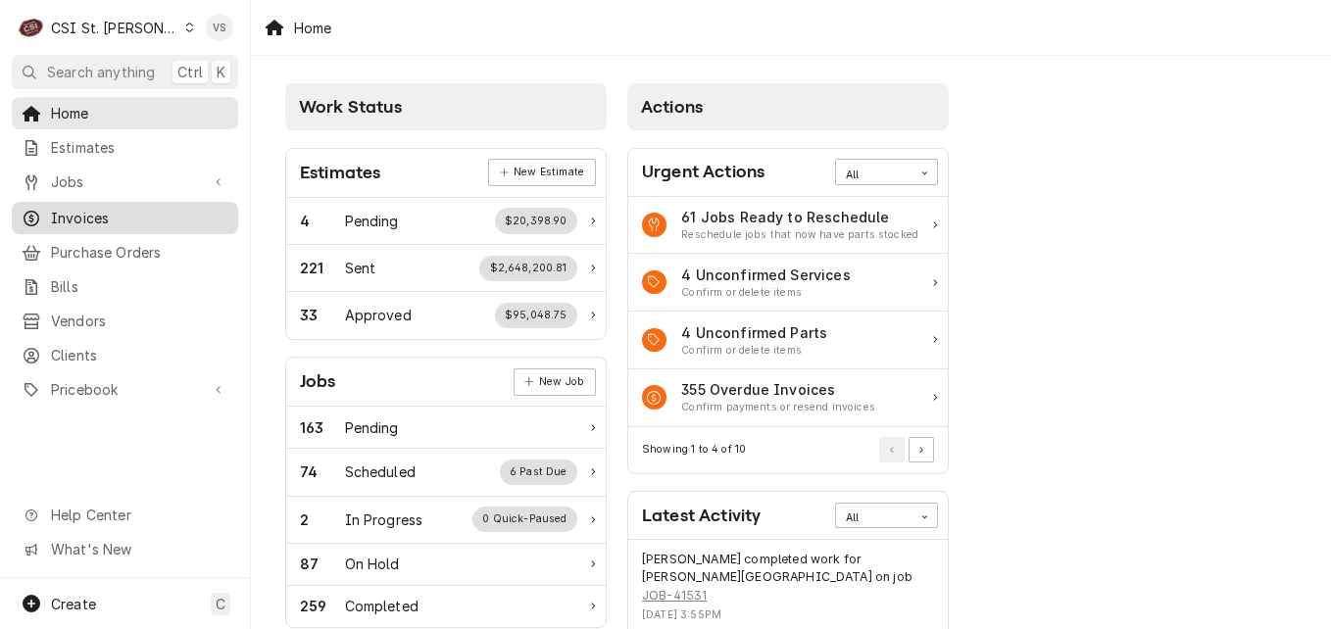
click at [88, 210] on span "Invoices" at bounding box center [139, 218] width 177 height 21
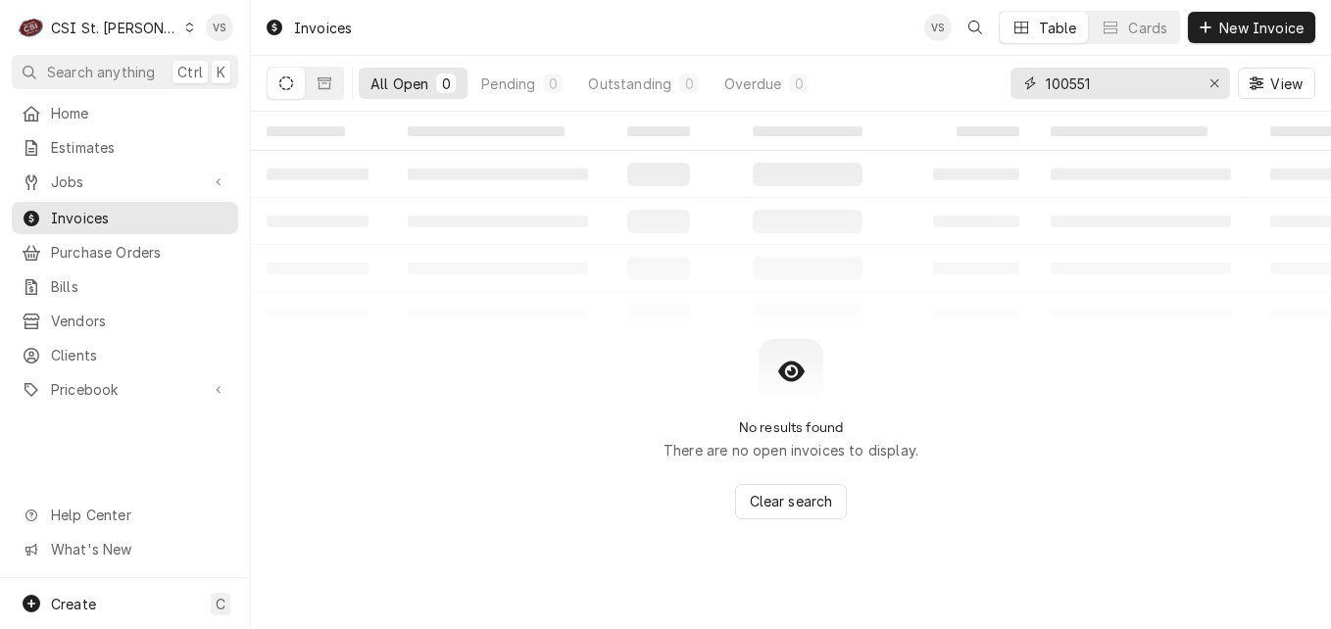
drag, startPoint x: 1096, startPoint y: 81, endPoint x: 796, endPoint y: 179, distance: 315.5
click at [1029, 81] on div "100551" at bounding box center [1120, 83] width 220 height 31
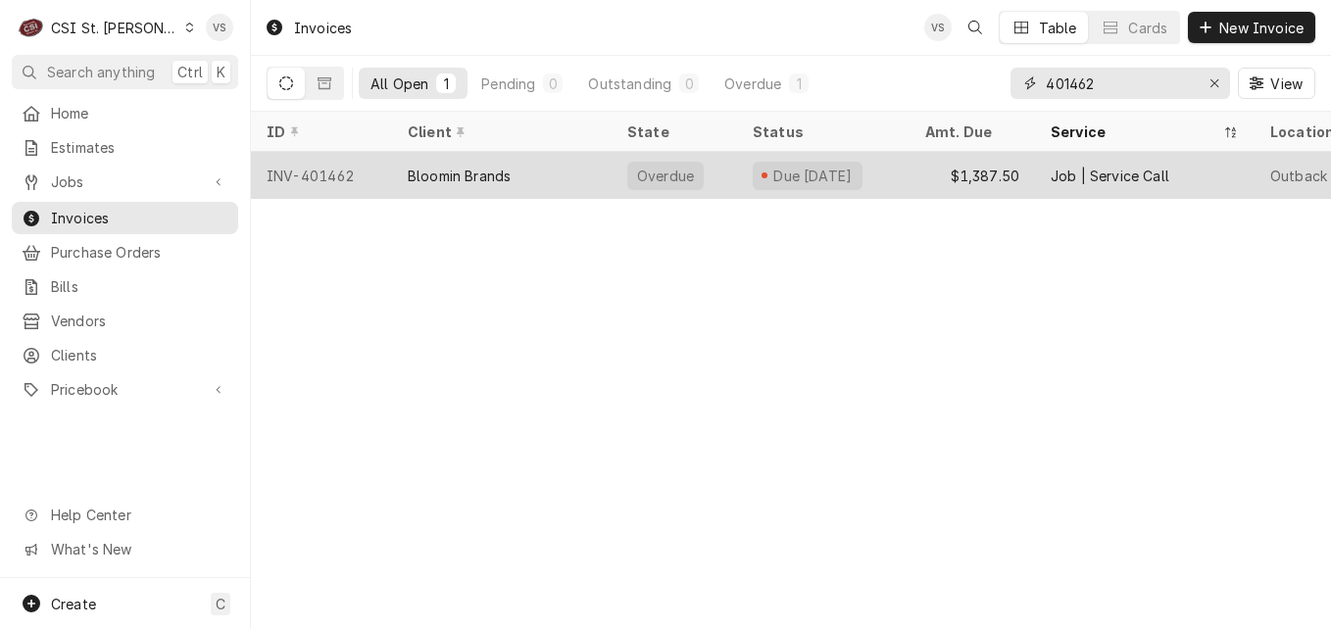
type input "401462"
click at [481, 173] on div "Bloomin Brands" at bounding box center [459, 176] width 103 height 21
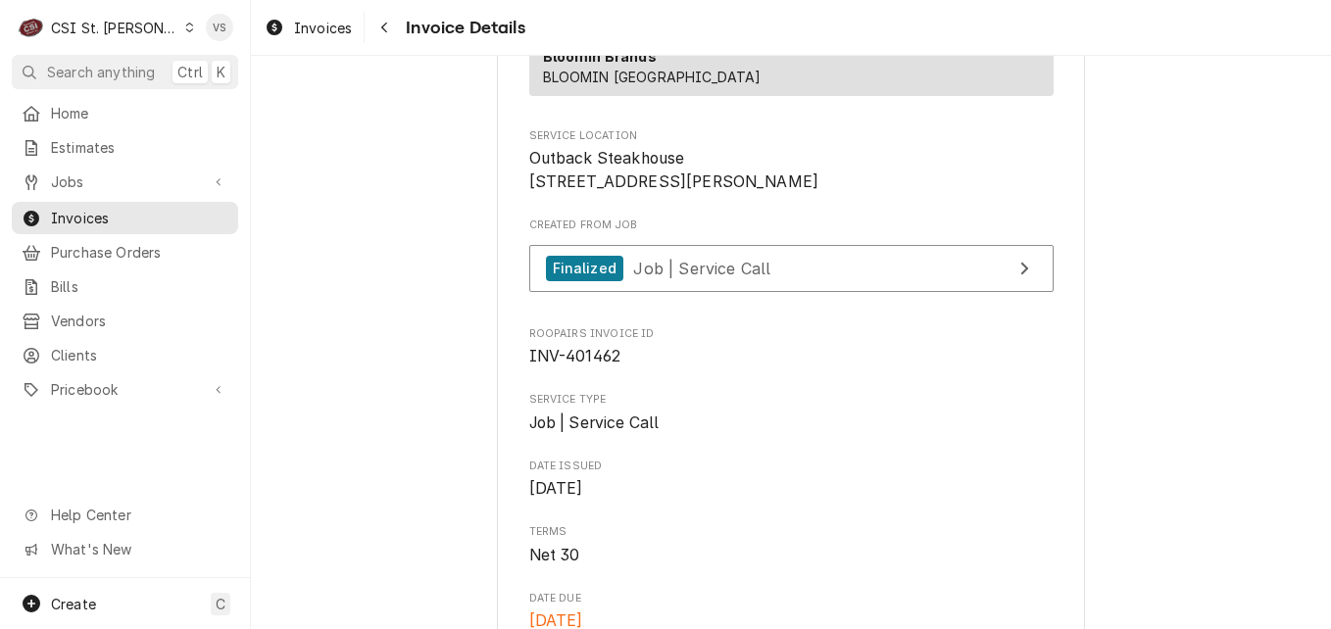
scroll to position [294, 0]
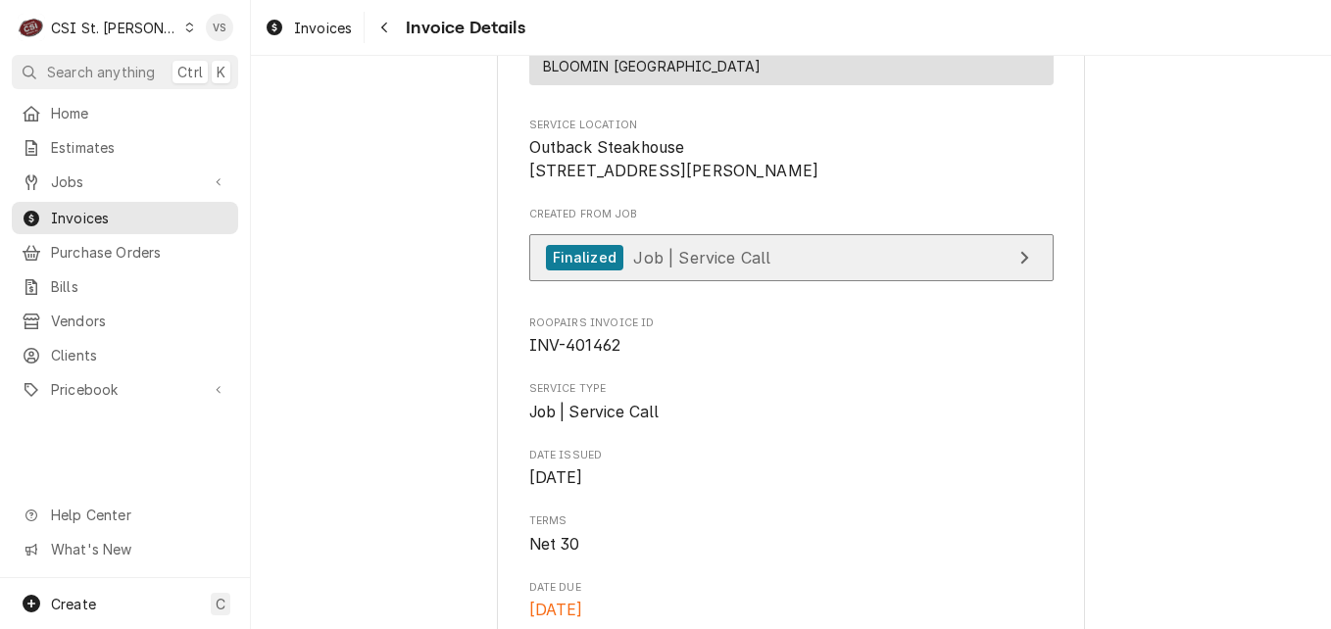
click at [774, 282] on link "Finalized Job | Service Call" at bounding box center [791, 258] width 524 height 48
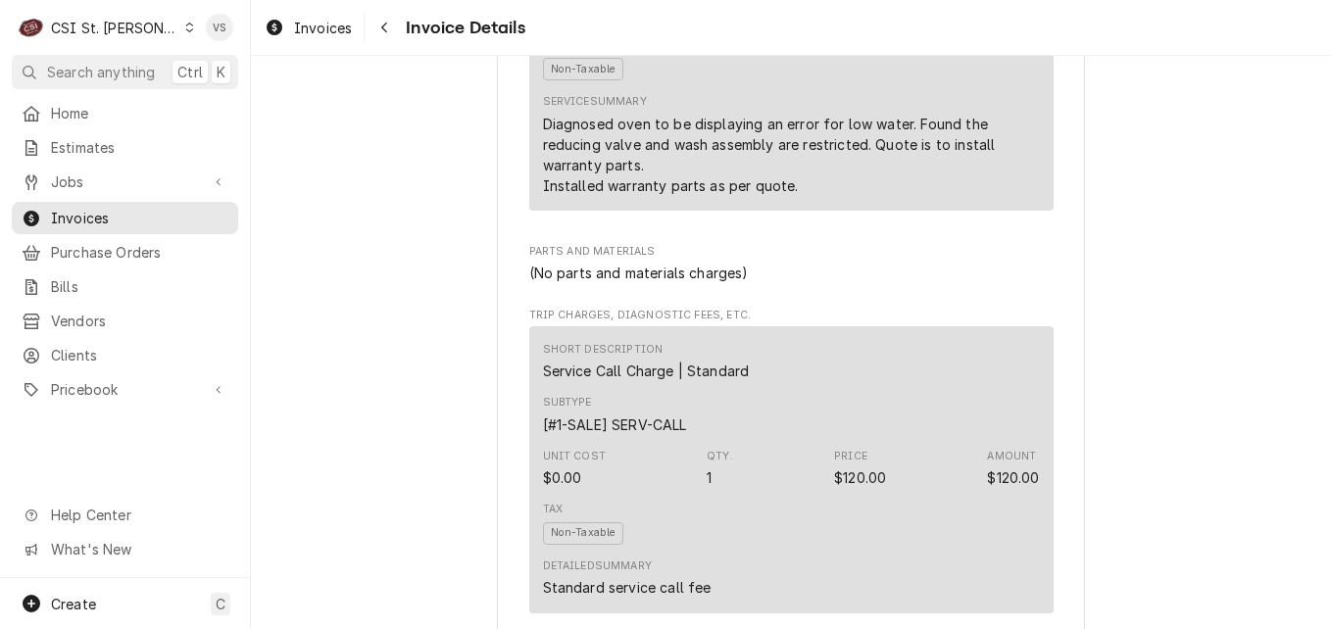
scroll to position [1211, 0]
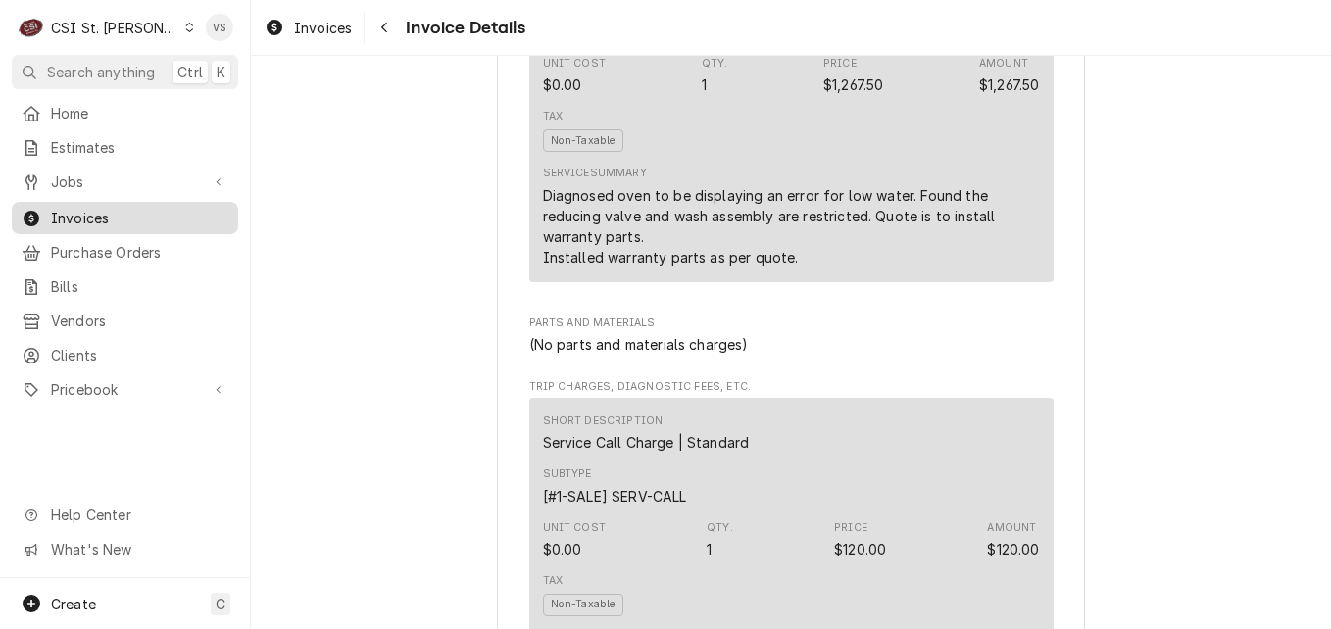
click at [124, 208] on span "Invoices" at bounding box center [139, 218] width 177 height 21
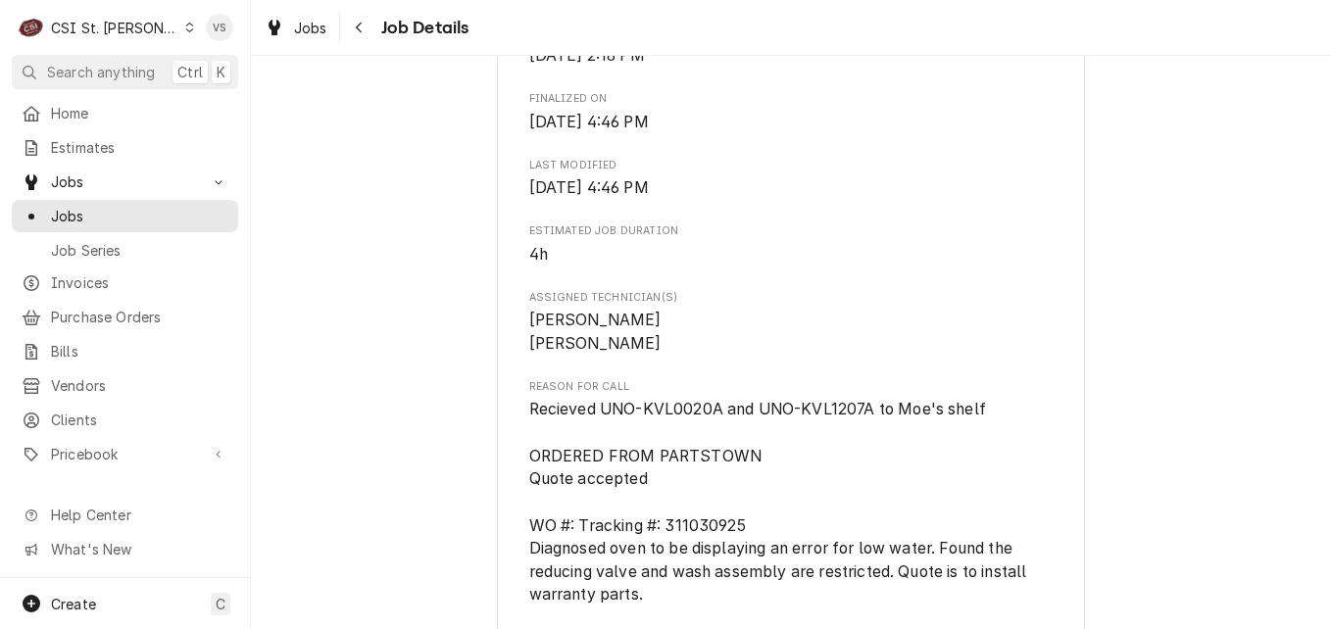
scroll to position [1274, 0]
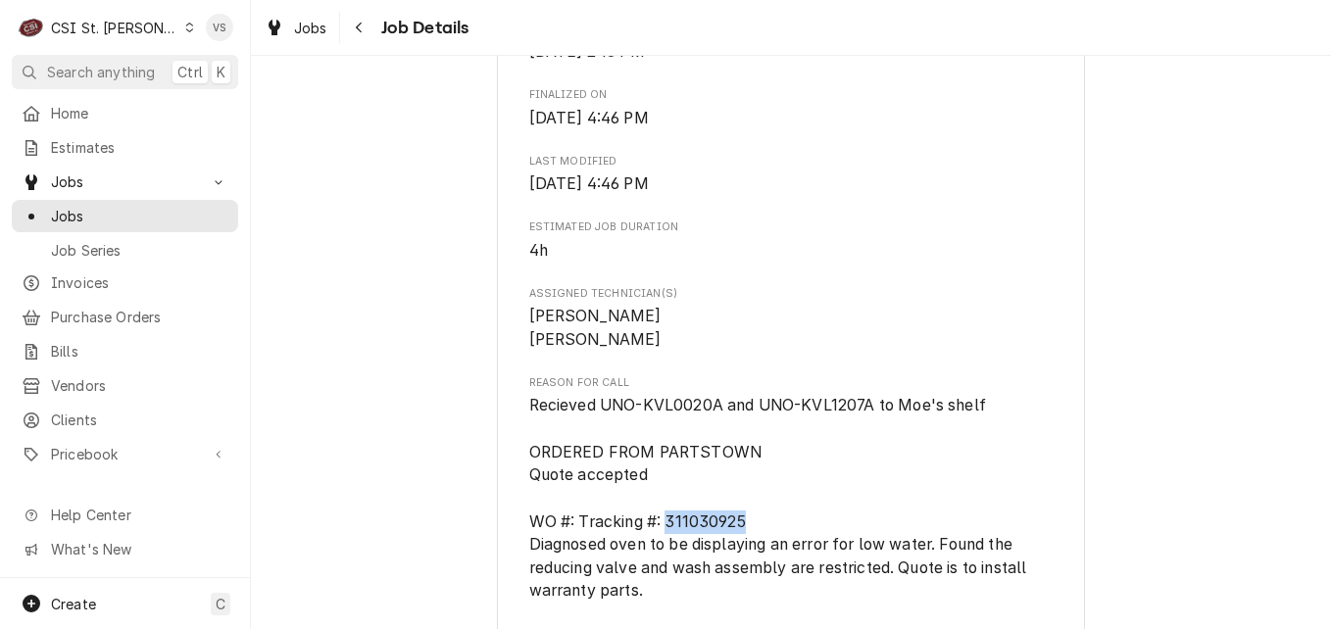
drag, startPoint x: 743, startPoint y: 516, endPoint x: 664, endPoint y: 520, distance: 79.5
click at [664, 520] on span "Recieved UNO-KVL0020A and UNO-KVL1207A to Moe's shelf ORDERED FROM PARTSTOWN Qu…" at bounding box center [791, 498] width 524 height 209
drag, startPoint x: 664, startPoint y: 520, endPoint x: 678, endPoint y: 520, distance: 14.7
copy span "311030925"
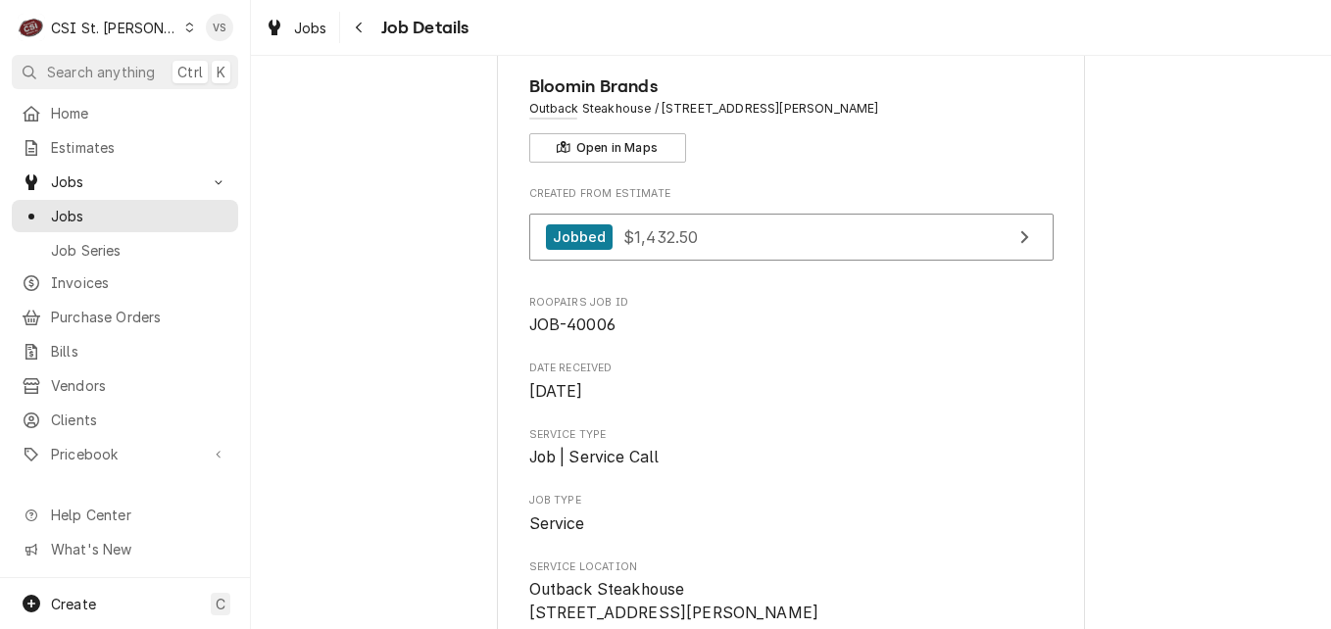
scroll to position [0, 0]
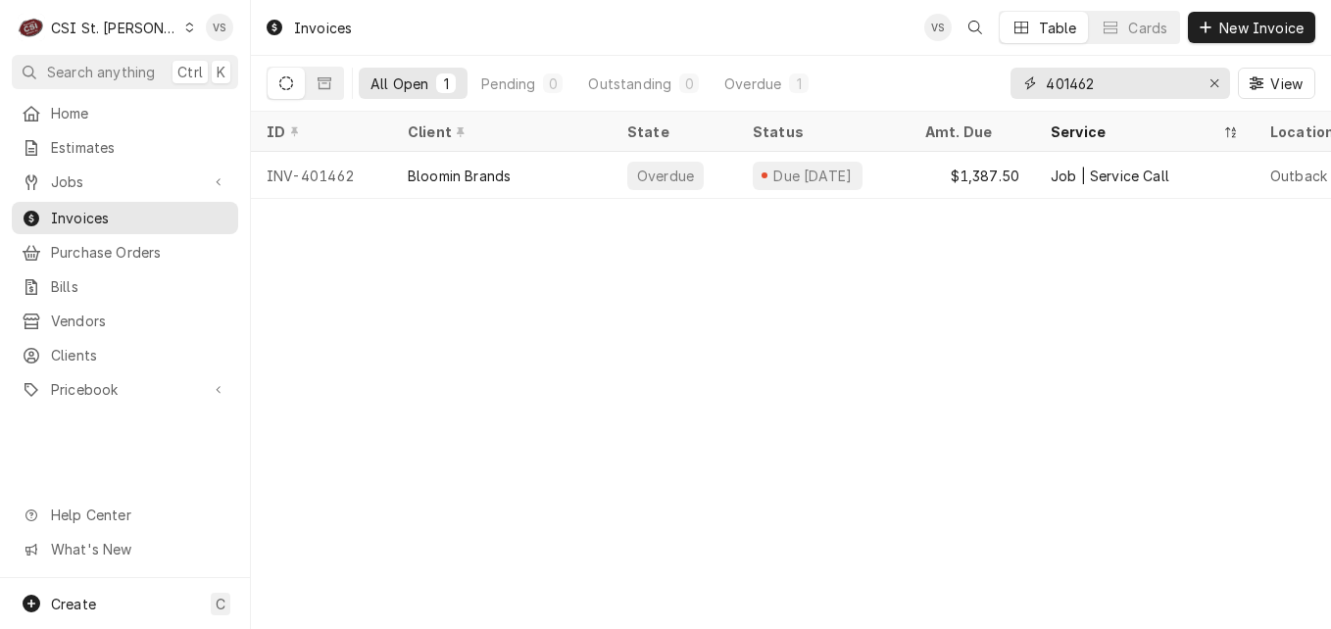
click at [1002, 81] on div "All Open 1 Pending 0 Outstanding 0 Overdue 1 401462 View" at bounding box center [791, 83] width 1049 height 55
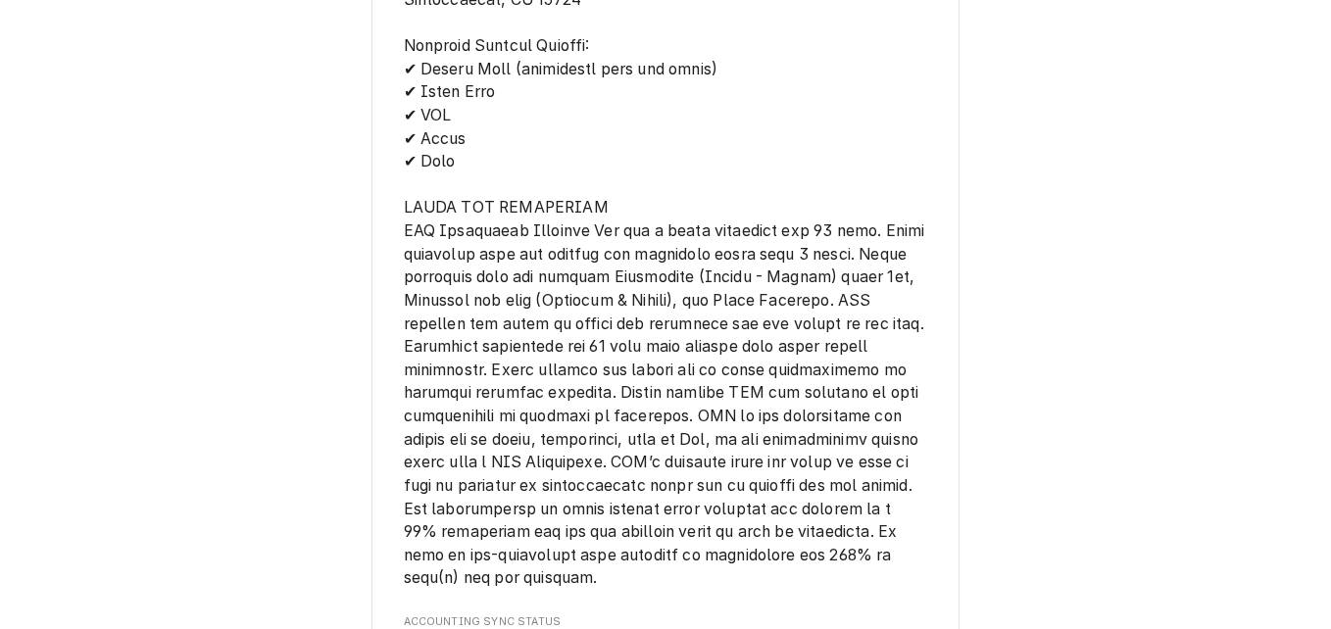
scroll to position [3367, 0]
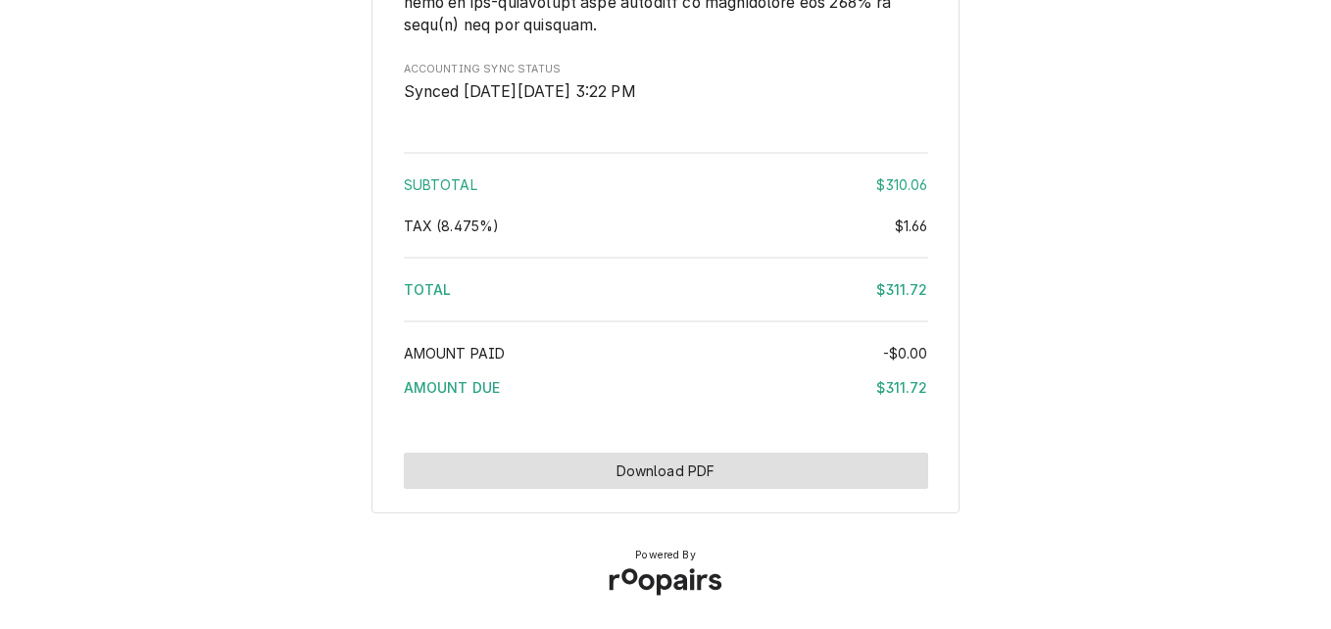
click at [691, 470] on button "Download PDF" at bounding box center [666, 471] width 524 height 36
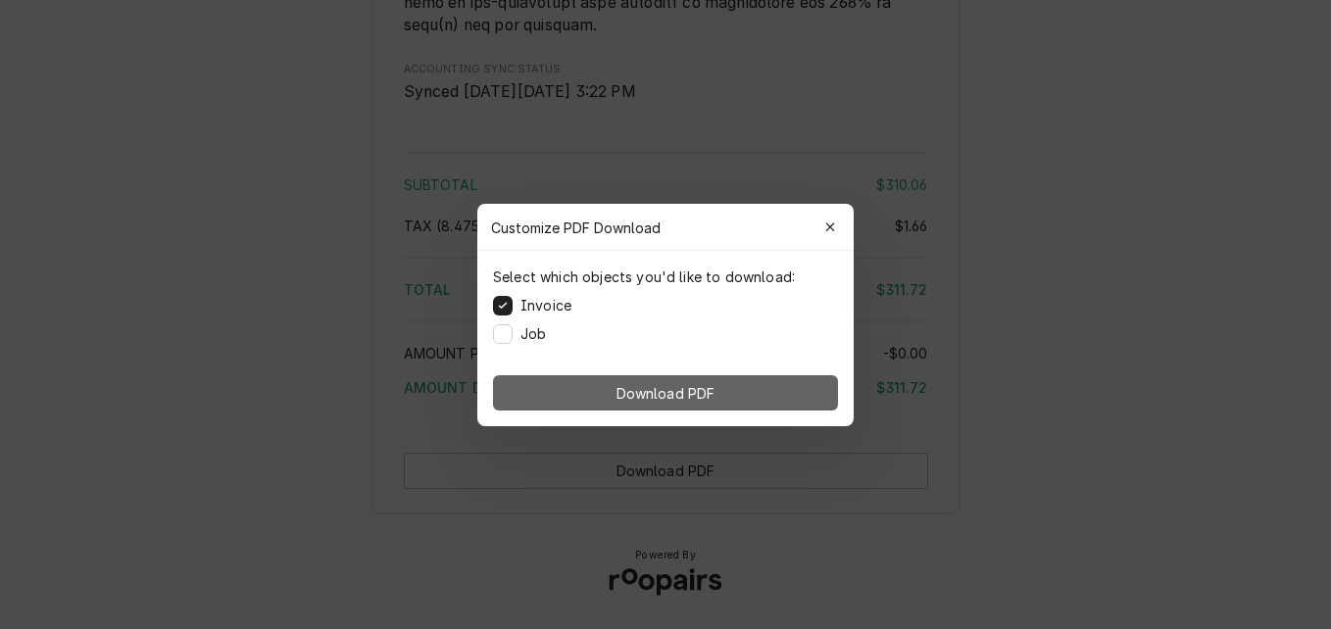
click at [722, 395] on button "Download PDF" at bounding box center [665, 392] width 345 height 35
